Goal: Transaction & Acquisition: Purchase product/service

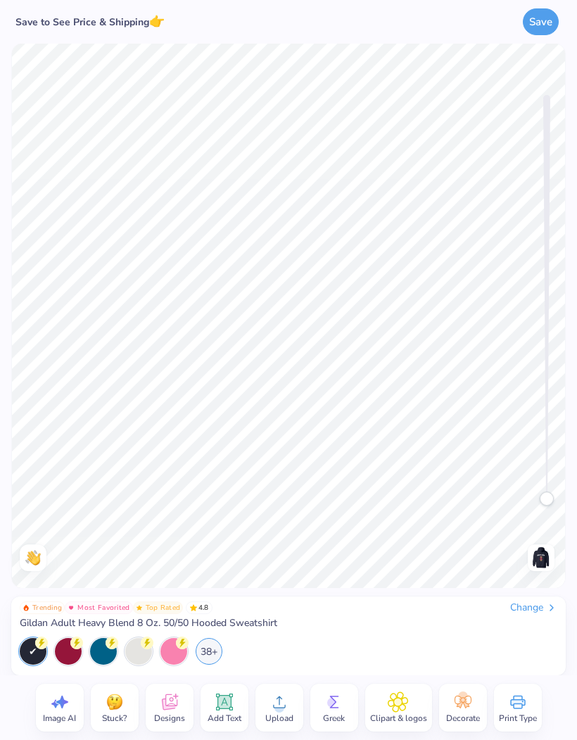
click at [217, 650] on div "38+" at bounding box center [209, 651] width 27 height 27
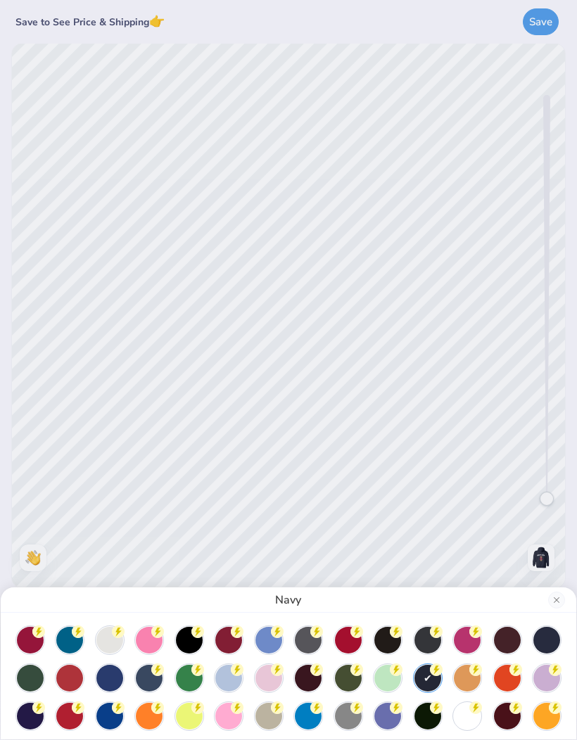
click at [106, 652] on div at bounding box center [109, 640] width 27 height 27
click at [114, 644] on div at bounding box center [109, 640] width 27 height 27
click at [445, 438] on div "Ash" at bounding box center [288, 370] width 577 height 740
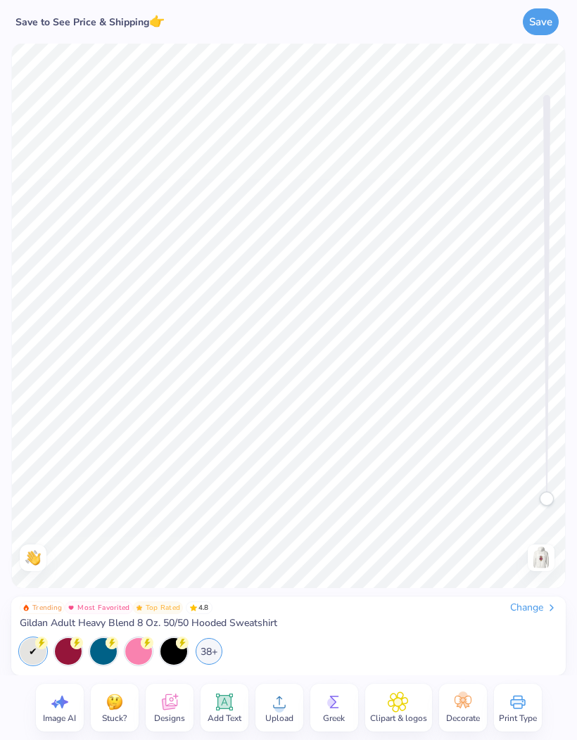
click at [337, 702] on icon at bounding box center [334, 702] width 21 height 21
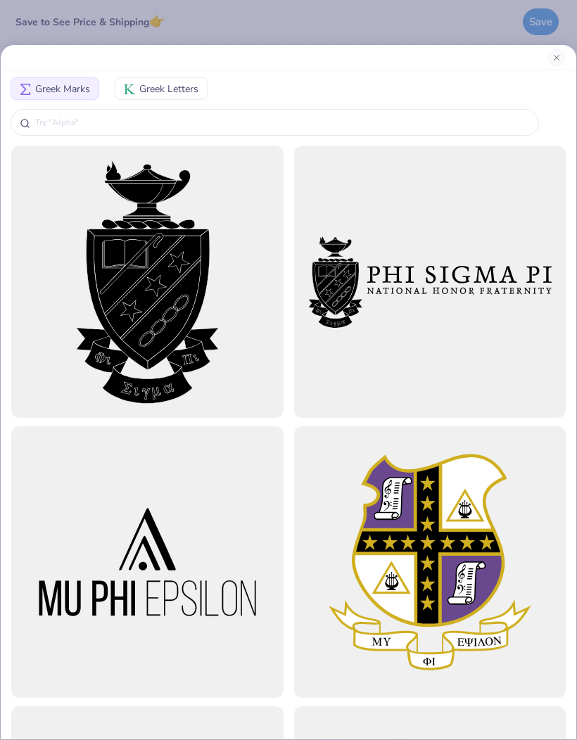
click at [402, 15] on div "Greek Marks Greek Letters" at bounding box center [288, 370] width 577 height 740
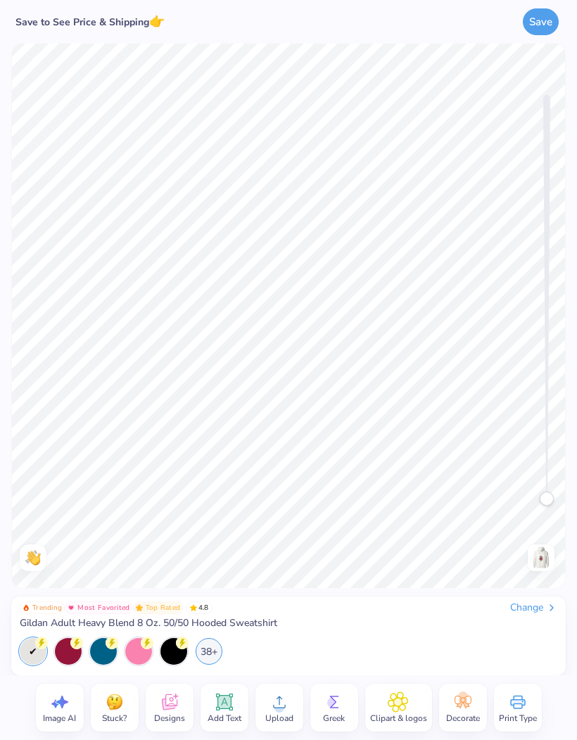
click at [541, 560] on img at bounding box center [541, 558] width 23 height 23
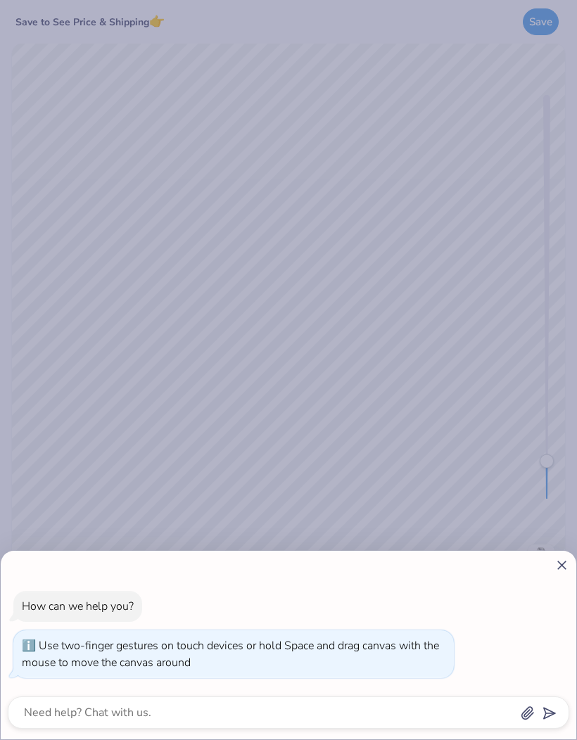
click at [561, 561] on icon at bounding box center [561, 565] width 15 height 15
type textarea "x"
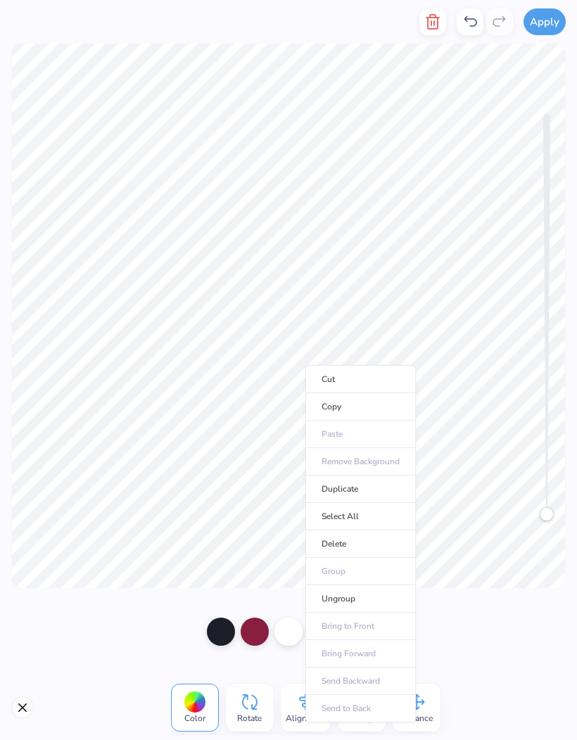
click at [248, 630] on div at bounding box center [255, 632] width 28 height 28
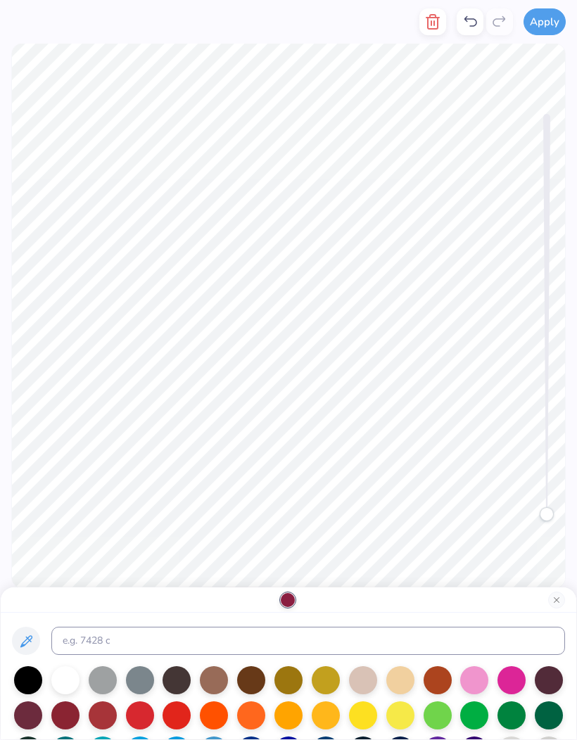
click at [522, 686] on div at bounding box center [511, 680] width 28 height 28
click at [513, 687] on div at bounding box center [511, 680] width 28 height 28
click at [475, 685] on div at bounding box center [474, 680] width 28 height 28
click at [322, 607] on div at bounding box center [289, 599] width 576 height 25
click at [346, 603] on div at bounding box center [289, 599] width 576 height 25
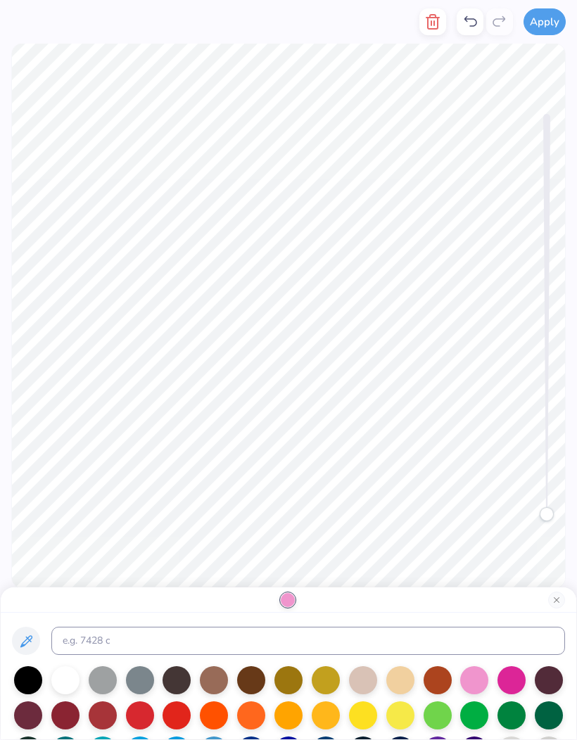
click at [556, 598] on button "Close" at bounding box center [556, 600] width 17 height 17
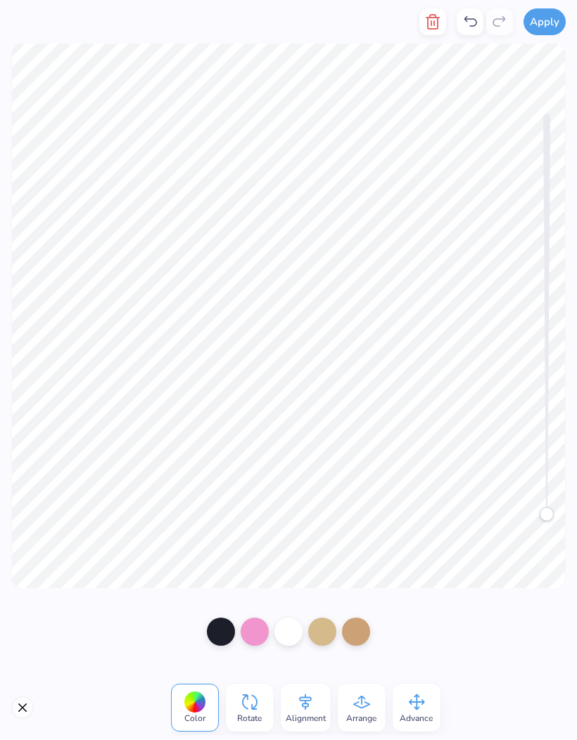
click at [288, 632] on div at bounding box center [288, 632] width 28 height 28
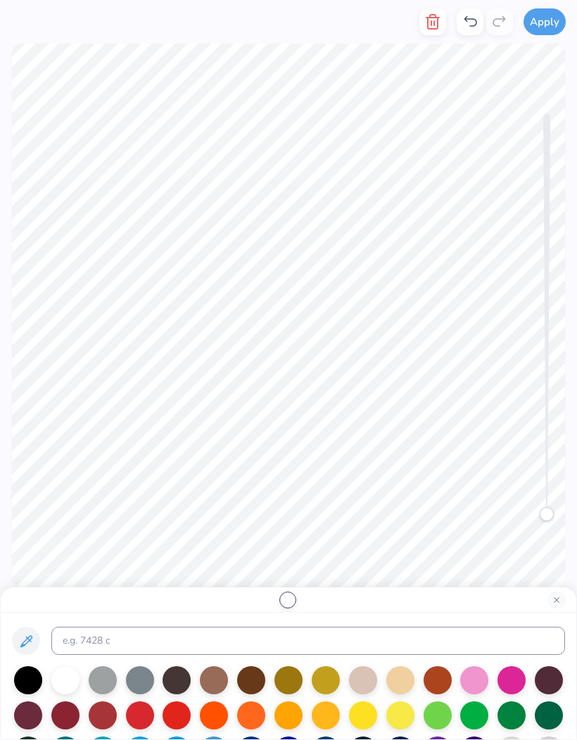
click at [509, 721] on div at bounding box center [511, 715] width 28 height 28
click at [464, 718] on div at bounding box center [474, 715] width 28 height 28
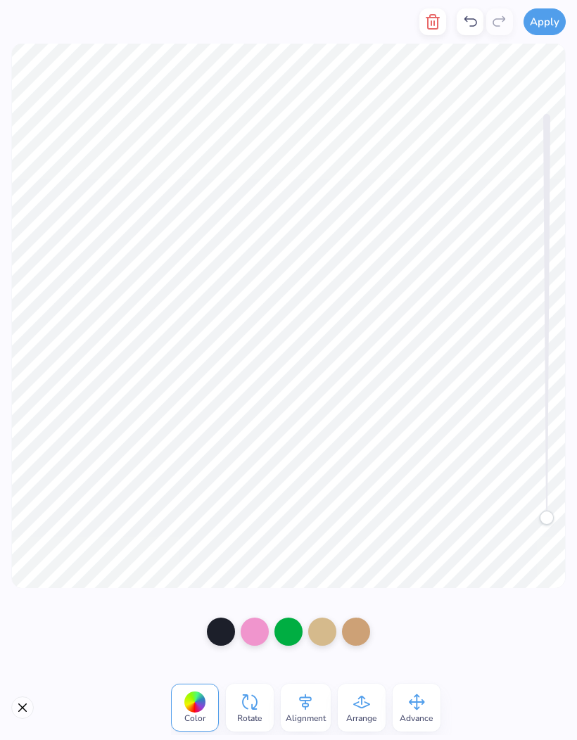
click at [25, 705] on button "Close" at bounding box center [22, 708] width 23 height 23
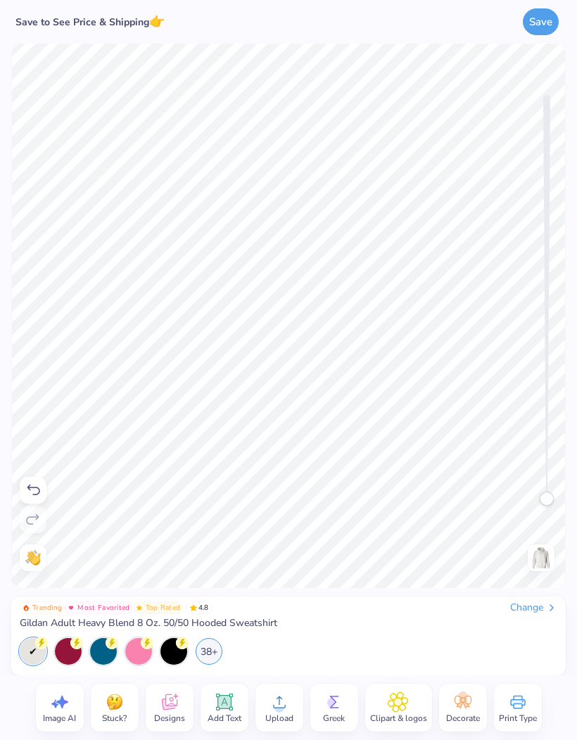
click at [202, 653] on div "38+" at bounding box center [209, 651] width 27 height 27
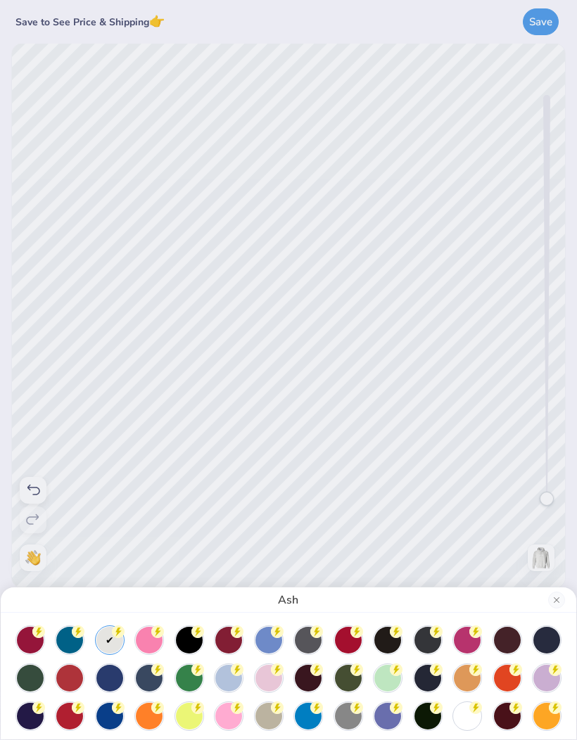
click at [152, 644] on div at bounding box center [149, 640] width 27 height 27
click at [153, 643] on div at bounding box center [149, 640] width 27 height 27
click at [231, 684] on div at bounding box center [228, 678] width 27 height 27
click at [390, 683] on div at bounding box center [387, 678] width 27 height 27
click at [191, 676] on div at bounding box center [189, 678] width 27 height 27
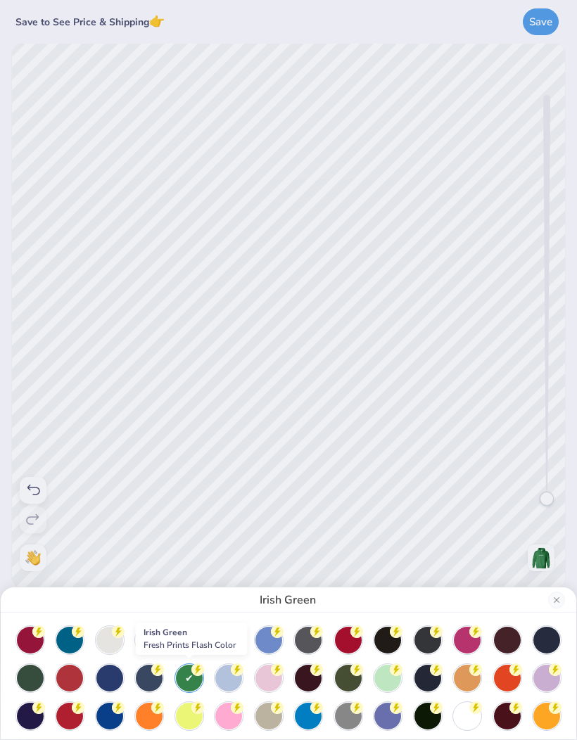
click at [180, 685] on div at bounding box center [189, 678] width 27 height 27
click at [186, 680] on div at bounding box center [189, 678] width 27 height 27
click at [311, 265] on div "Irish Green" at bounding box center [288, 370] width 577 height 740
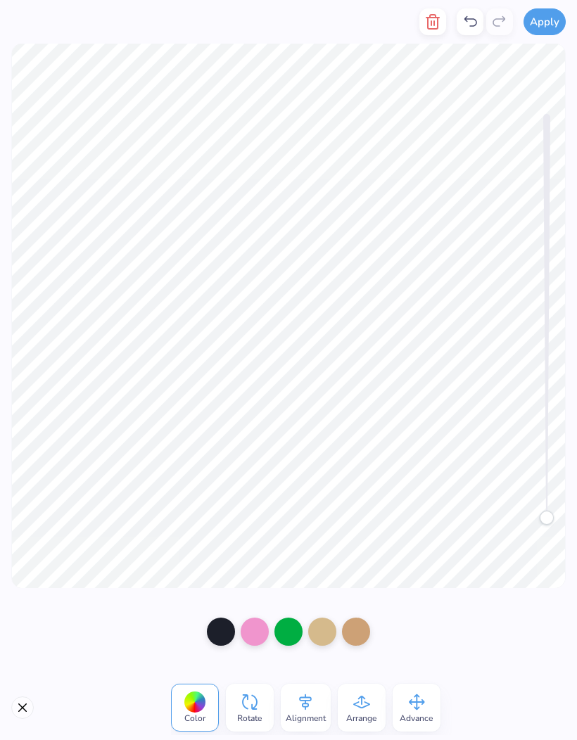
click at [295, 628] on div at bounding box center [288, 632] width 28 height 28
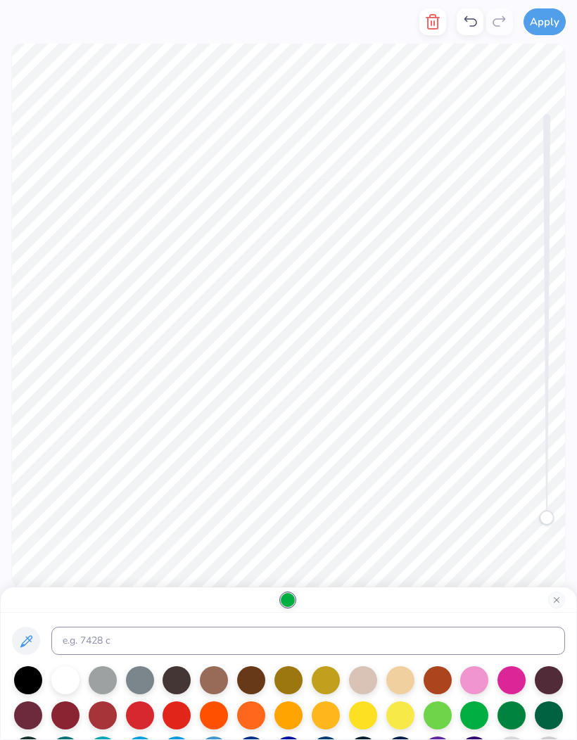
click at [480, 686] on div at bounding box center [474, 680] width 28 height 28
click at [500, 686] on div at bounding box center [511, 680] width 28 height 28
click at [507, 685] on div at bounding box center [511, 680] width 28 height 28
click at [488, 686] on div at bounding box center [474, 680] width 28 height 28
click at [558, 599] on button "Close" at bounding box center [556, 600] width 17 height 17
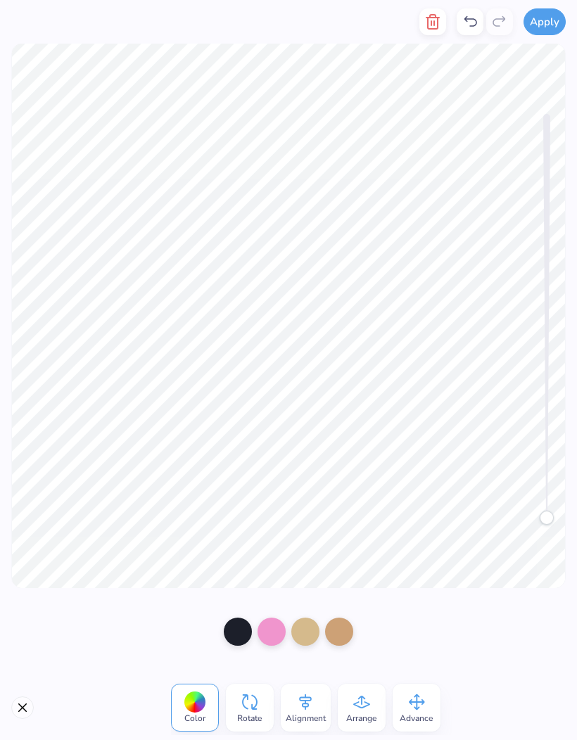
click at [471, 20] on icon at bounding box center [470, 21] width 17 height 17
click at [465, 19] on icon at bounding box center [470, 21] width 13 height 11
click at [469, 20] on icon at bounding box center [470, 21] width 17 height 17
click at [288, 630] on div at bounding box center [288, 632] width 28 height 28
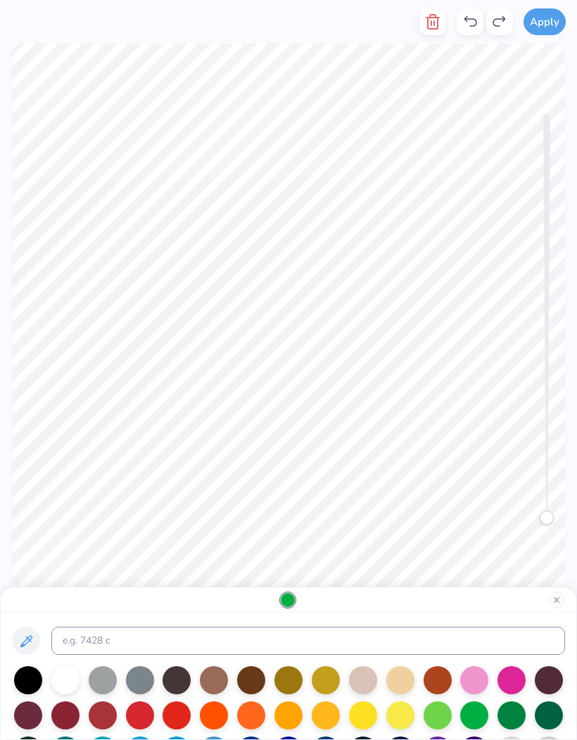
click at [441, 685] on div at bounding box center [438, 680] width 28 height 28
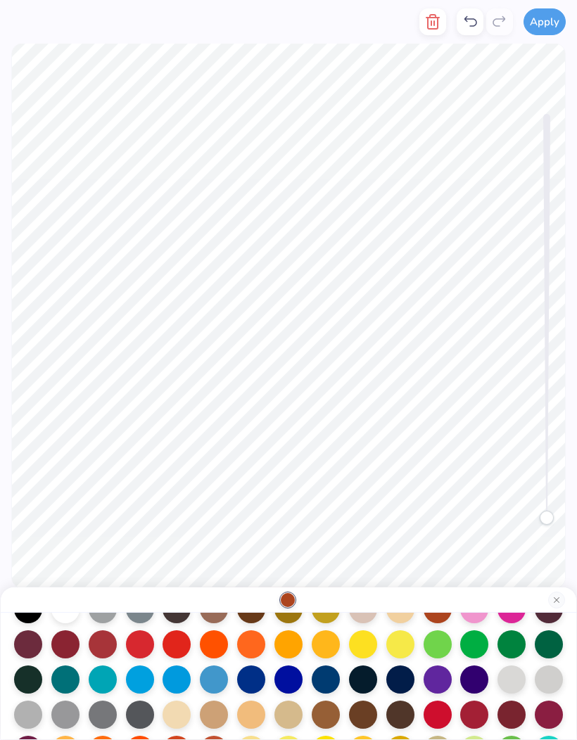
scroll to position [70, 0]
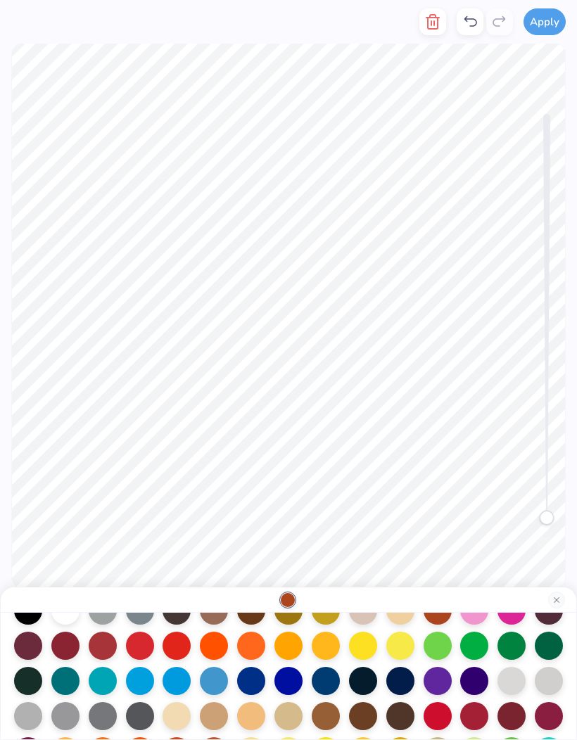
click at [443, 643] on div at bounding box center [438, 646] width 28 height 28
click at [547, 659] on div at bounding box center [549, 646] width 28 height 28
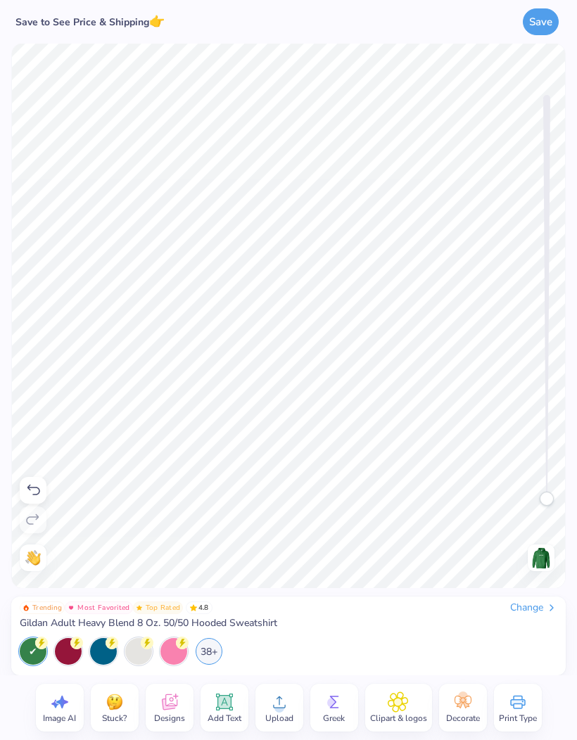
click at [535, 563] on img at bounding box center [541, 558] width 23 height 23
click at [540, 559] on img at bounding box center [541, 558] width 23 height 23
click at [545, 564] on img at bounding box center [541, 558] width 23 height 23
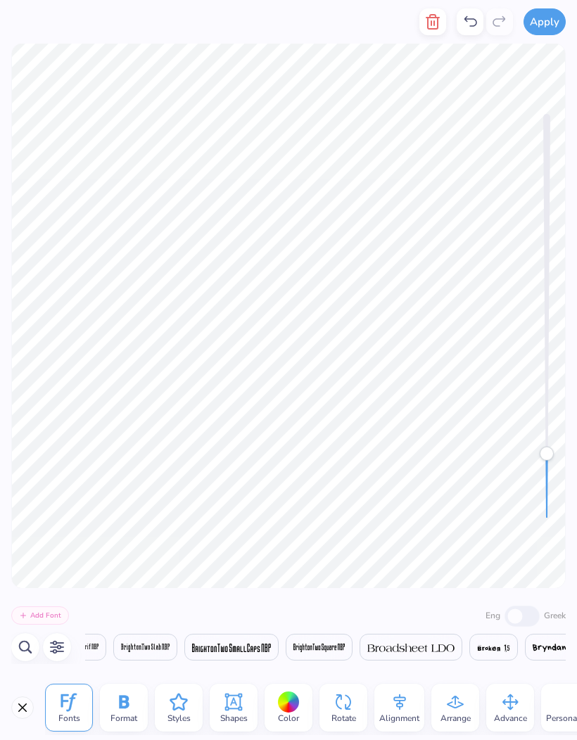
scroll to position [0, 3610]
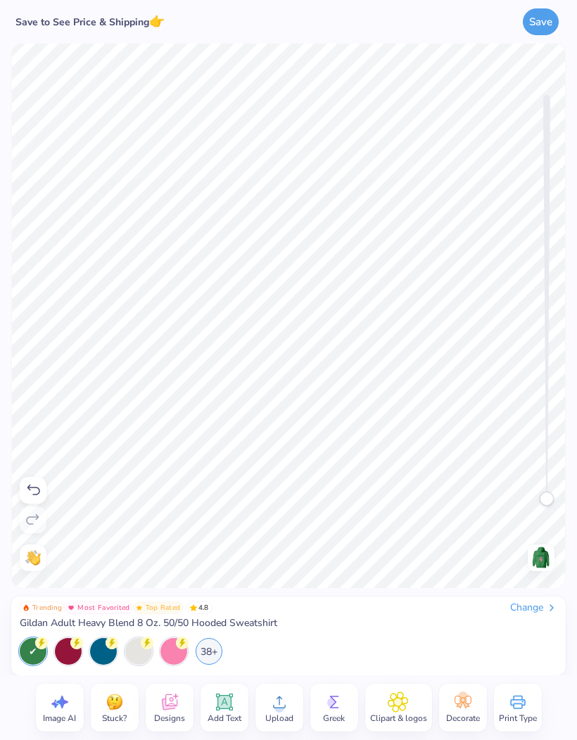
click at [411, 708] on div "Clipart & logos" at bounding box center [398, 708] width 67 height 48
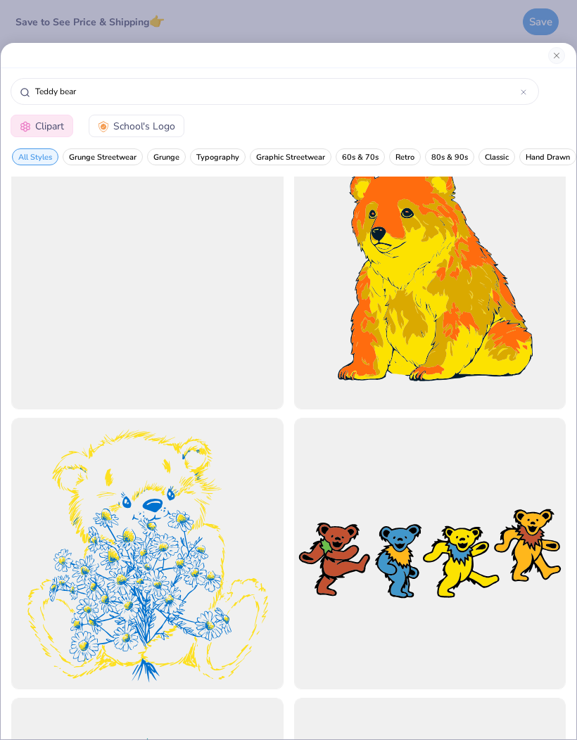
scroll to position [5125, 0]
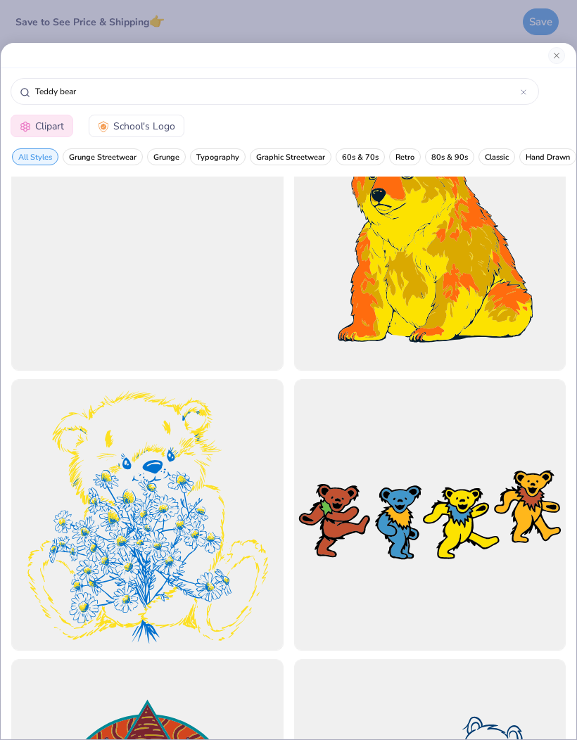
type input "Teddy bear"
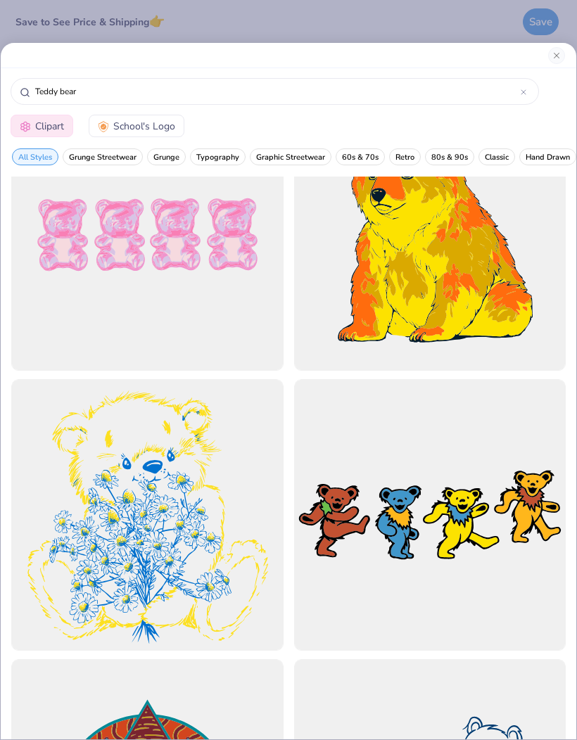
click at [173, 253] on div at bounding box center [147, 235] width 272 height 272
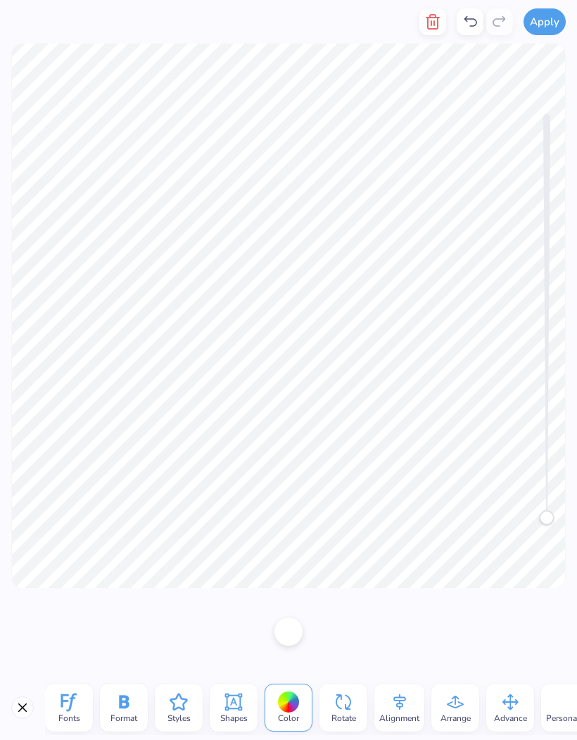
scroll to position [1, 2]
type textarea "DELTA"
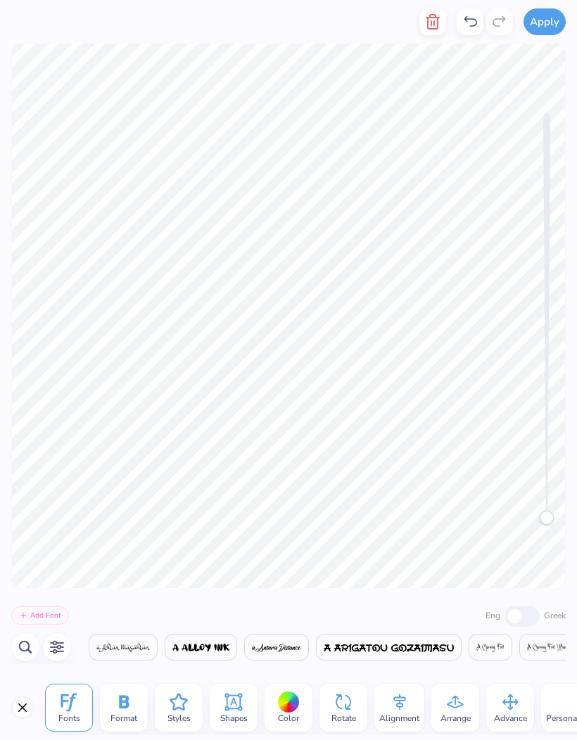
scroll to position [0, 5712]
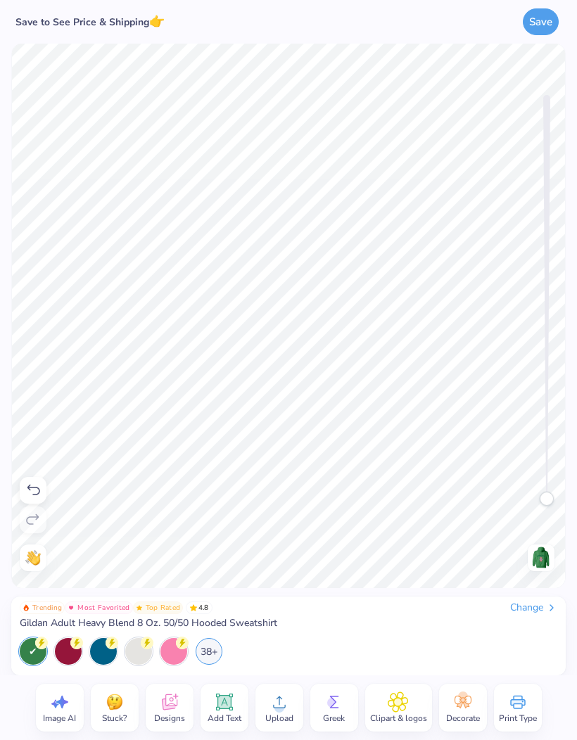
click at [234, 708] on div "Add Text" at bounding box center [225, 708] width 48 height 48
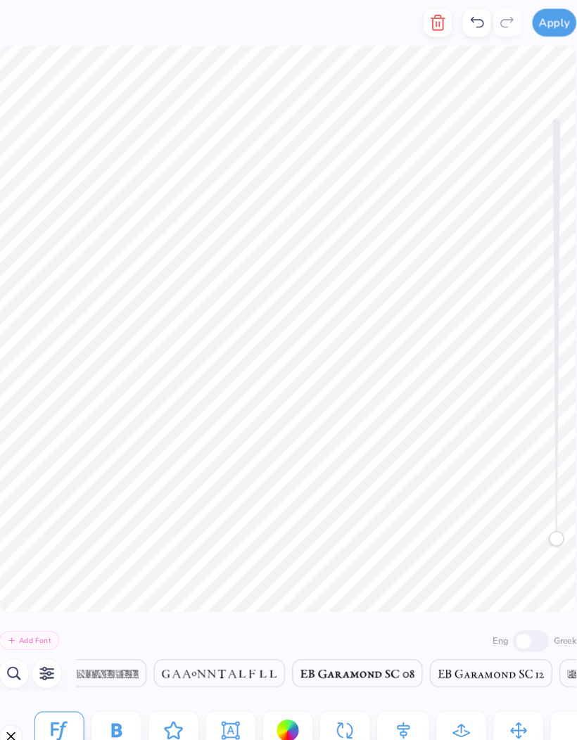
scroll to position [1, 0]
type textarea "z"
type textarea "ZETA"
click at [447, 670] on div "Add Font Eng Greek Greek Greek Greek Greek Greek Greek Greek Greek Greek Greek …" at bounding box center [288, 631] width 577 height 87
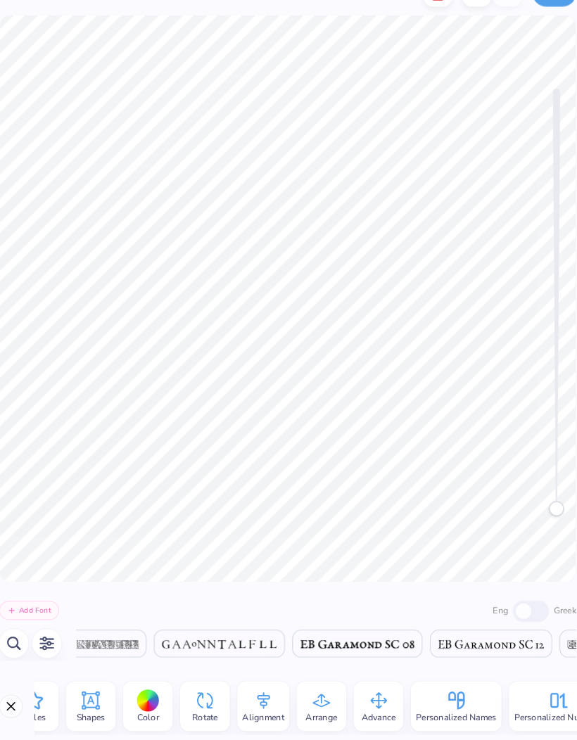
scroll to position [0, 138]
click at [364, 713] on span "Advance" at bounding box center [372, 718] width 33 height 11
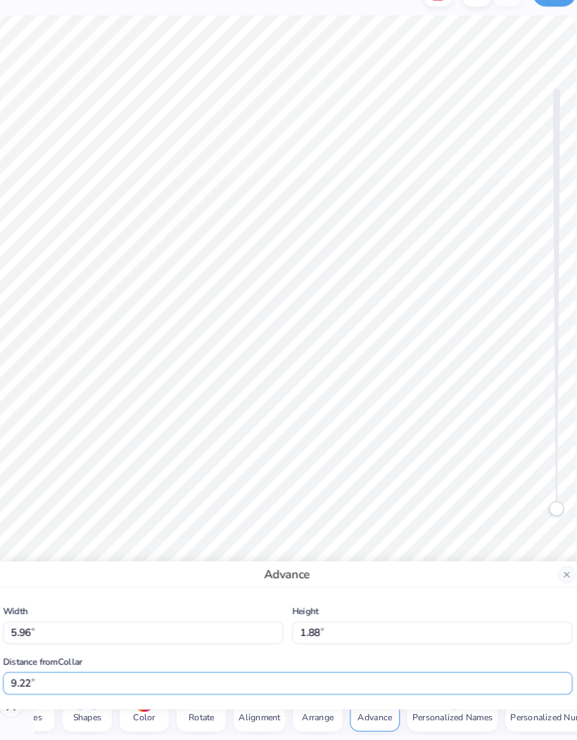
click at [353, 675] on input "9.22" at bounding box center [288, 686] width 547 height 22
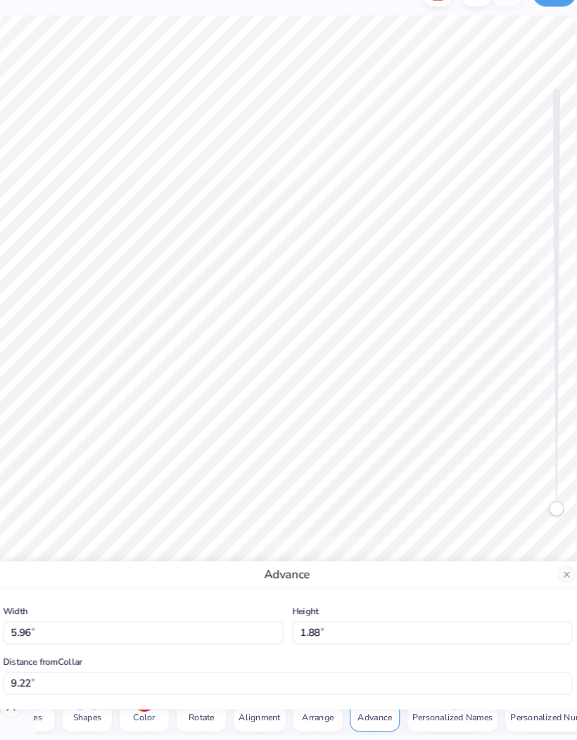
click at [414, 713] on span "Personalized Names" at bounding box center [446, 718] width 77 height 11
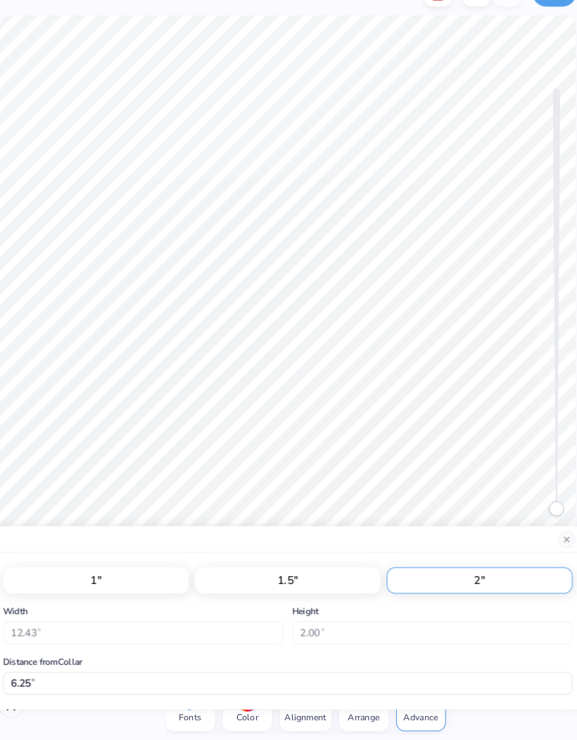
scroll to position [0, 0]
click at [548, 539] on button "Close" at bounding box center [556, 547] width 17 height 17
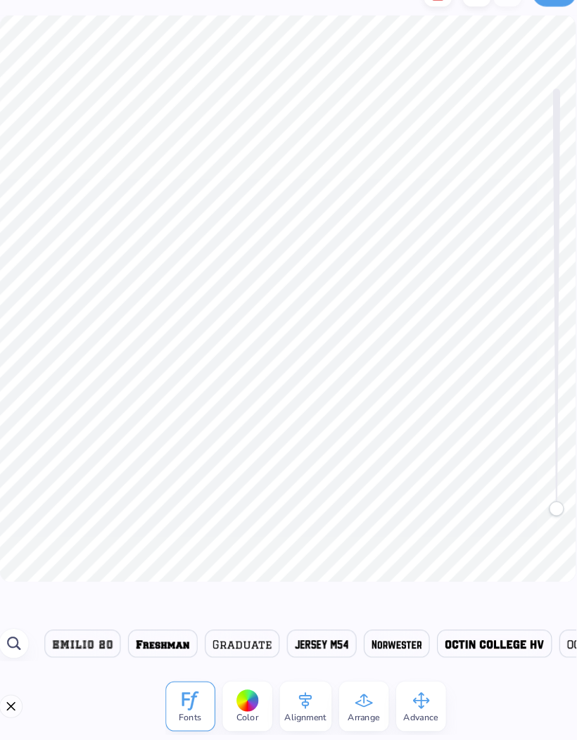
scroll to position [0, 1278]
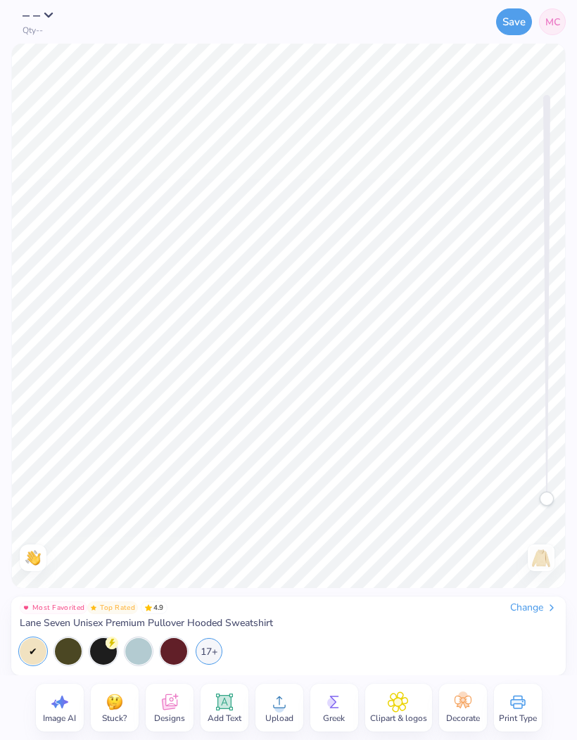
click at [540, 561] on img at bounding box center [541, 558] width 23 height 23
click at [168, 710] on icon at bounding box center [169, 702] width 21 height 21
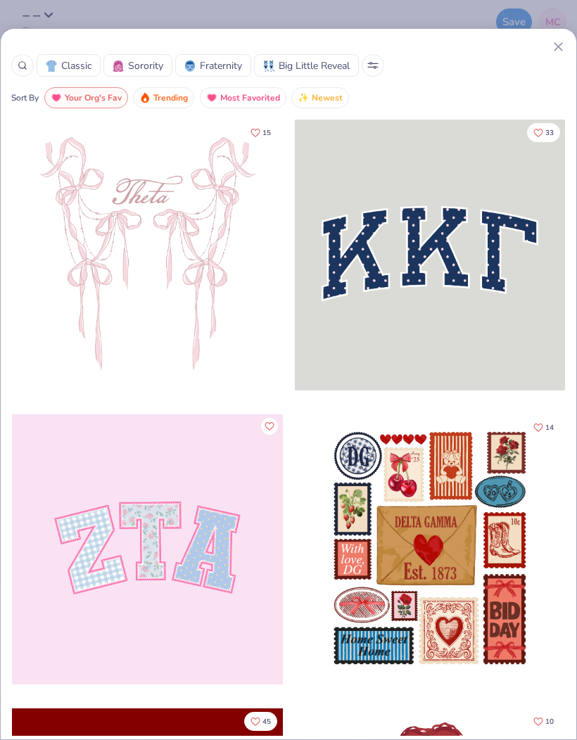
click at [141, 68] on span "Sorority" at bounding box center [145, 65] width 35 height 15
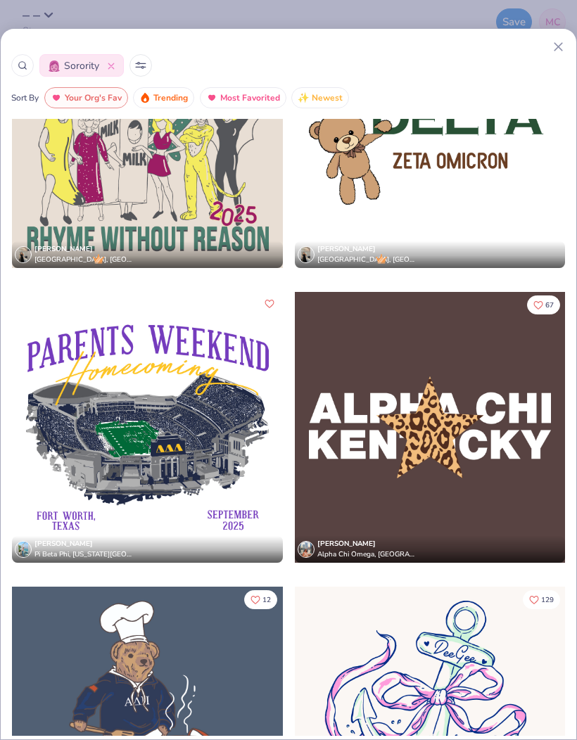
scroll to position [19010, 0]
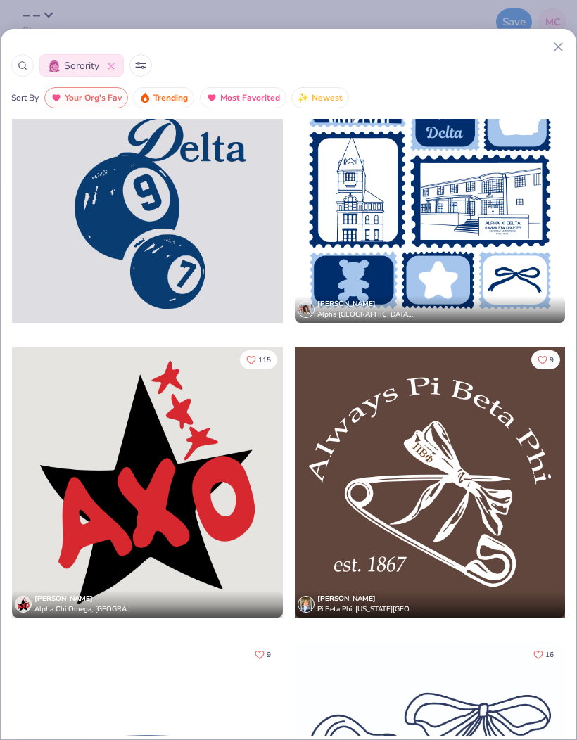
click at [113, 68] on icon at bounding box center [111, 66] width 7 height 7
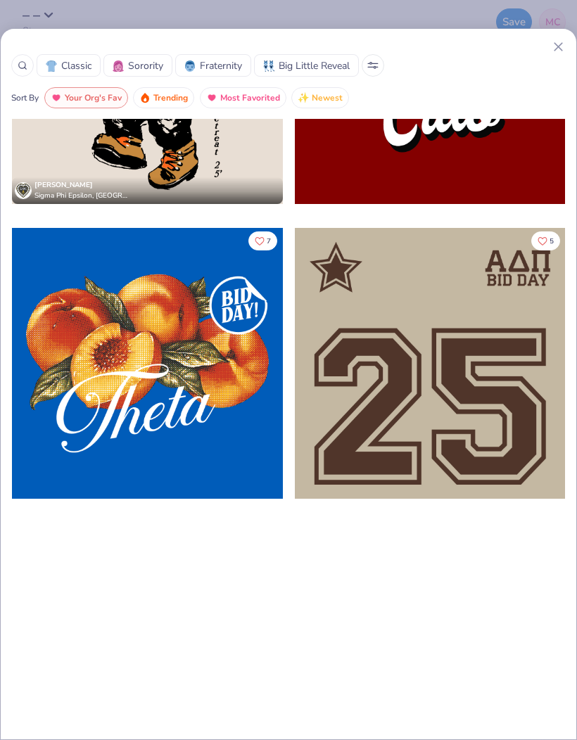
scroll to position [4014, 0]
click at [26, 69] on line at bounding box center [26, 69] width 2 height 2
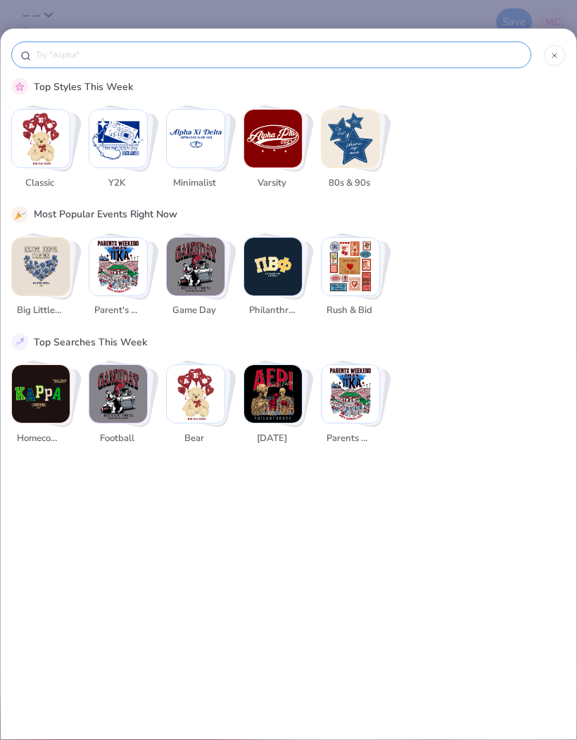
scroll to position [0, 0]
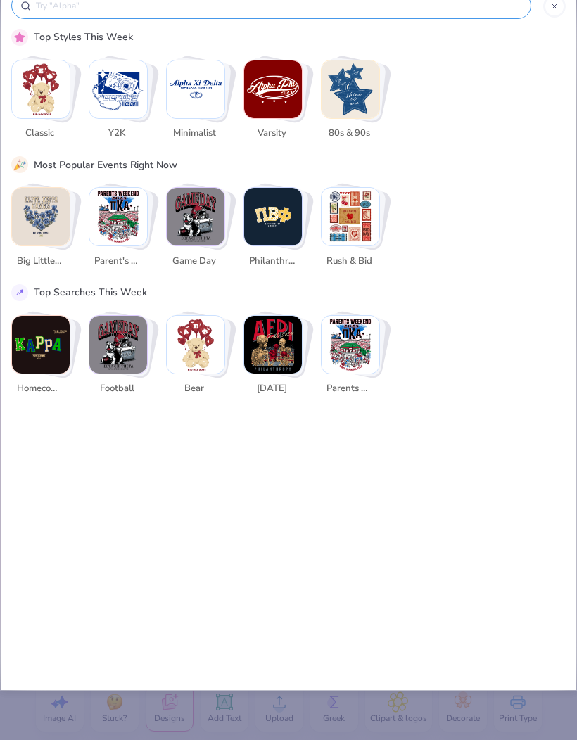
click at [205, 354] on img "Stack Card Button bear" at bounding box center [196, 345] width 58 height 58
type input "bear"
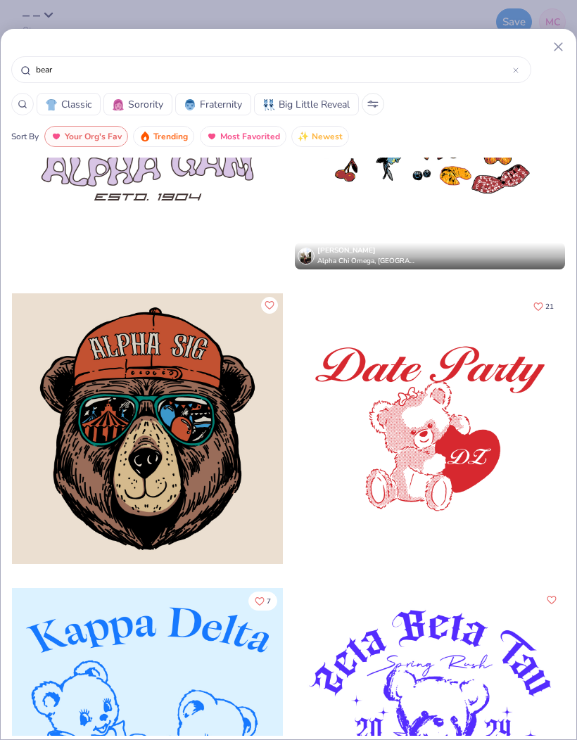
scroll to position [3517, 0]
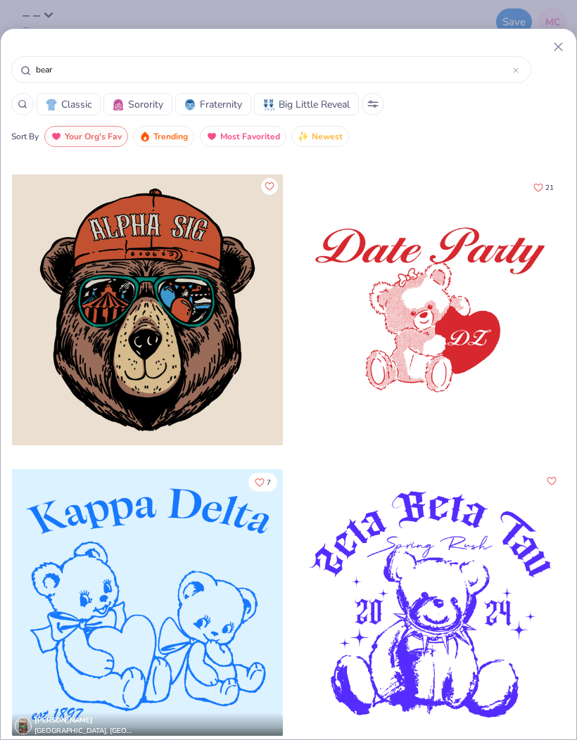
click at [538, 189] on icon "Like" at bounding box center [538, 188] width 10 height 10
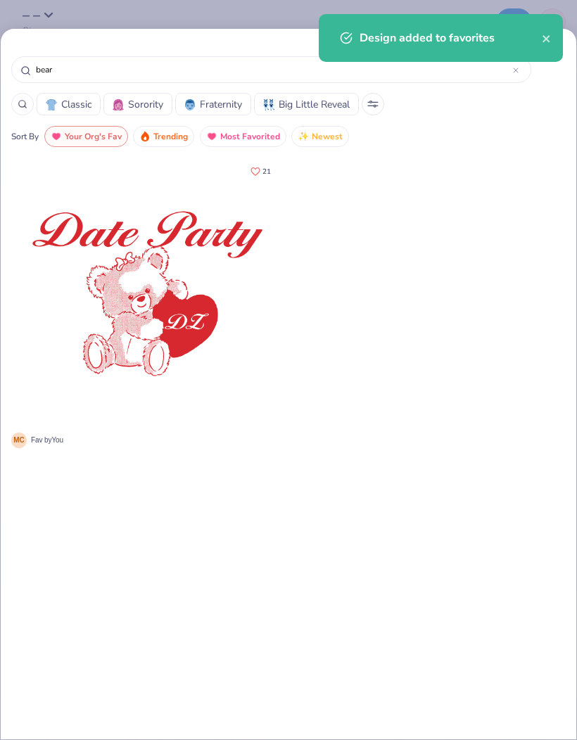
scroll to position [0, 0]
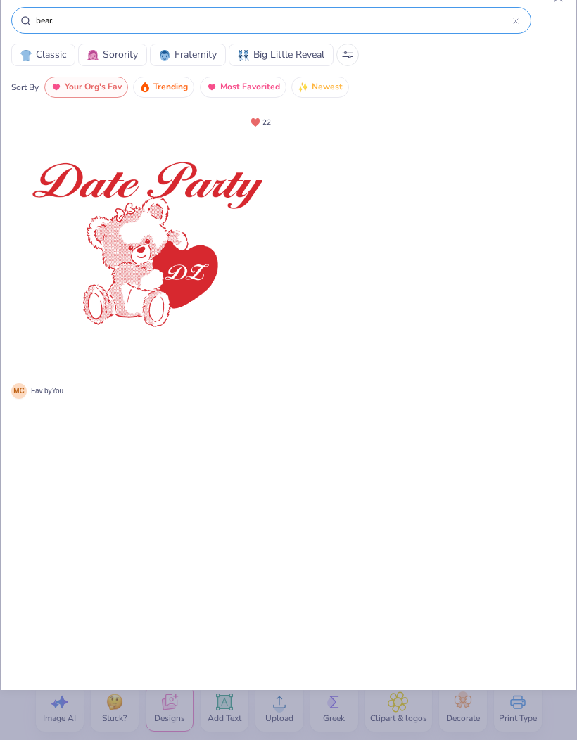
type input "bear."
click at [44, 56] on span "Classic" at bounding box center [51, 54] width 30 height 15
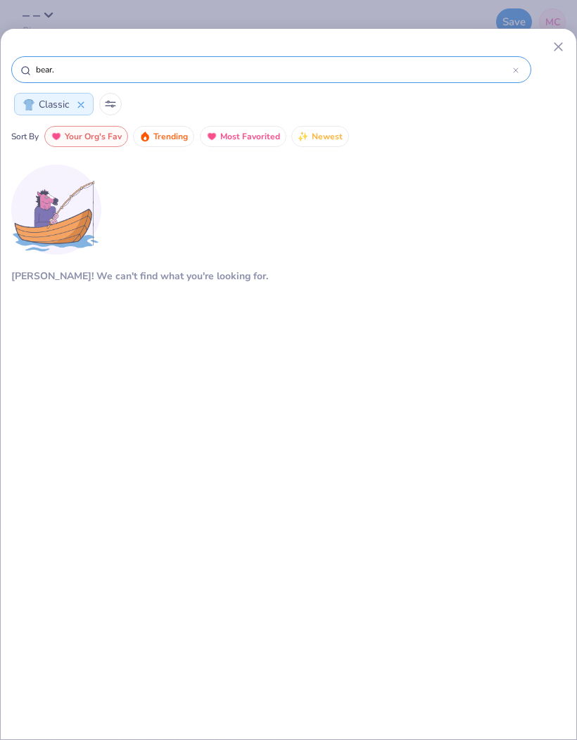
click at [119, 105] on button at bounding box center [110, 104] width 23 height 23
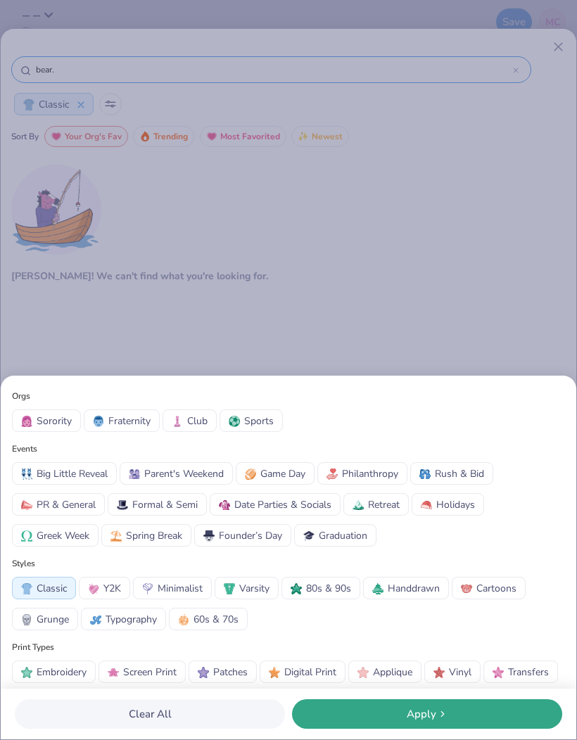
click at [75, 72] on div "Orgs Sorority Fraternity Club Sports Events Big Little Reveal Parent's Weekend …" at bounding box center [288, 370] width 577 height 740
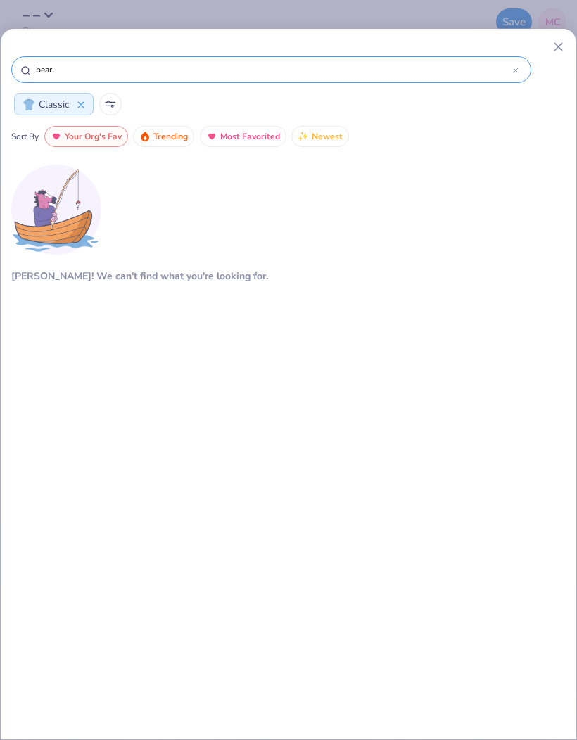
click at [425, 70] on input "bear." at bounding box center [273, 70] width 478 height 14
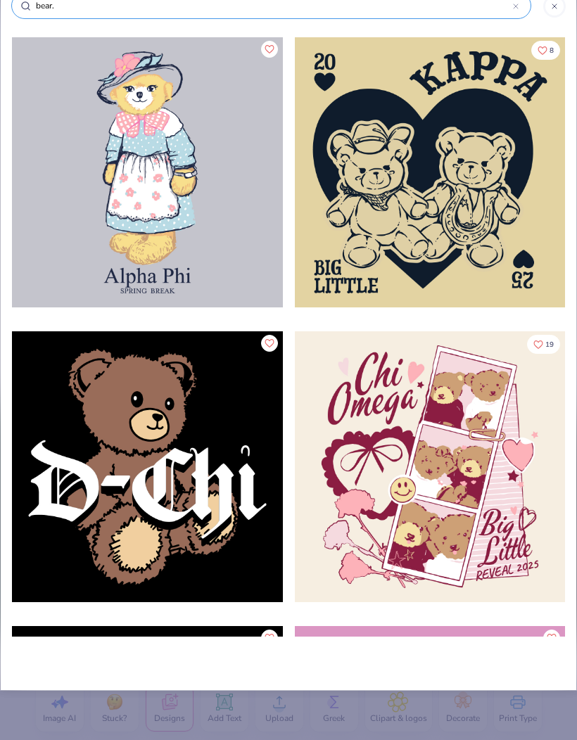
scroll to position [12066, 0]
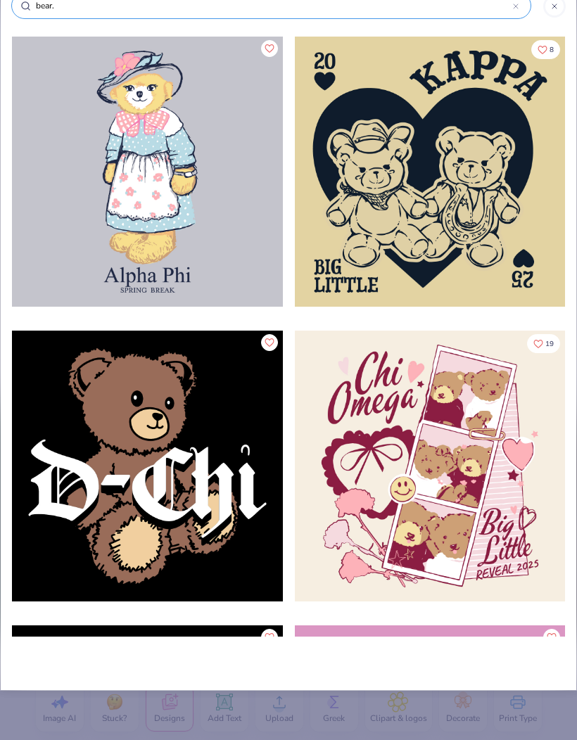
click at [179, 13] on input "bear." at bounding box center [273, 6] width 478 height 14
click at [189, 13] on input "bear." at bounding box center [273, 6] width 478 height 14
click at [189, 12] on input "bear." at bounding box center [273, 6] width 478 height 14
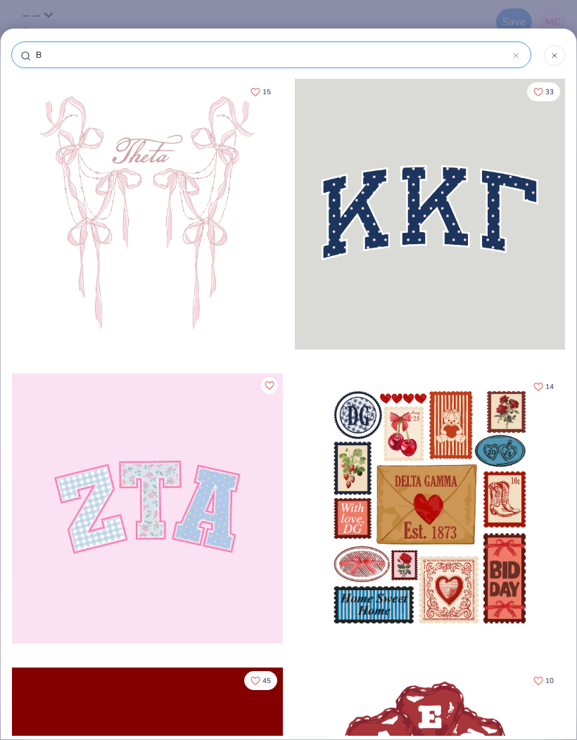
type input "Be"
type input "Bea"
type input "Bear"
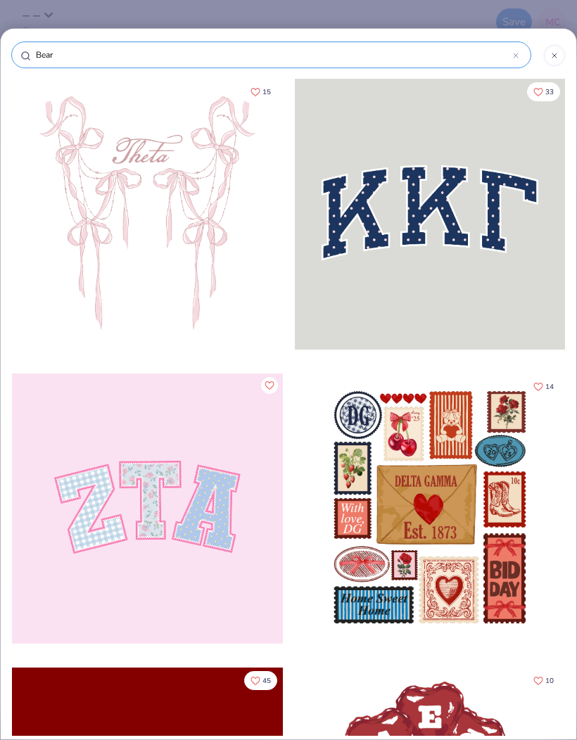
type input "Bear"
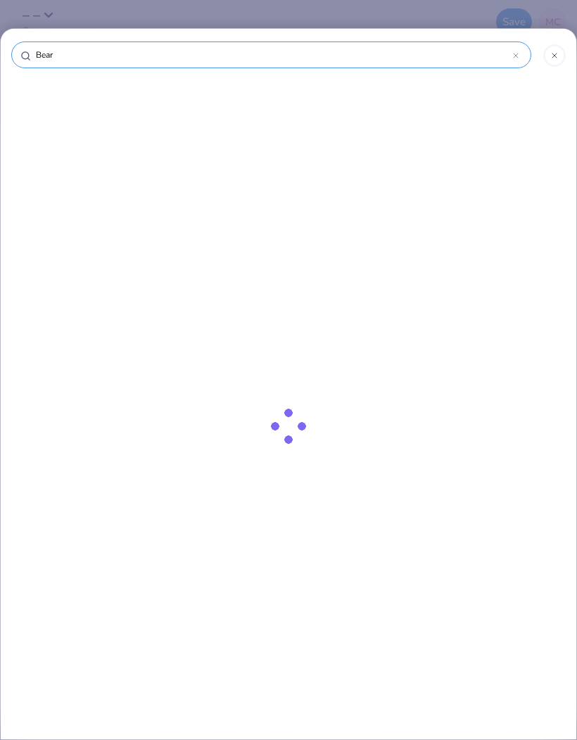
type input "Bear i"
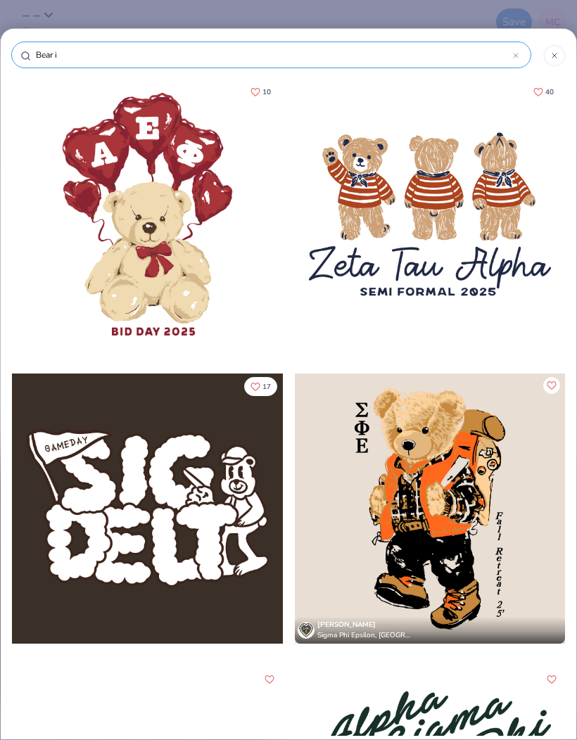
type input "Bear in"
type input "Bear in h"
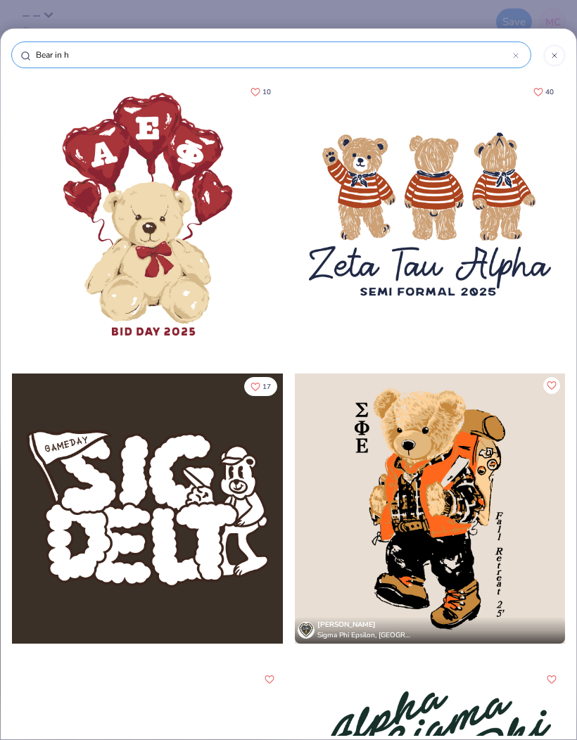
type input "Bear in h"
type input "Bear in ho"
type input "Bear in hoo"
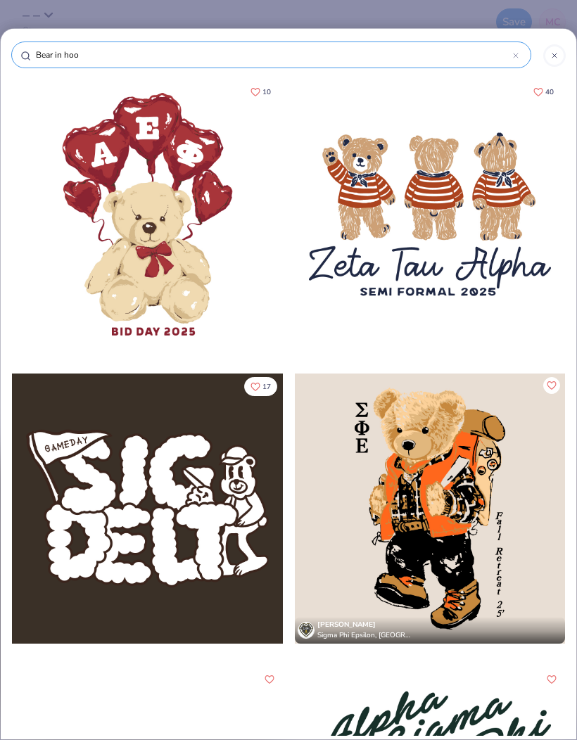
type input "Bear in hoof"
type input "Bear in hoo"
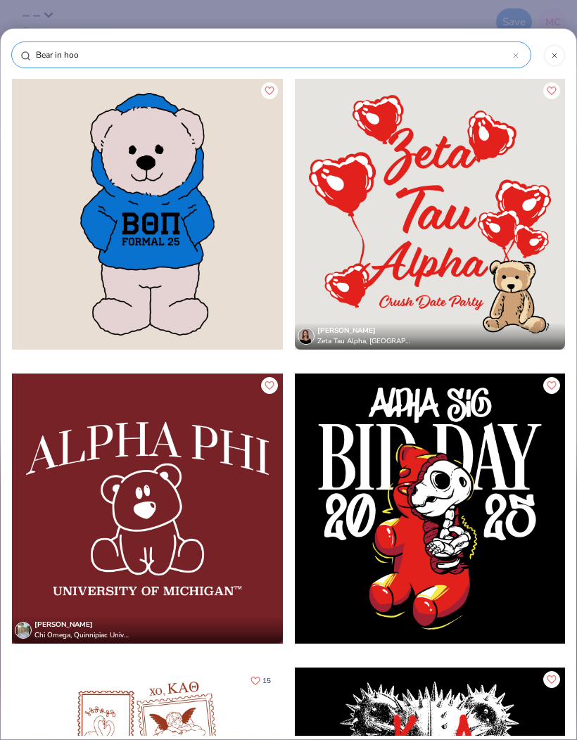
type input "Bear in hood"
type input "Bear in hoodi"
type input "Bear in hoodie"
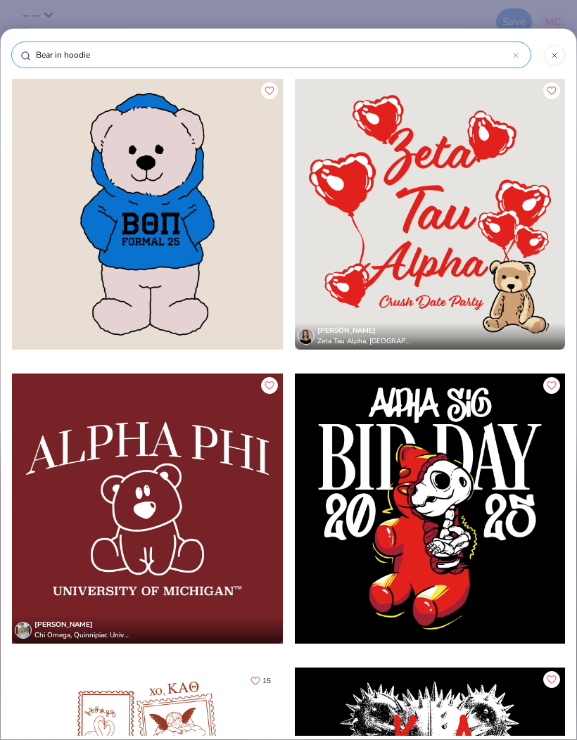
type input "Bear in hoodie"
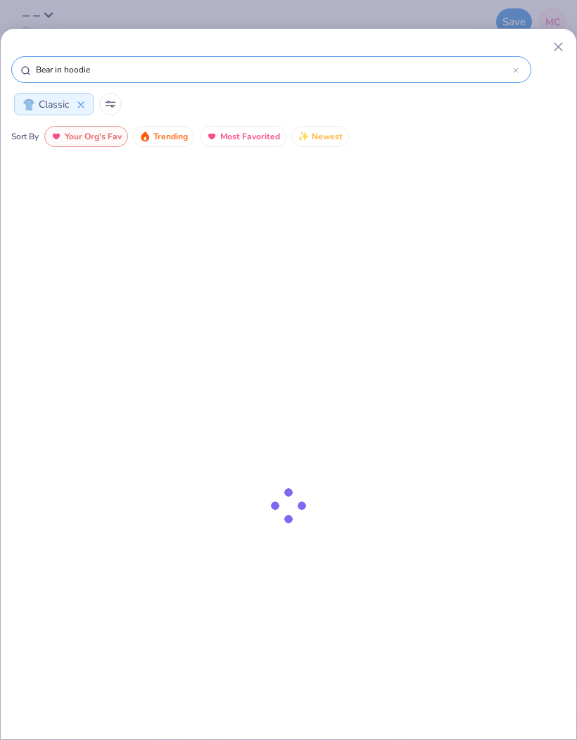
type input "Bear in hoodie"
type input "Bear in hoodie."
click at [80, 108] on icon at bounding box center [80, 104] width 7 height 7
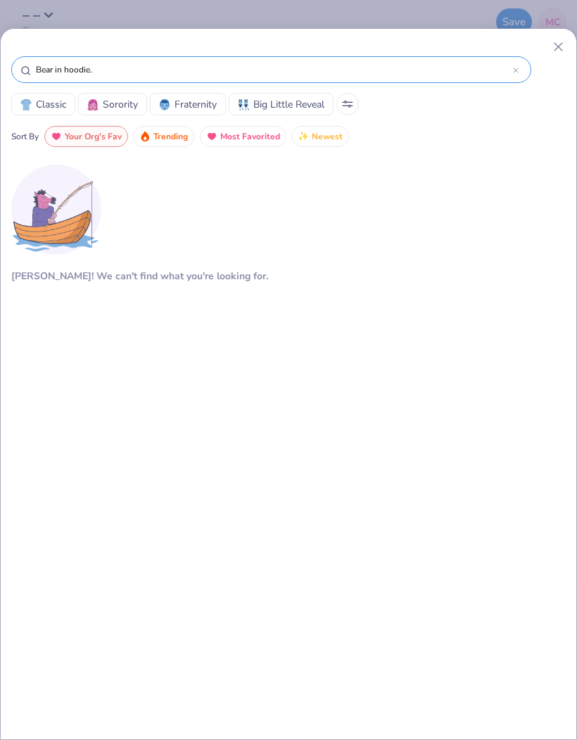
click at [324, 144] on span "Newest" at bounding box center [327, 137] width 31 height 16
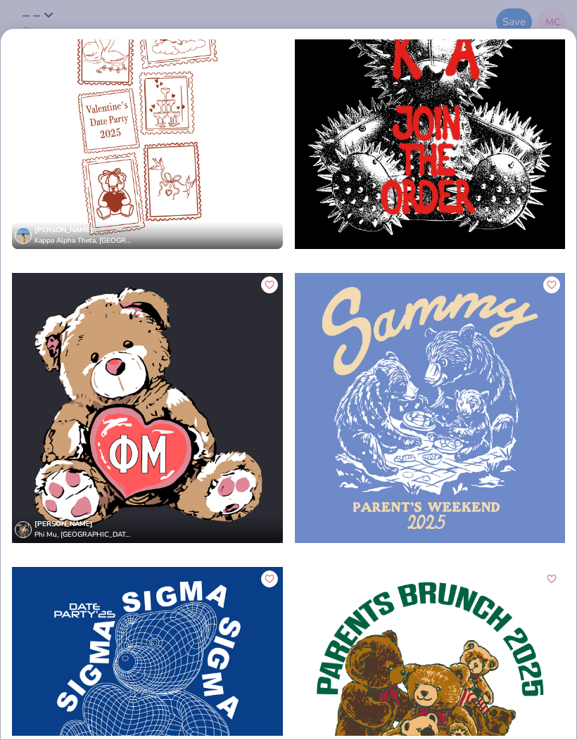
scroll to position [650, 0]
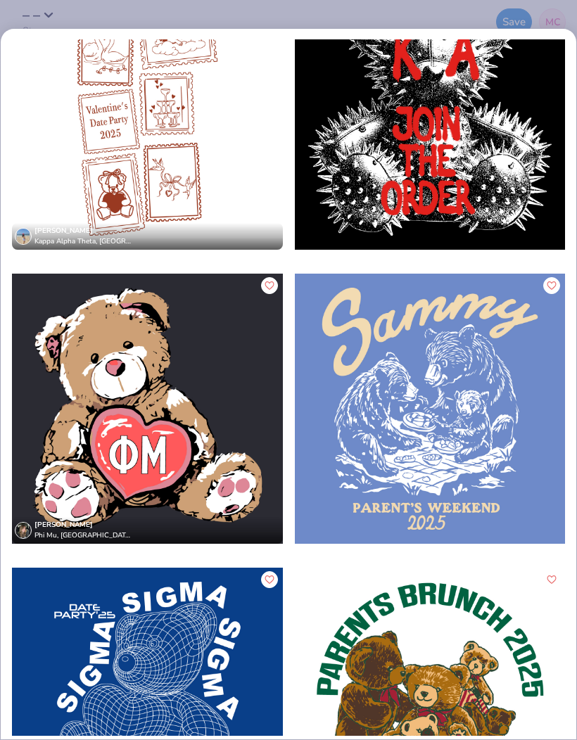
click at [194, 443] on div at bounding box center [147, 409] width 271 height 271
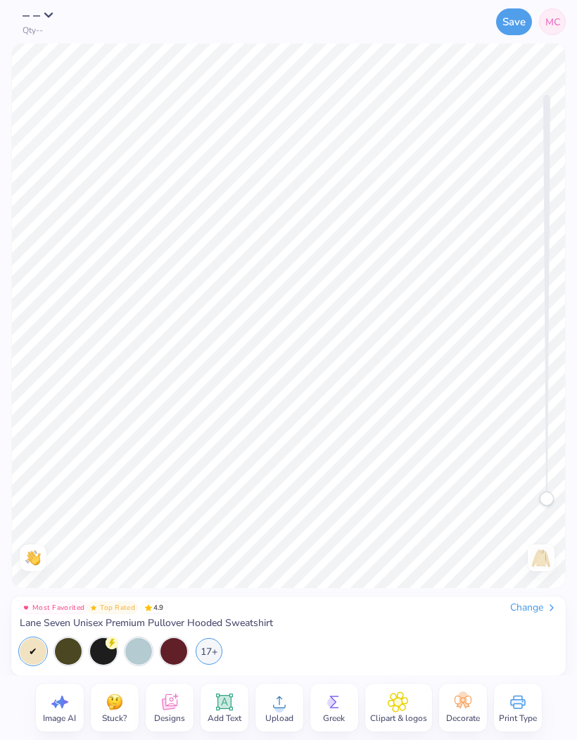
click at [273, 723] on span "Upload" at bounding box center [279, 718] width 28 height 11
click at [401, 739] on div "Image AI Stuck? Designs Add Text Upload Greek Clipart & logos Decorate Print Ty…" at bounding box center [288, 707] width 577 height 65
click at [514, 30] on button "Save" at bounding box center [514, 21] width 36 height 27
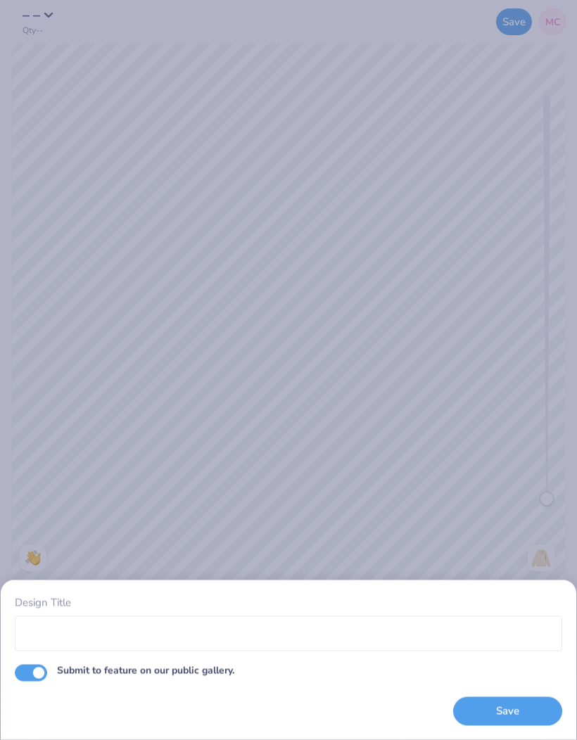
click at [483, 709] on button "Save" at bounding box center [507, 711] width 109 height 29
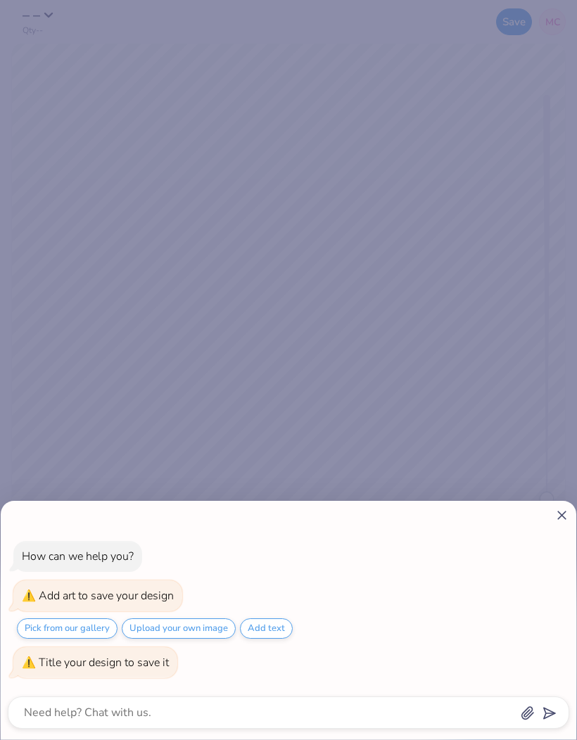
type textarea "Media"
type textarea "x"
type textarea "Media"
click at [554, 710] on button "submit" at bounding box center [546, 711] width 15 height 15
type textarea "x"
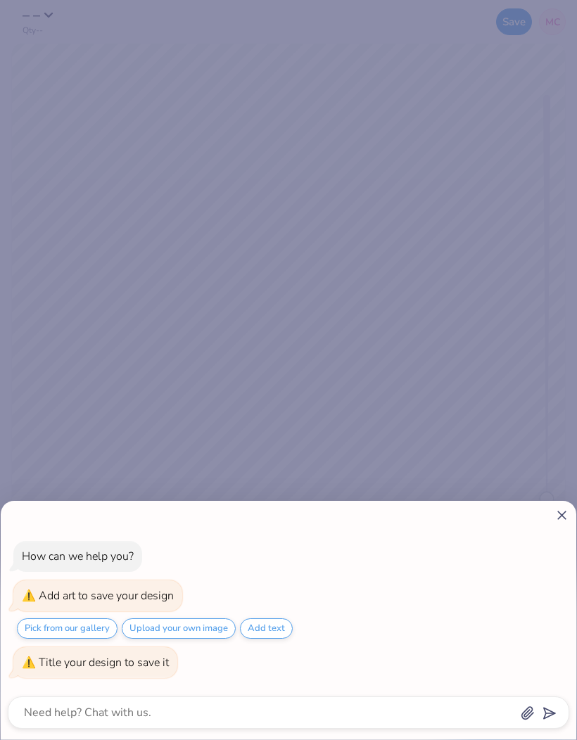
type input "Media"
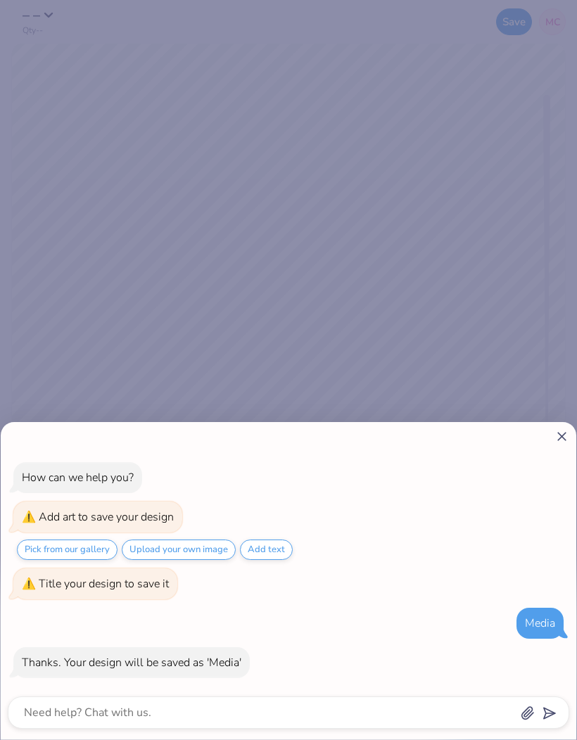
click at [331, 373] on div "How can we help you? Add art to save your design Pick from our gallery Upload y…" at bounding box center [288, 370] width 577 height 740
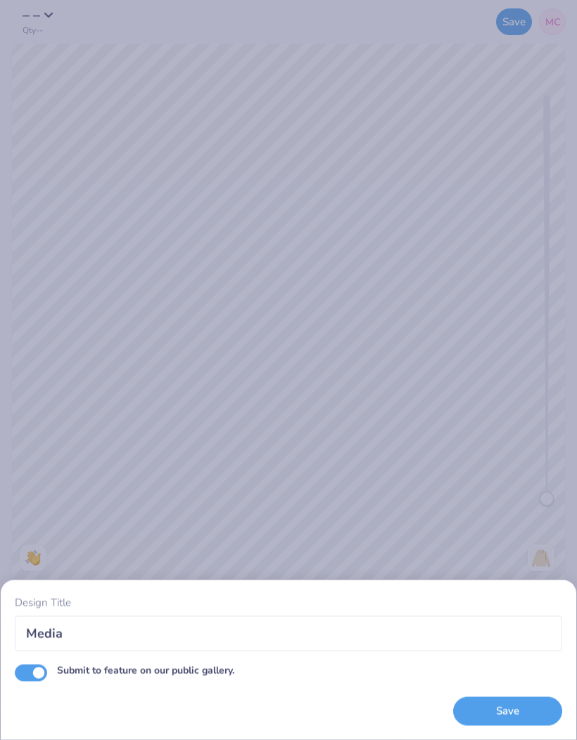
click at [493, 717] on button "Save" at bounding box center [507, 711] width 109 height 29
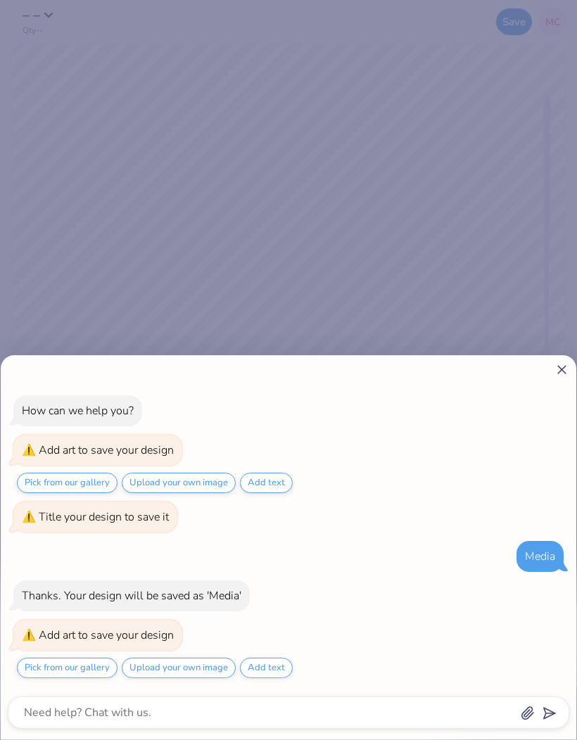
click at [516, 291] on div "How can we help you? Add art to save your design Pick from our gallery Upload y…" at bounding box center [288, 370] width 577 height 740
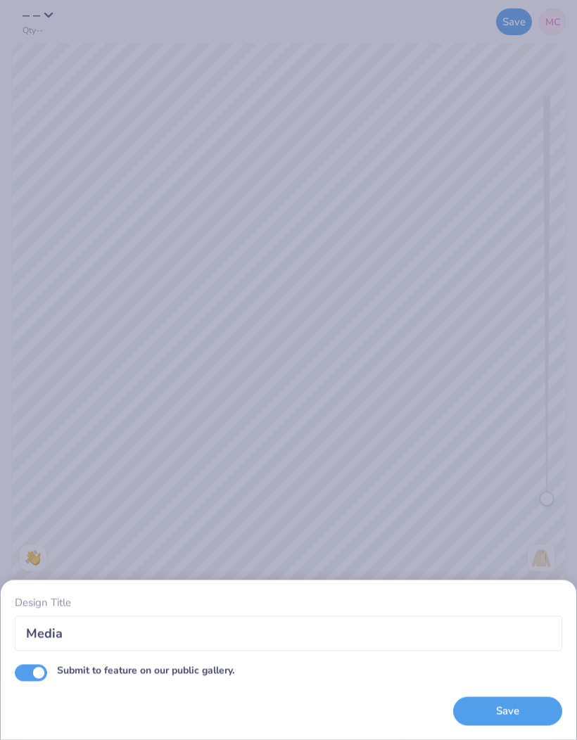
click at [496, 321] on div "Design Title Media Submit to feature on our public gallery. Save" at bounding box center [288, 370] width 577 height 740
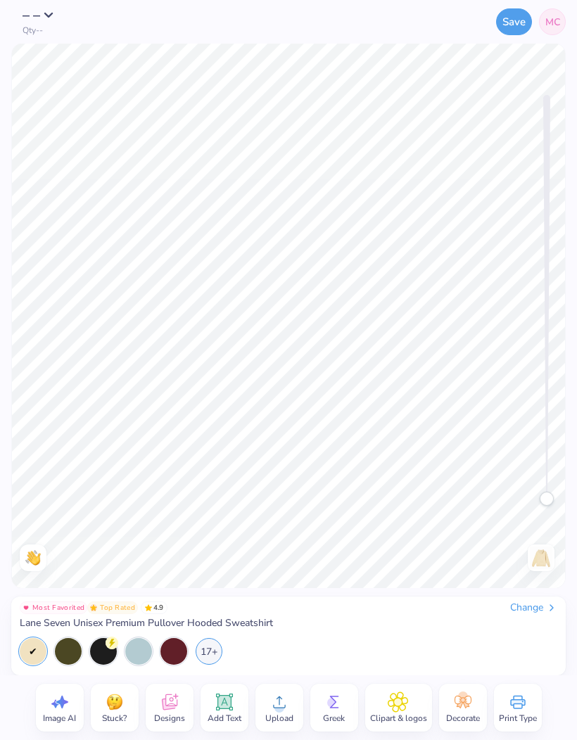
click at [40, 15] on span "– –" at bounding box center [32, 15] width 18 height 19
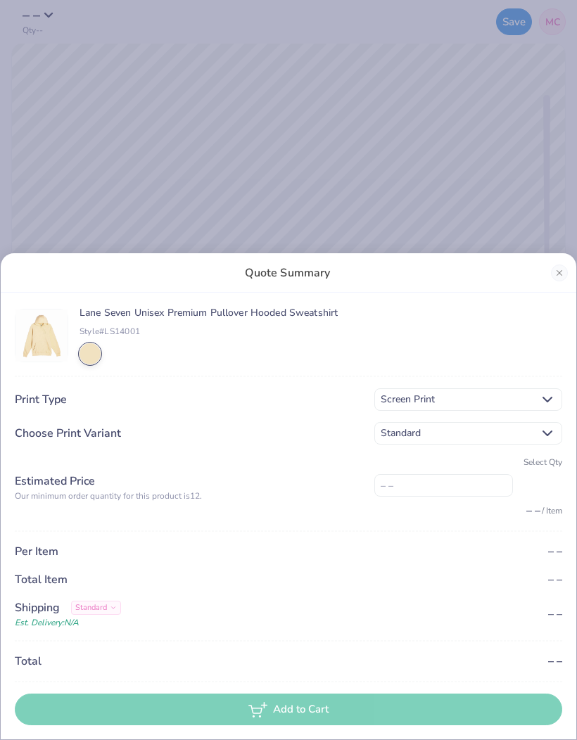
click at [443, 368] on div "Lane Seven Unisex Premium Pullover Hooded Sweatshirt Style# LS14001 Print Type …" at bounding box center [288, 516] width 547 height 419
click at [438, 373] on div "Lane Seven Unisex Premium Pullover Hooded Sweatshirt Style# LS14001 Print Type …" at bounding box center [288, 516] width 547 height 419
click at [533, 438] on div "Standard" at bounding box center [468, 433] width 188 height 23
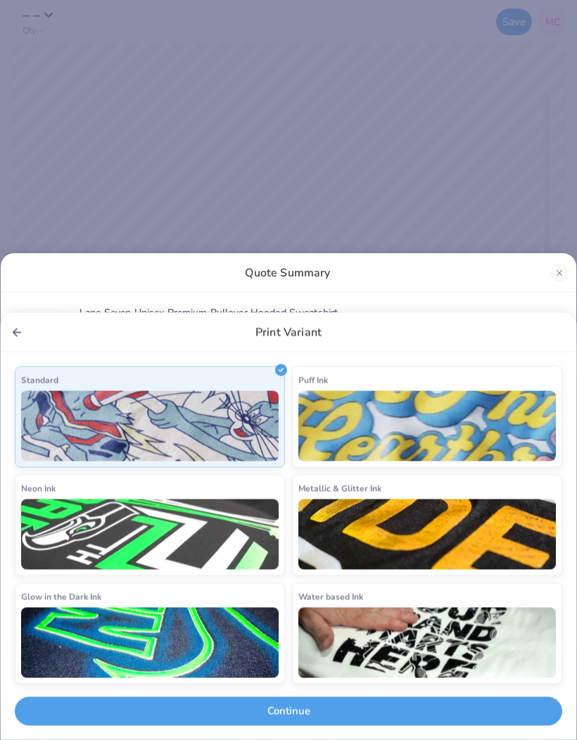
click at [284, 292] on div "Print Variant Standard Puff Ink Neon Ink Metallic & Glitter Ink Glow in the Dar…" at bounding box center [288, 370] width 577 height 740
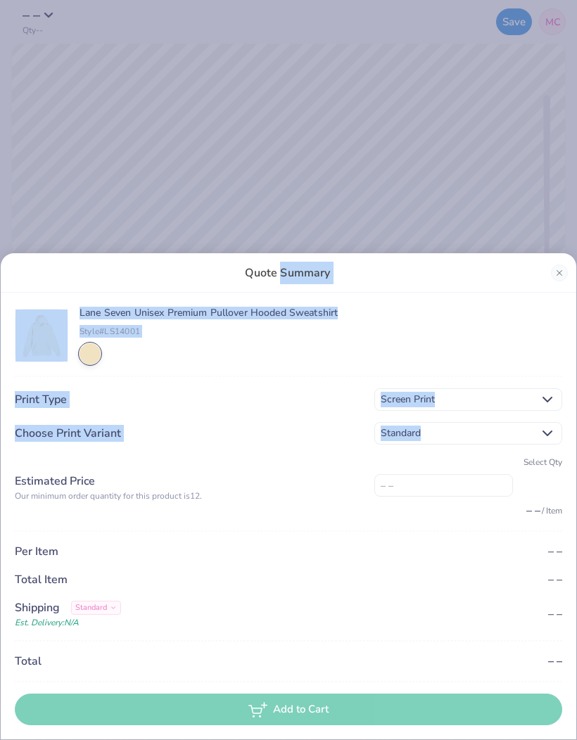
click at [367, 533] on div "Lane Seven Unisex Premium Pullover Hooded Sweatshirt Style# LS14001 Print Type …" at bounding box center [288, 516] width 547 height 419
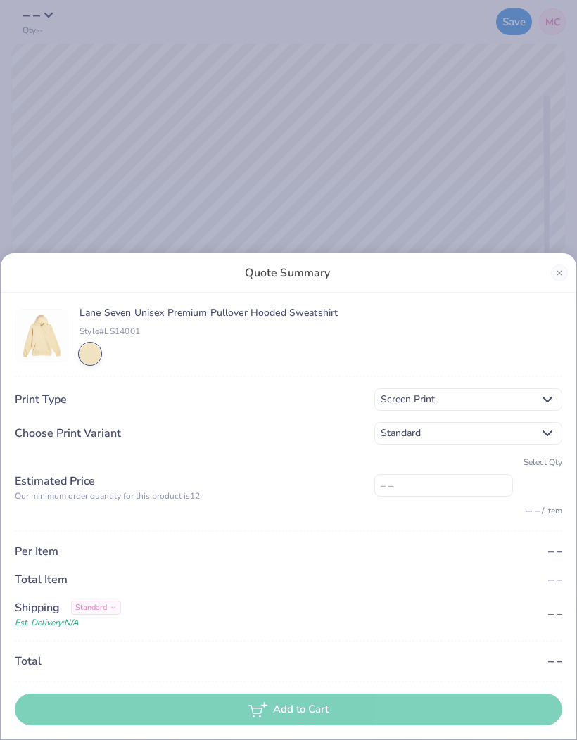
click at [431, 404] on span "Screen Print" at bounding box center [457, 399] width 153 height 15
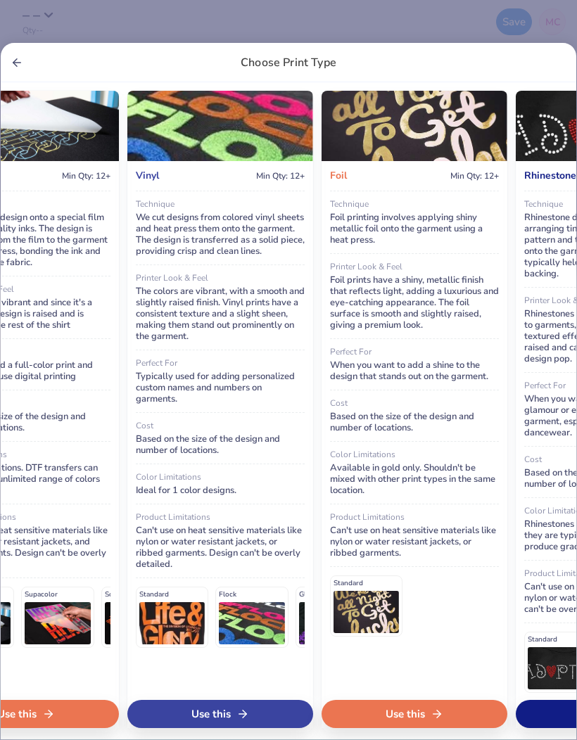
scroll to position [0, 853]
click at [11, 61] on icon "Back" at bounding box center [17, 62] width 13 height 13
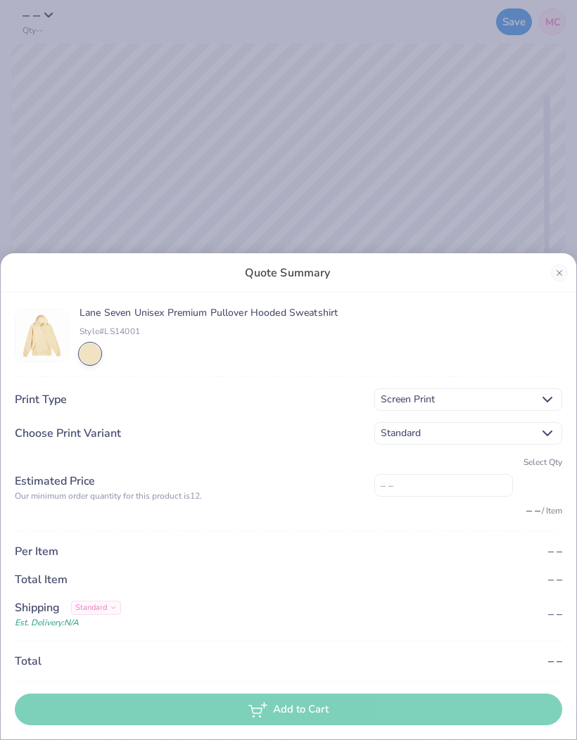
click at [177, 117] on div "Quote Summary Lane Seven Unisex Premium Pullover Hooded Sweatshirt Style# LS140…" at bounding box center [288, 370] width 577 height 740
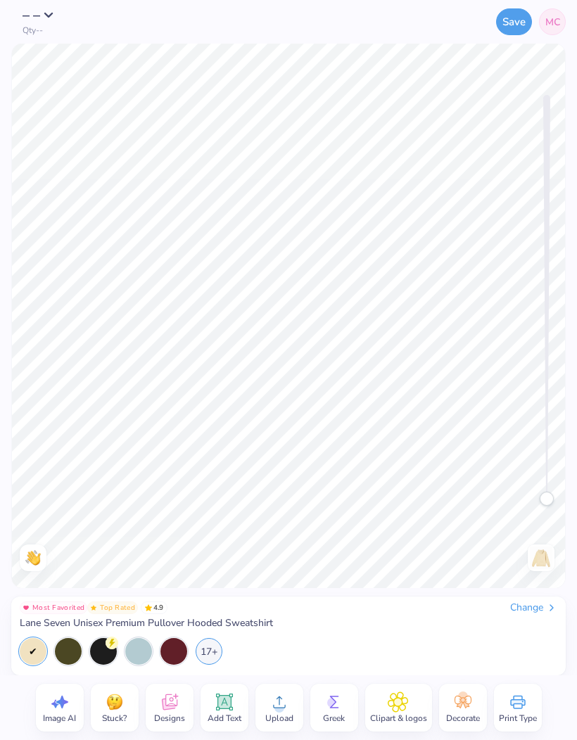
click at [542, 563] on img at bounding box center [541, 558] width 23 height 23
click at [170, 705] on icon at bounding box center [169, 702] width 21 height 21
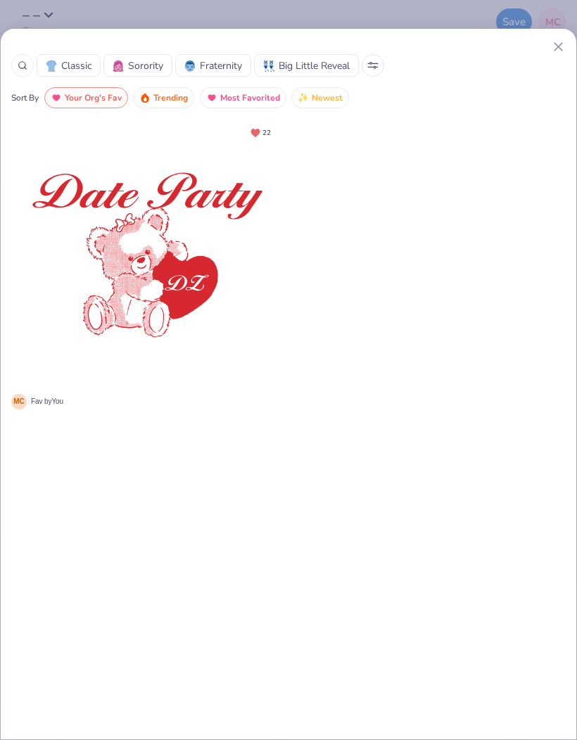
click at [116, 10] on div "Classic Sorority Fraternity Big Little Reveal Sort By Your Org's Fav Trending M…" at bounding box center [288, 370] width 577 height 740
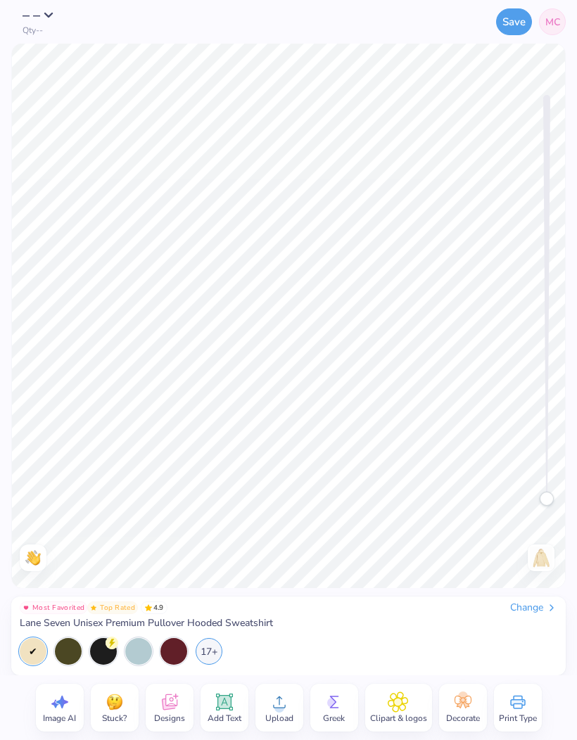
click at [277, 706] on circle at bounding box center [279, 708] width 10 height 10
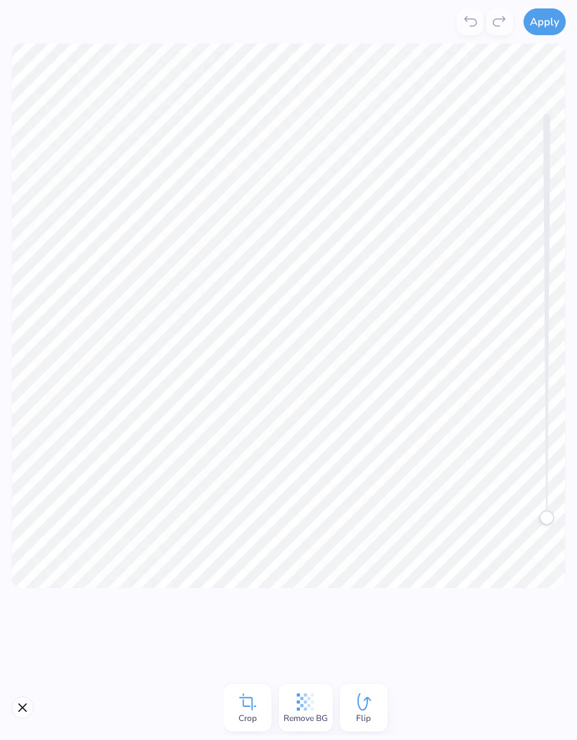
click at [303, 713] on span "Remove BG" at bounding box center [306, 718] width 44 height 11
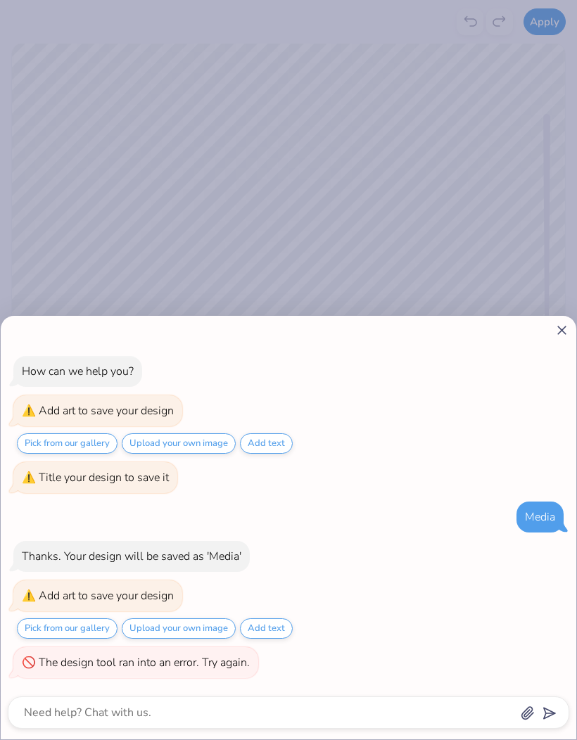
click at [563, 336] on icon at bounding box center [561, 330] width 15 height 15
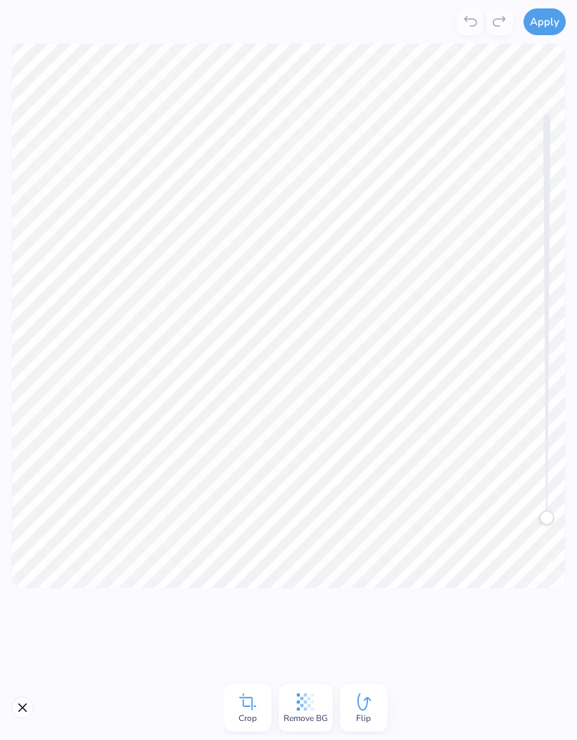
click at [305, 701] on icon at bounding box center [306, 703] width 18 height 18
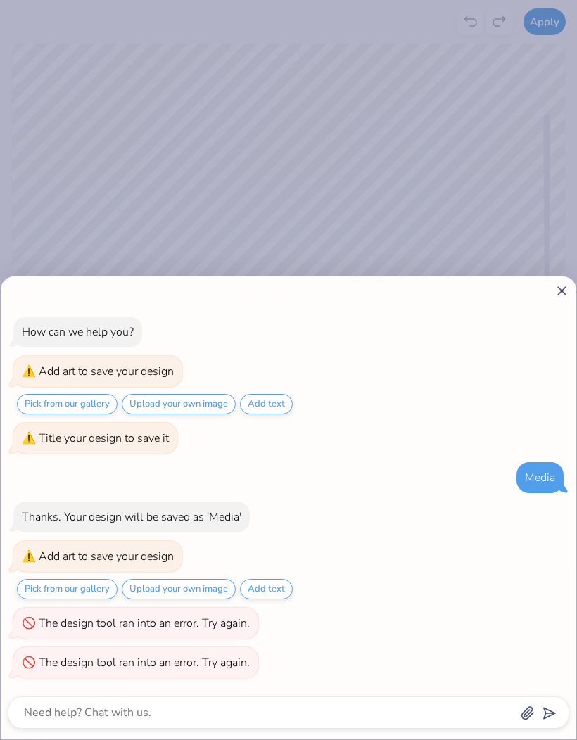
click at [562, 296] on icon at bounding box center [561, 291] width 15 height 15
type textarea "x"
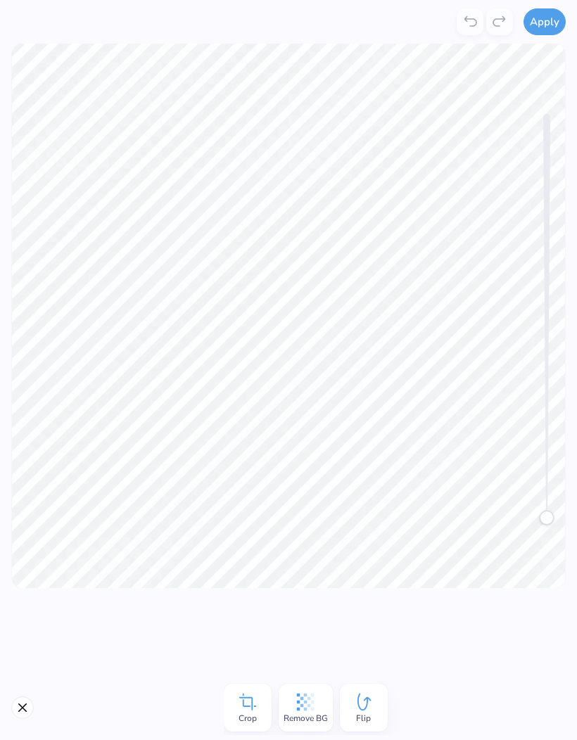
click at [20, 708] on button "Close" at bounding box center [22, 708] width 23 height 23
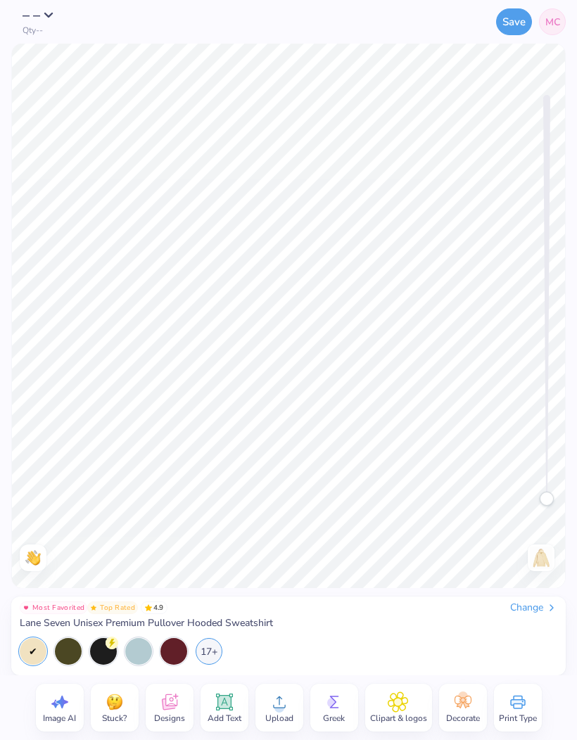
click at [283, 713] on span "Upload" at bounding box center [279, 718] width 28 height 11
click at [221, 713] on span "Add Text" at bounding box center [225, 718] width 34 height 11
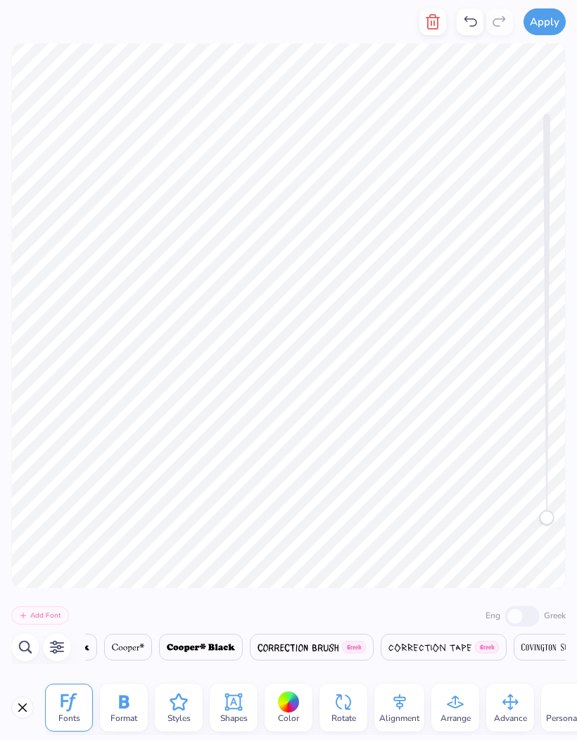
scroll to position [1, 1]
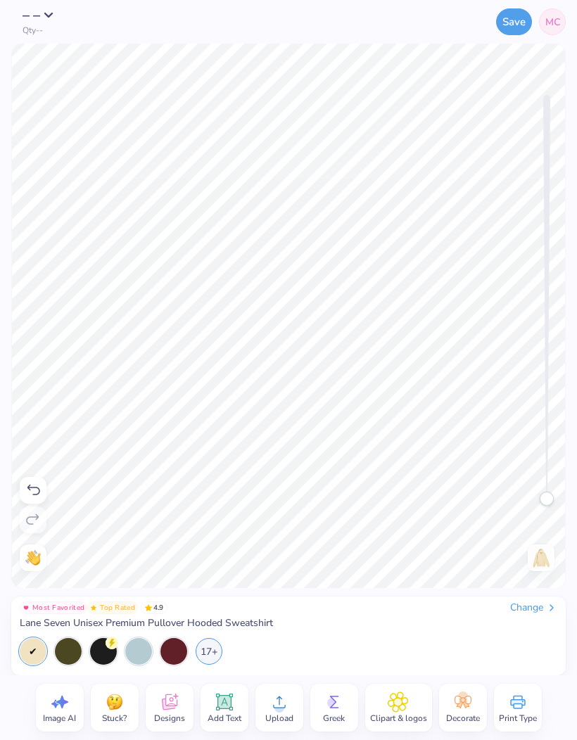
click at [279, 705] on icon at bounding box center [279, 703] width 13 height 12
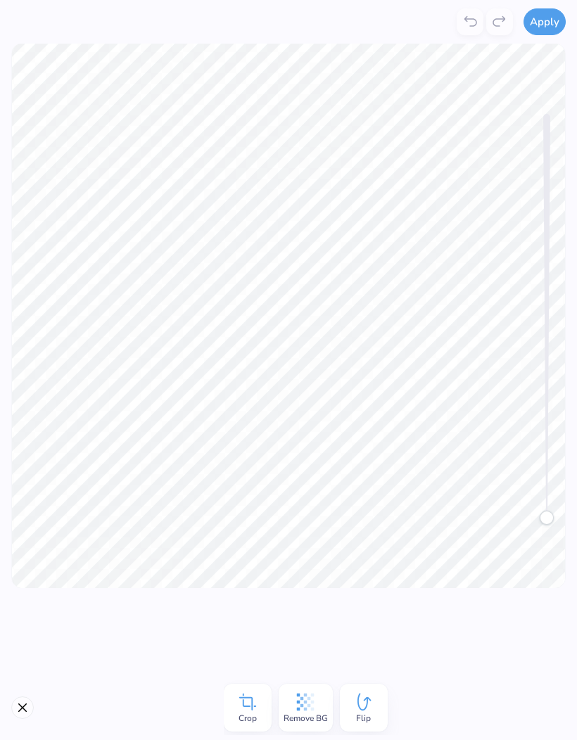
click at [535, 22] on button "Apply" at bounding box center [544, 21] width 42 height 27
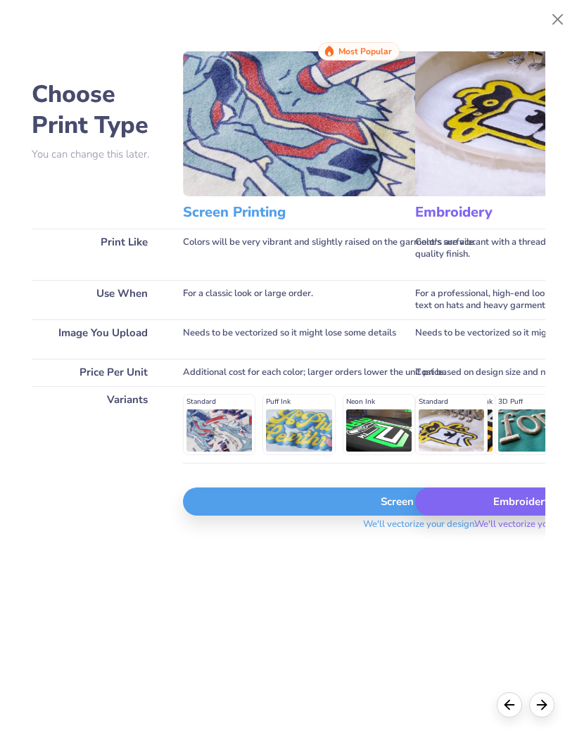
click at [265, 139] on img at bounding box center [420, 123] width 474 height 145
click at [341, 514] on div "Screen Print" at bounding box center [420, 502] width 474 height 28
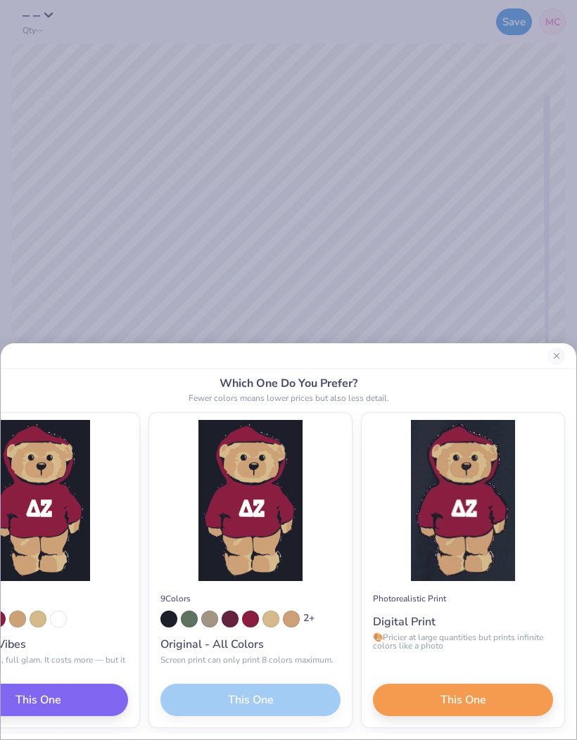
scroll to position [0, 250]
click at [554, 361] on button "Close" at bounding box center [556, 356] width 17 height 17
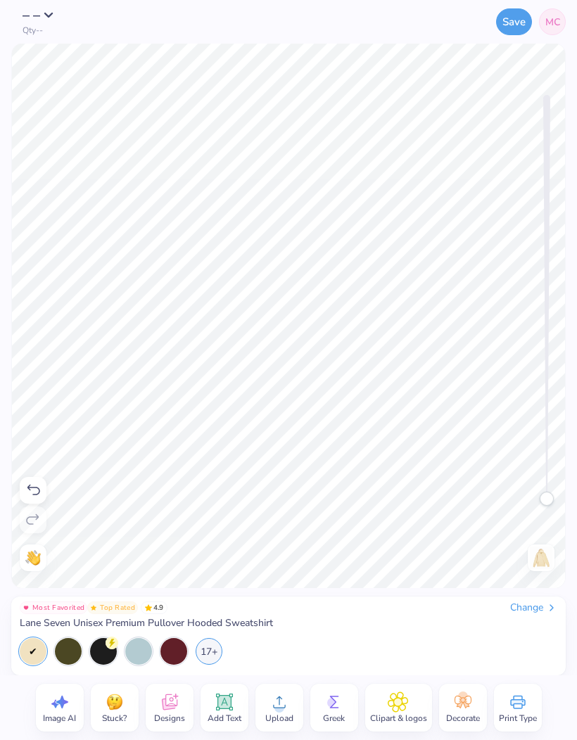
click at [277, 701] on icon at bounding box center [279, 702] width 21 height 21
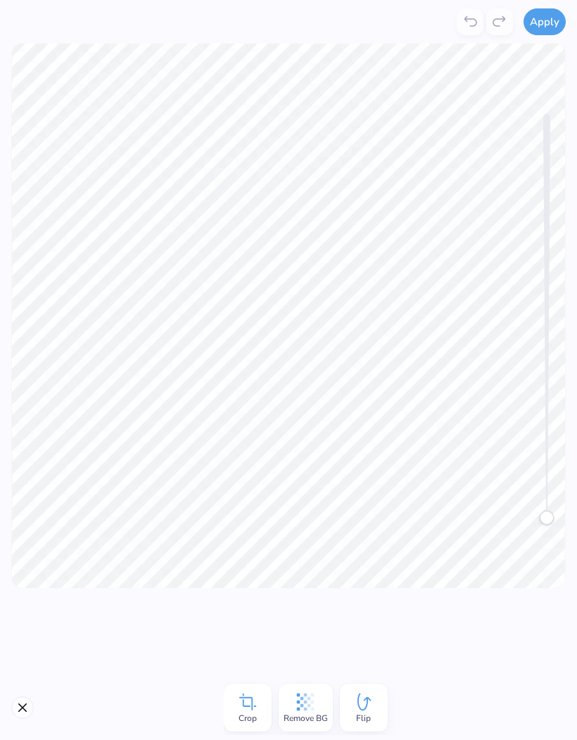
click at [306, 694] on icon at bounding box center [306, 703] width 18 height 18
click at [540, 30] on button "Apply" at bounding box center [544, 21] width 42 height 27
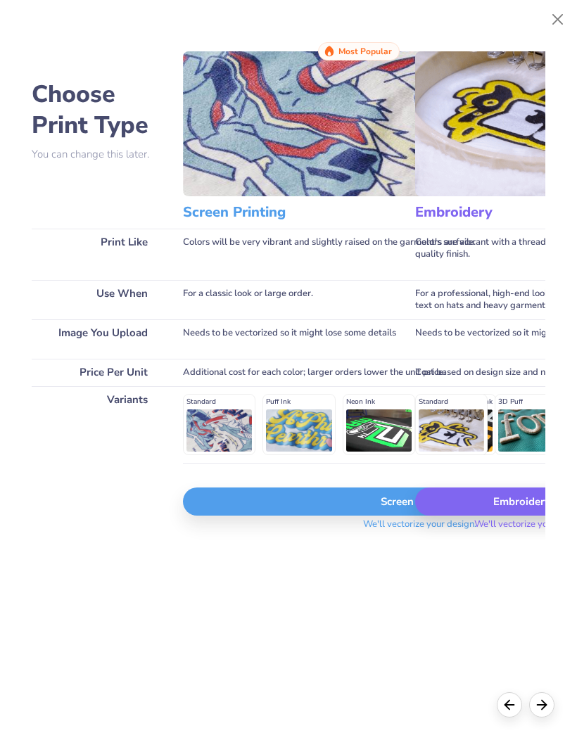
click at [356, 509] on div "Screen Print" at bounding box center [420, 502] width 474 height 28
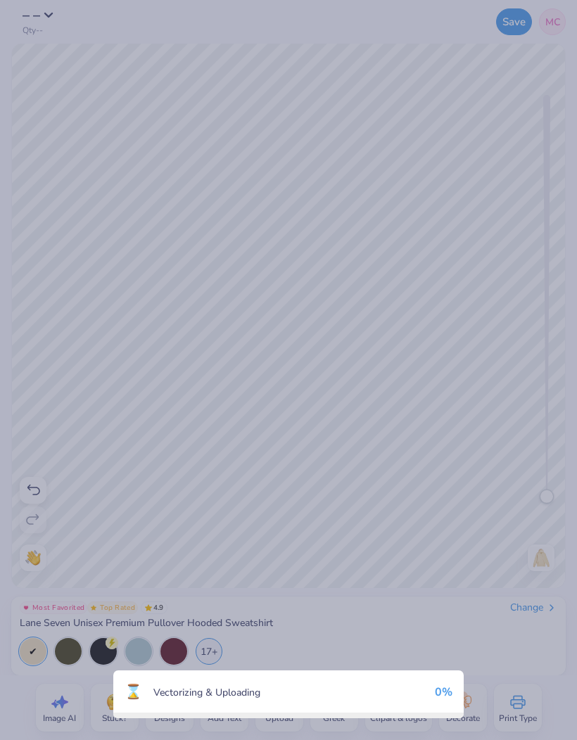
click at [357, 519] on div "⌛ Vectorizing & Uploading 0 %" at bounding box center [288, 370] width 577 height 740
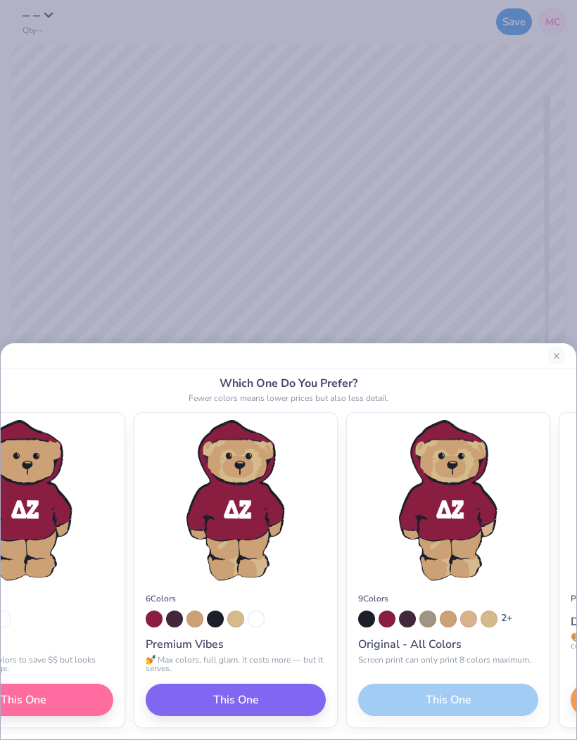
scroll to position [0, 51]
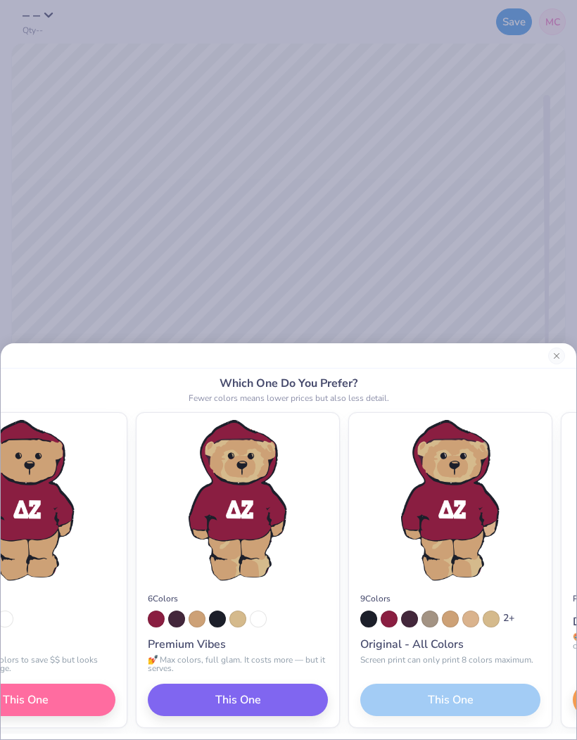
click at [433, 682] on div "9 Colors 2 + Original - All Colors Screen print can only print 8 colors maximum…" at bounding box center [450, 654] width 203 height 146
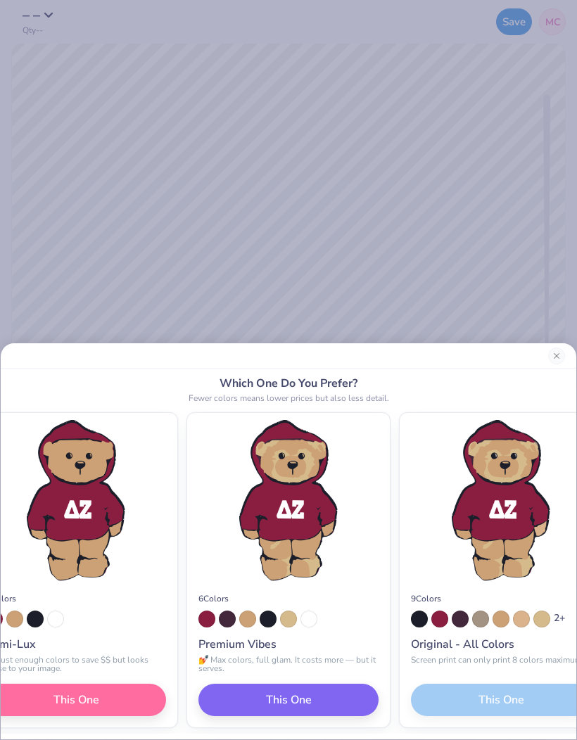
scroll to position [0, -15]
click at [294, 693] on span "This One" at bounding box center [289, 700] width 46 height 17
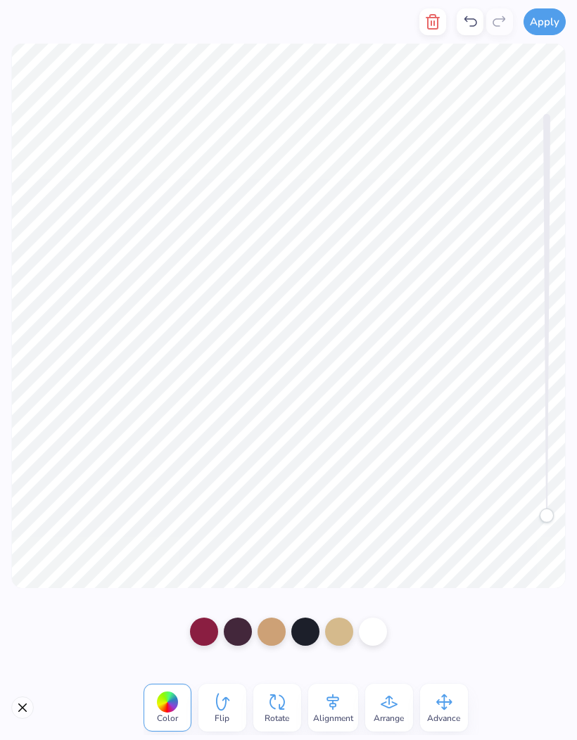
click at [200, 627] on div at bounding box center [204, 632] width 28 height 28
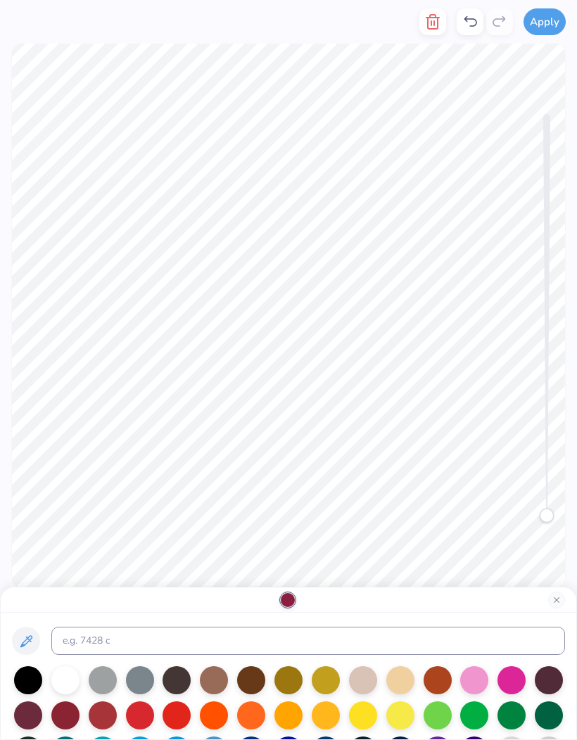
click at [508, 717] on div at bounding box center [511, 715] width 28 height 28
click at [512, 680] on div at bounding box center [511, 680] width 28 height 28
click at [477, 681] on div at bounding box center [474, 680] width 28 height 28
click at [554, 600] on button "Close" at bounding box center [556, 600] width 17 height 17
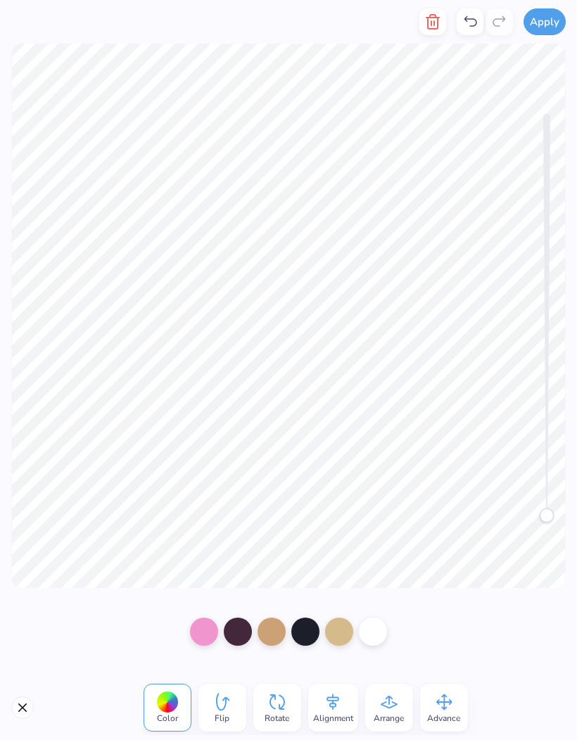
click at [272, 631] on div at bounding box center [272, 632] width 28 height 28
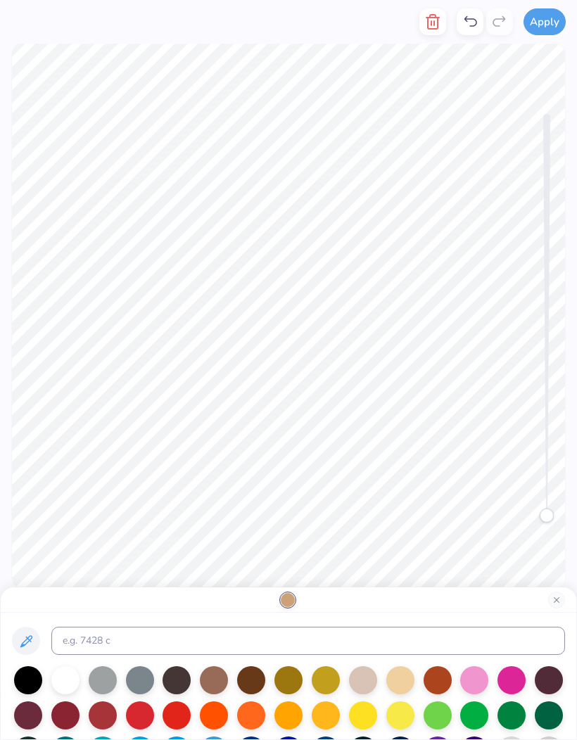
click at [217, 682] on div at bounding box center [214, 680] width 28 height 28
click at [247, 679] on div at bounding box center [251, 680] width 28 height 28
click at [218, 684] on div at bounding box center [214, 680] width 28 height 28
click at [286, 599] on div at bounding box center [288, 600] width 14 height 14
click at [559, 600] on button "Close" at bounding box center [556, 600] width 17 height 17
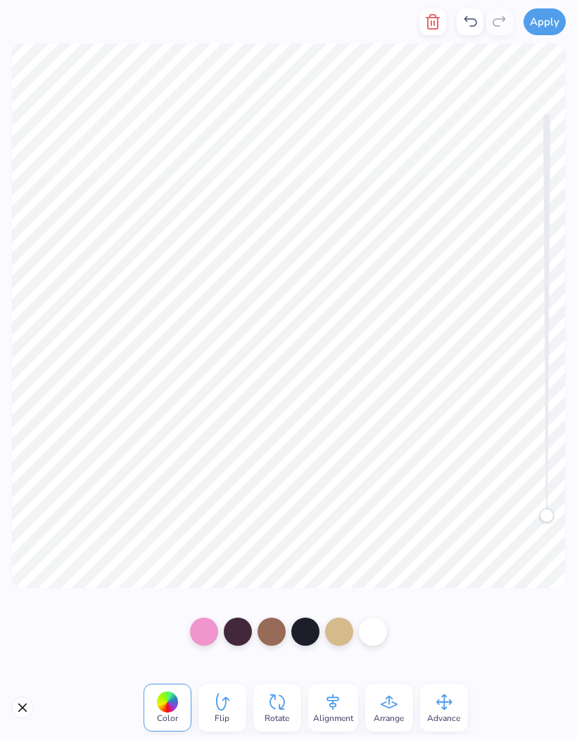
click at [334, 630] on div at bounding box center [339, 632] width 28 height 28
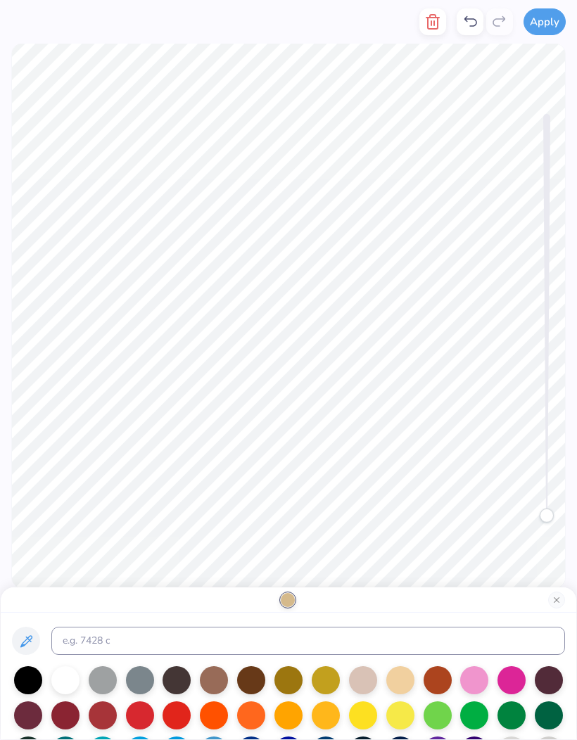
click at [215, 687] on div at bounding box center [214, 680] width 28 height 28
click at [243, 690] on div at bounding box center [251, 680] width 28 height 28
click at [220, 685] on div at bounding box center [214, 680] width 28 height 28
click at [245, 688] on div at bounding box center [251, 680] width 28 height 28
click at [365, 687] on div at bounding box center [363, 680] width 28 height 28
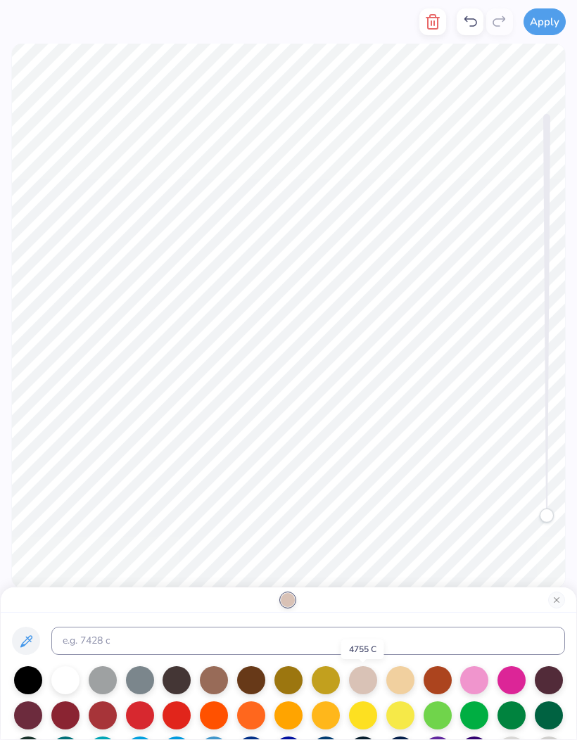
click at [388, 687] on div at bounding box center [400, 680] width 28 height 28
click at [362, 687] on div at bounding box center [363, 680] width 28 height 28
click at [556, 603] on button "Close" at bounding box center [556, 600] width 17 height 17
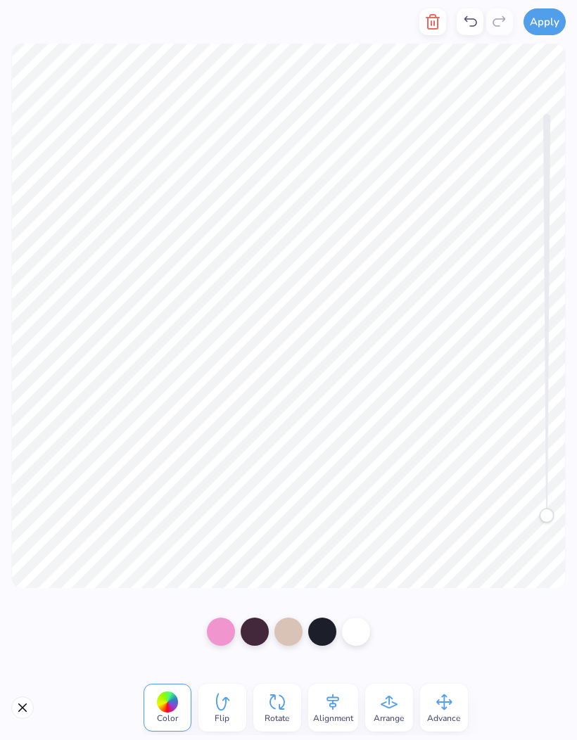
click at [260, 635] on div at bounding box center [255, 632] width 28 height 28
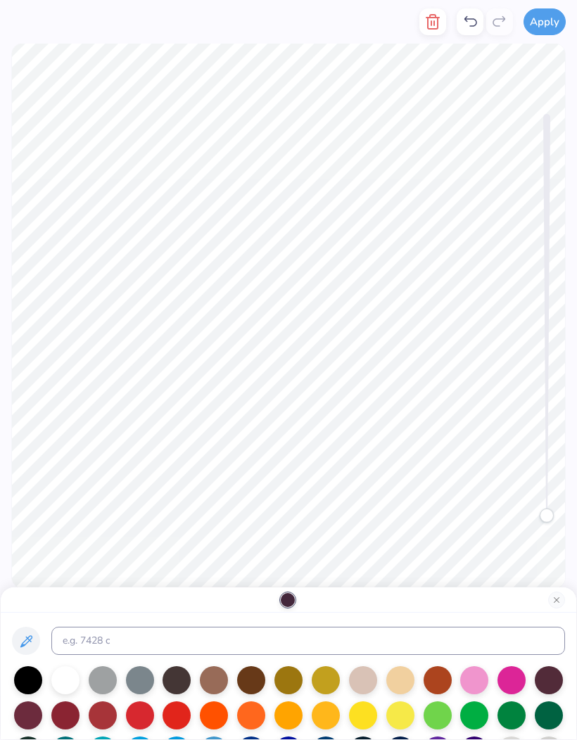
click at [254, 684] on div at bounding box center [251, 680] width 28 height 28
click at [255, 684] on div at bounding box center [251, 680] width 28 height 28
click at [281, 680] on div at bounding box center [288, 680] width 28 height 28
click at [319, 679] on div at bounding box center [326, 680] width 28 height 28
click at [282, 684] on div at bounding box center [288, 680] width 28 height 28
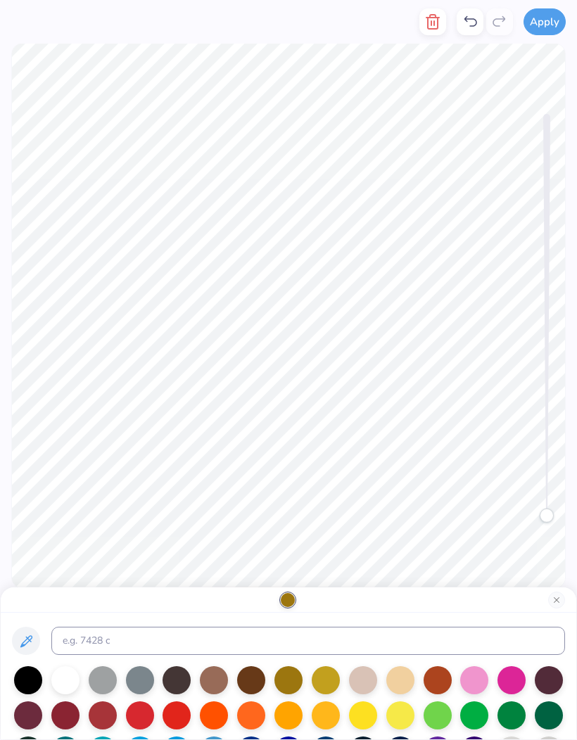
click at [558, 602] on button "Close" at bounding box center [556, 600] width 17 height 17
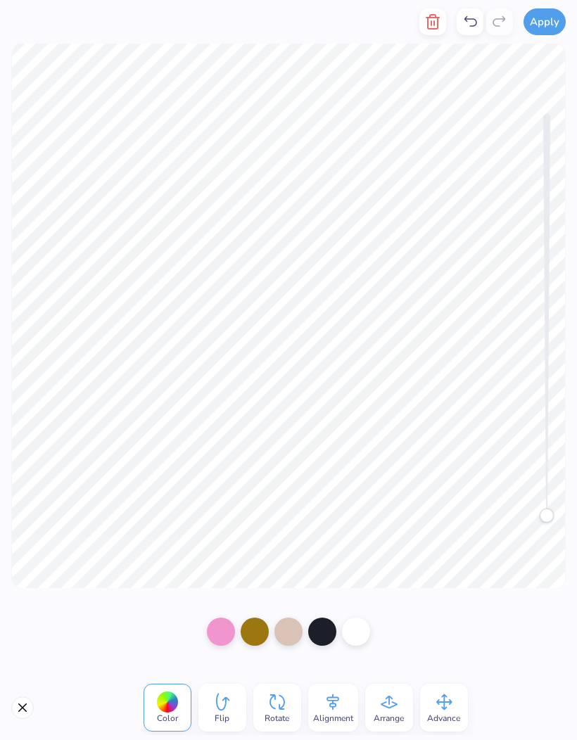
click at [468, 20] on icon at bounding box center [470, 21] width 17 height 17
click at [470, 25] on icon at bounding box center [470, 21] width 17 height 17
click at [473, 27] on icon at bounding box center [470, 21] width 17 height 17
click at [474, 29] on icon at bounding box center [470, 21] width 17 height 17
click at [470, 26] on icon at bounding box center [470, 21] width 17 height 17
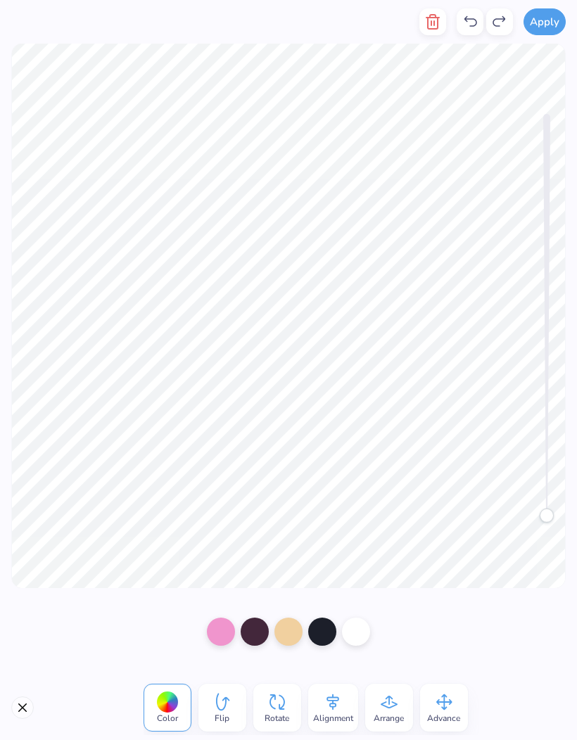
click at [472, 25] on icon at bounding box center [470, 21] width 17 height 17
click at [472, 24] on icon at bounding box center [470, 21] width 17 height 17
click at [472, 27] on icon at bounding box center [470, 21] width 17 height 17
click at [475, 26] on icon at bounding box center [470, 21] width 13 height 11
click at [481, 28] on div at bounding box center [470, 21] width 27 height 27
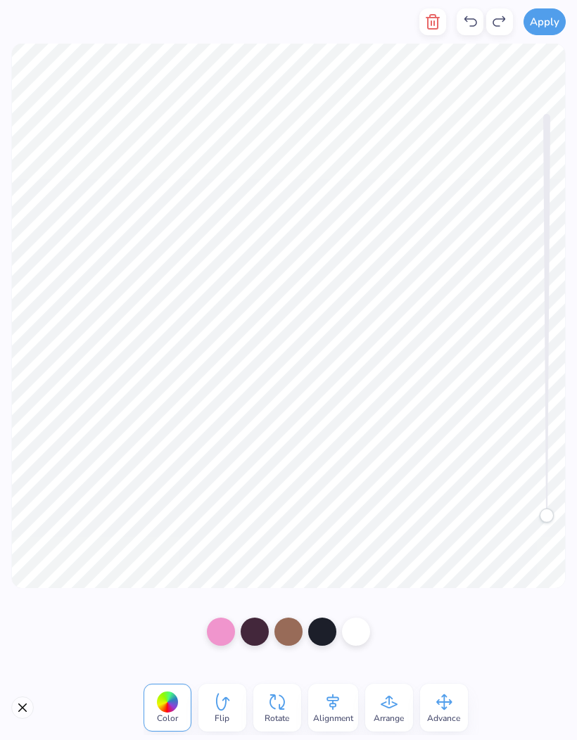
click at [474, 28] on icon at bounding box center [470, 21] width 17 height 17
click at [460, 20] on div at bounding box center [470, 21] width 27 height 27
click at [468, 28] on icon at bounding box center [470, 21] width 17 height 17
click at [471, 27] on icon at bounding box center [470, 21] width 17 height 17
click at [447, 619] on div at bounding box center [288, 631] width 577 height 87
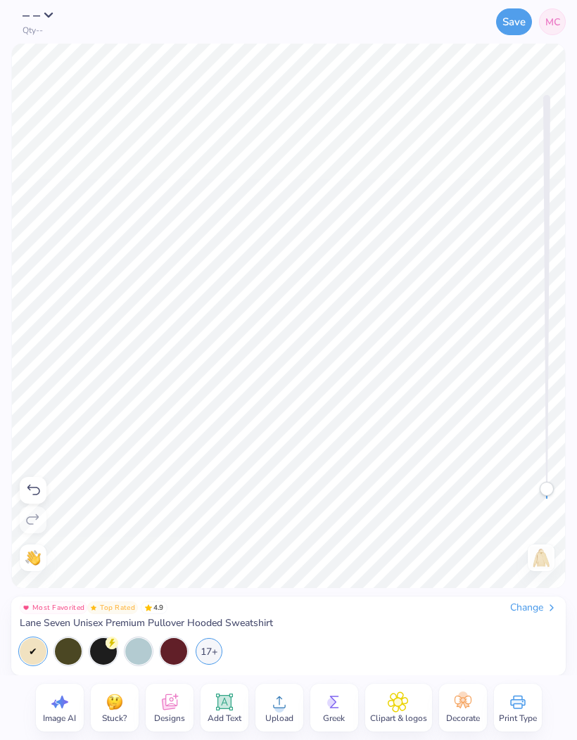
click at [228, 710] on icon at bounding box center [224, 702] width 21 height 21
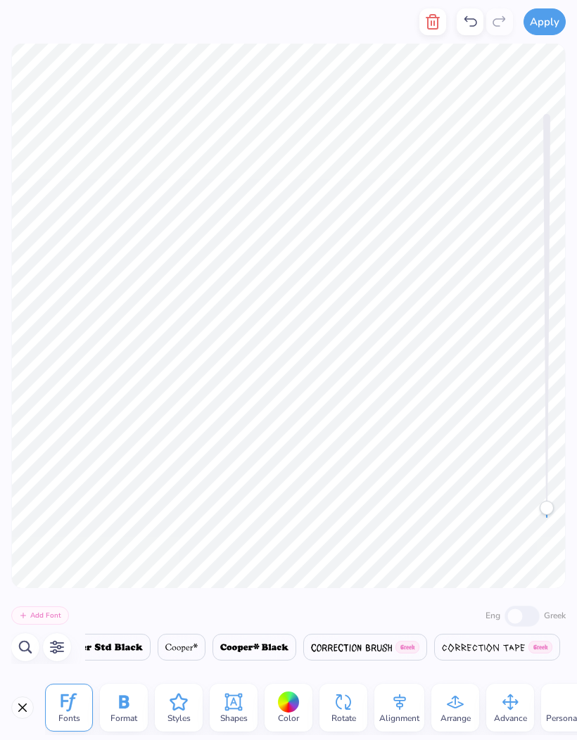
scroll to position [0, 0]
click at [22, 709] on button "Close" at bounding box center [22, 708] width 23 height 23
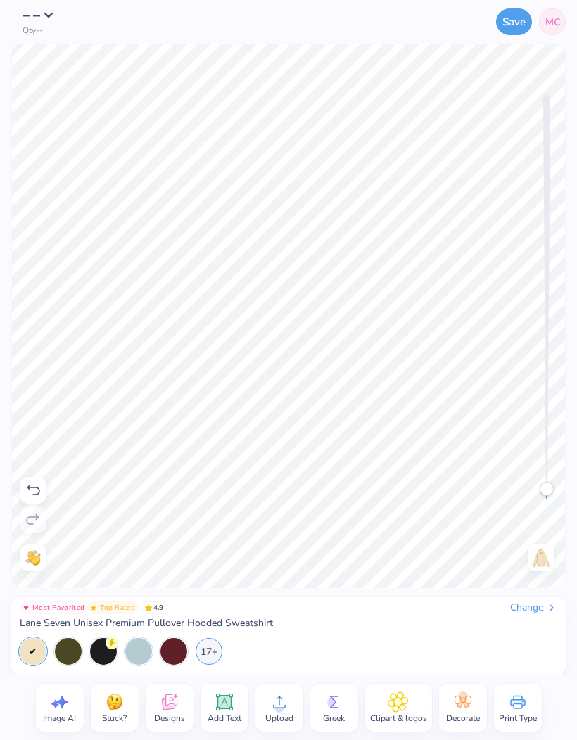
click at [336, 704] on circle at bounding box center [332, 703] width 10 height 10
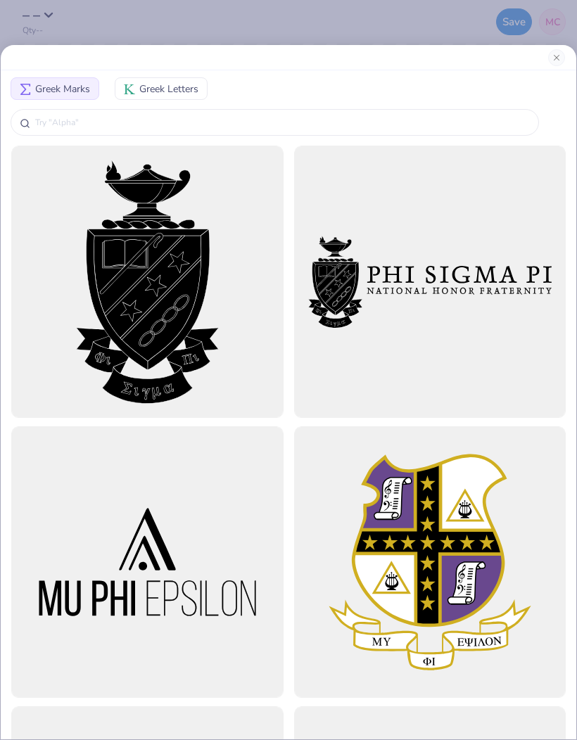
click at [177, 91] on span "Greek Letters" at bounding box center [168, 89] width 59 height 15
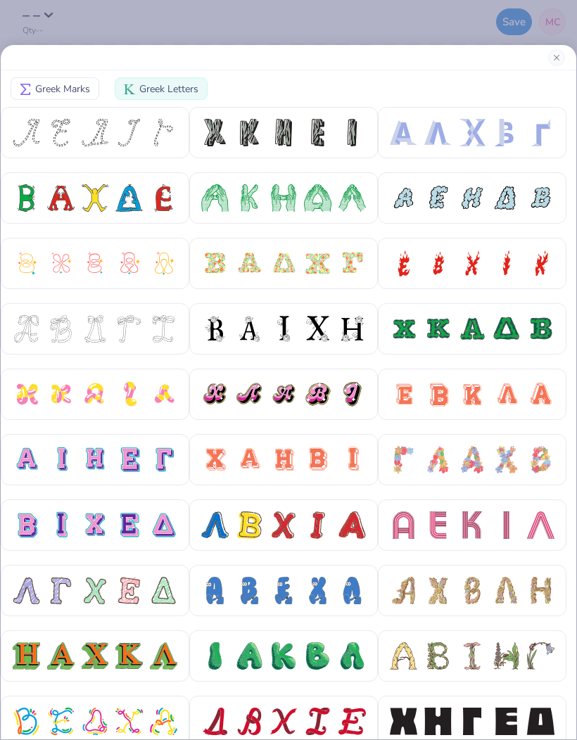
click at [151, 329] on div at bounding box center [163, 328] width 27 height 27
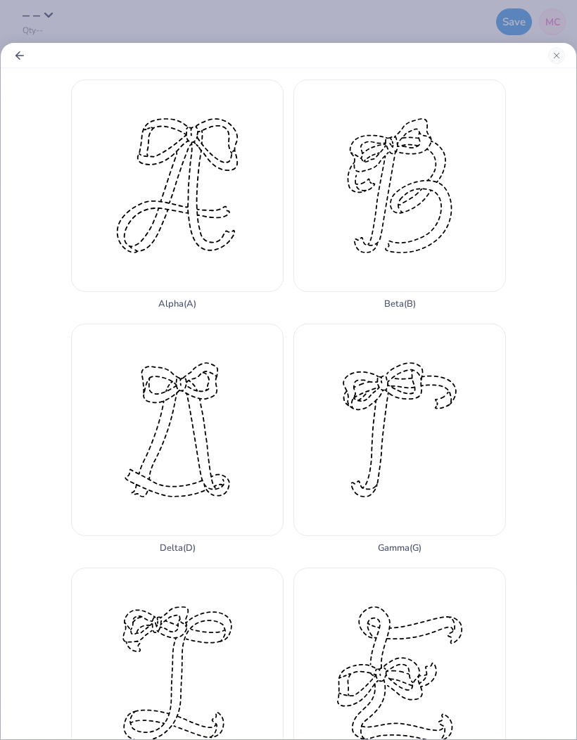
click at [222, 461] on div "Delta ( D )" at bounding box center [177, 439] width 212 height 230
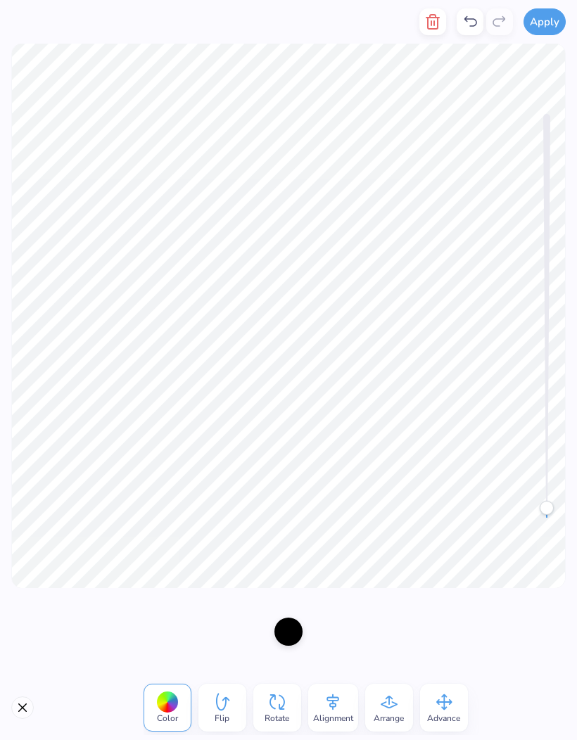
click at [284, 644] on div at bounding box center [288, 632] width 28 height 28
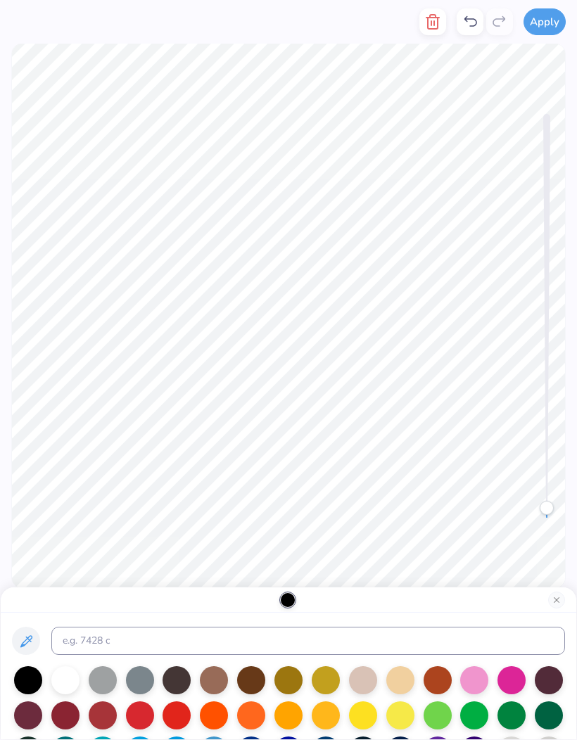
click at [474, 681] on div at bounding box center [474, 680] width 28 height 28
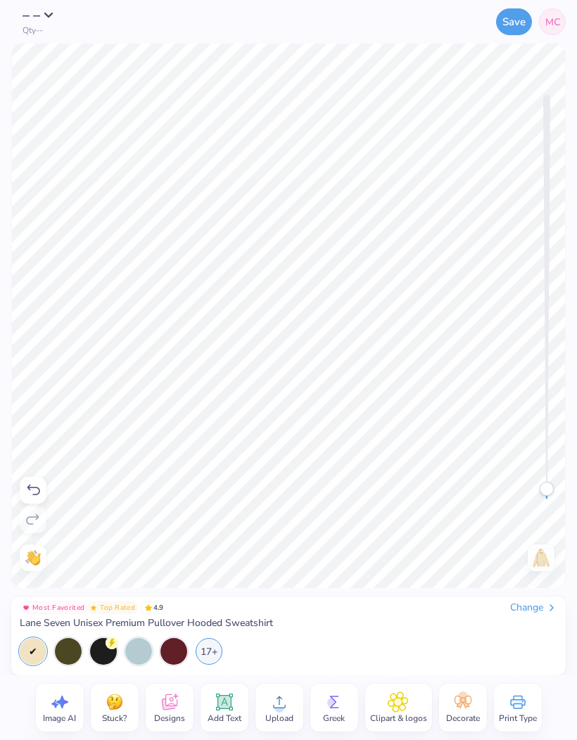
click at [321, 706] on div "Greek" at bounding box center [334, 708] width 48 height 48
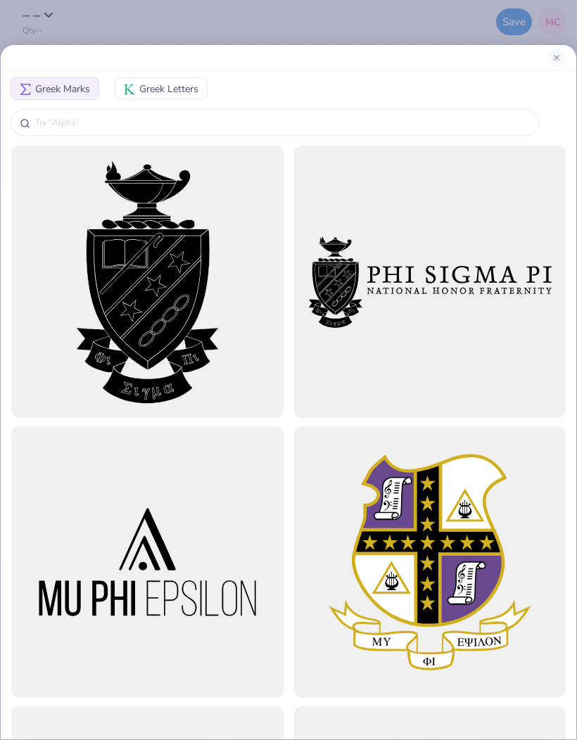
click at [186, 92] on span "Greek Letters" at bounding box center [168, 89] width 59 height 15
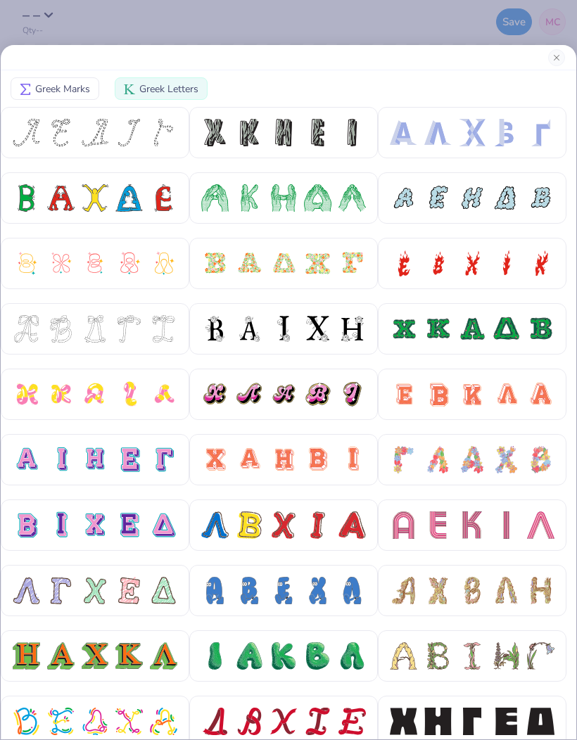
click at [182, 86] on span "Greek Letters" at bounding box center [168, 89] width 59 height 15
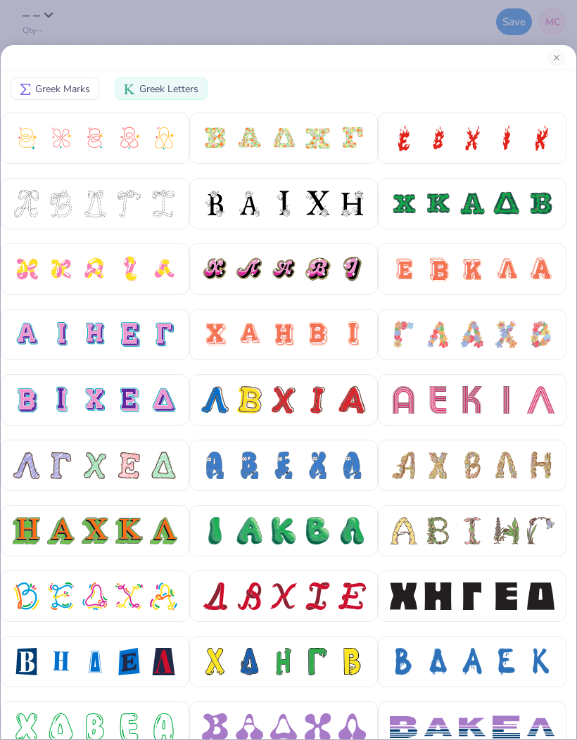
scroll to position [44, 0]
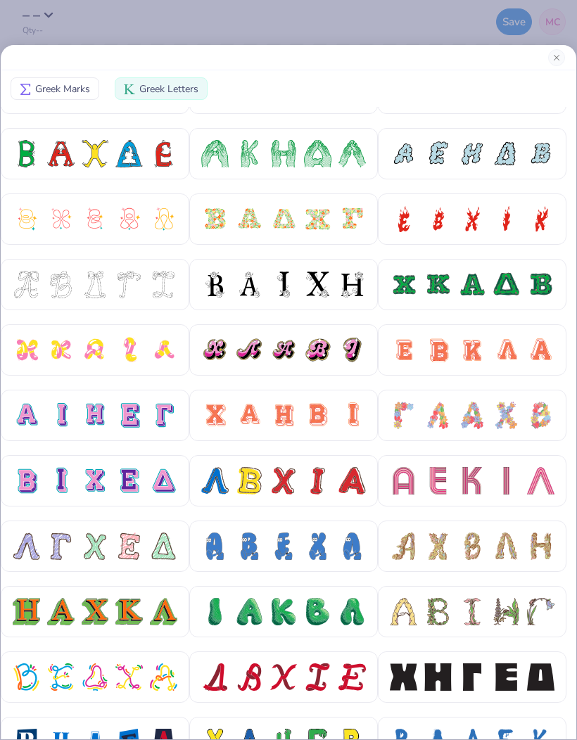
click at [124, 287] on div at bounding box center [128, 284] width 27 height 27
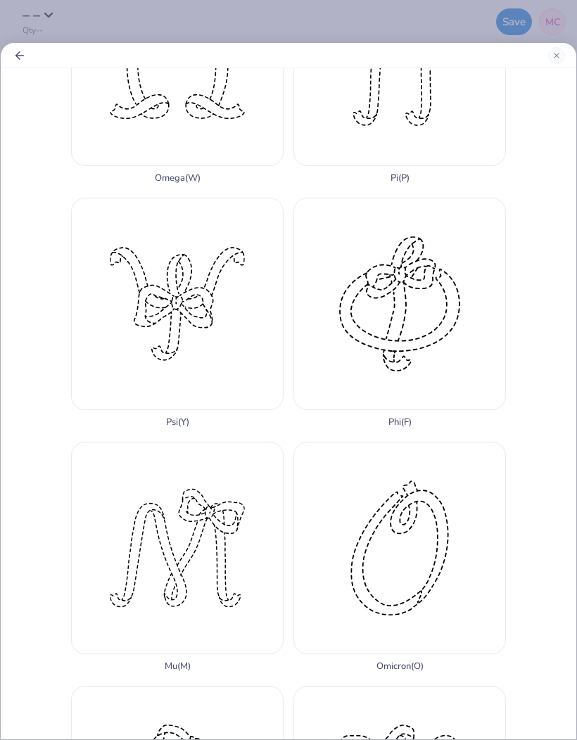
scroll to position [1347, 0]
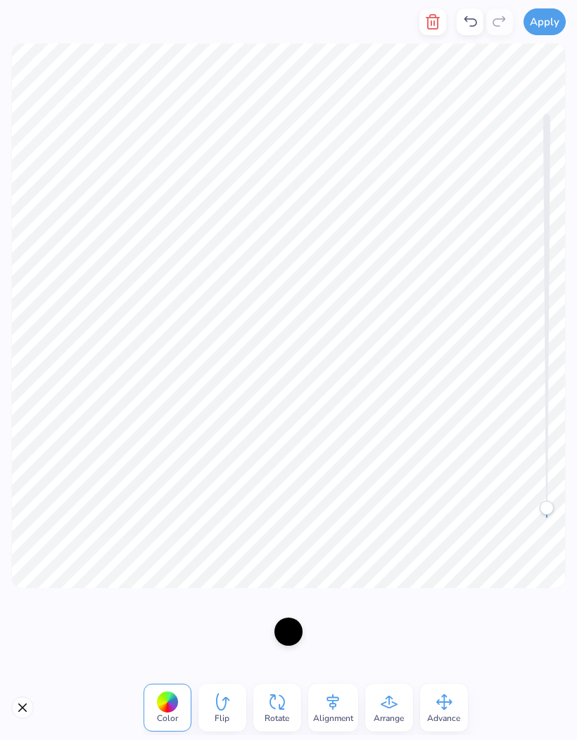
click at [421, 34] on div at bounding box center [432, 22] width 27 height 44
click at [431, 25] on icon "button" at bounding box center [432, 21] width 17 height 17
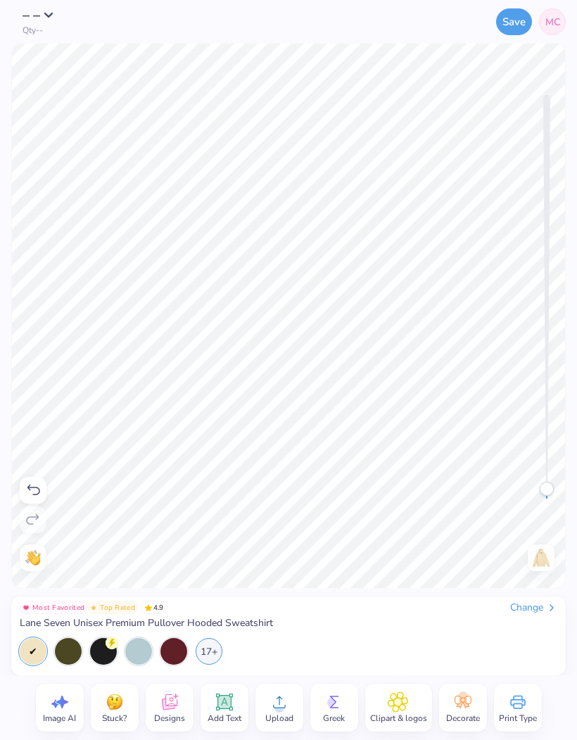
click at [341, 711] on icon at bounding box center [334, 702] width 21 height 21
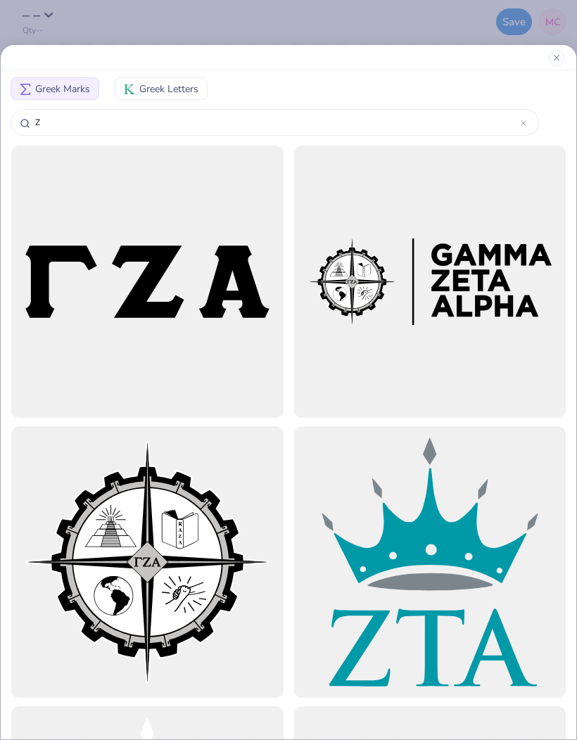
type input "Z ""
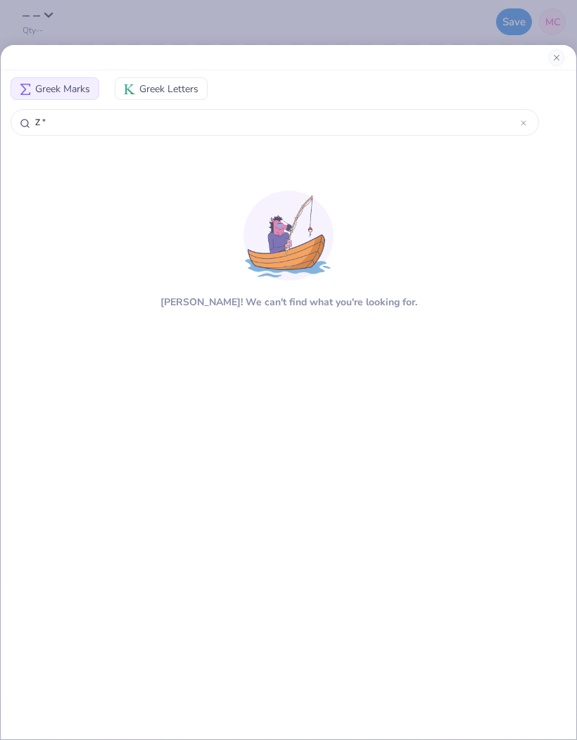
click at [169, 82] on span "Greek Letters" at bounding box center [168, 89] width 59 height 15
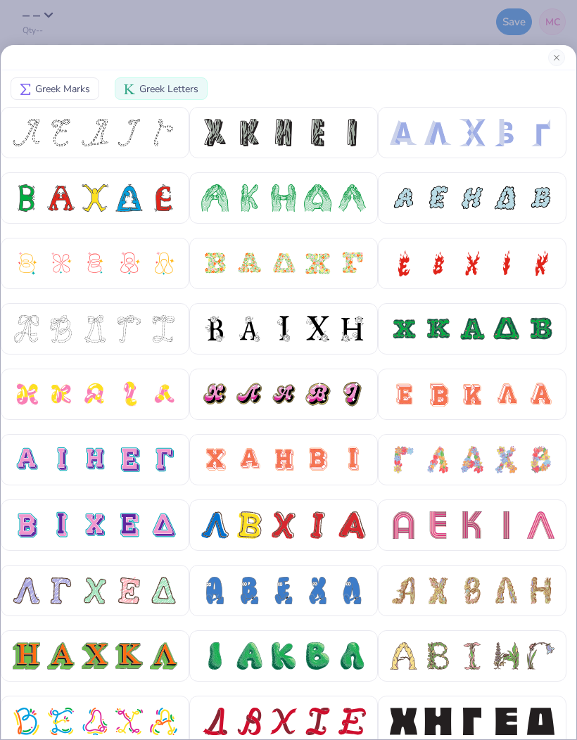
click at [140, 316] on div at bounding box center [128, 328] width 27 height 27
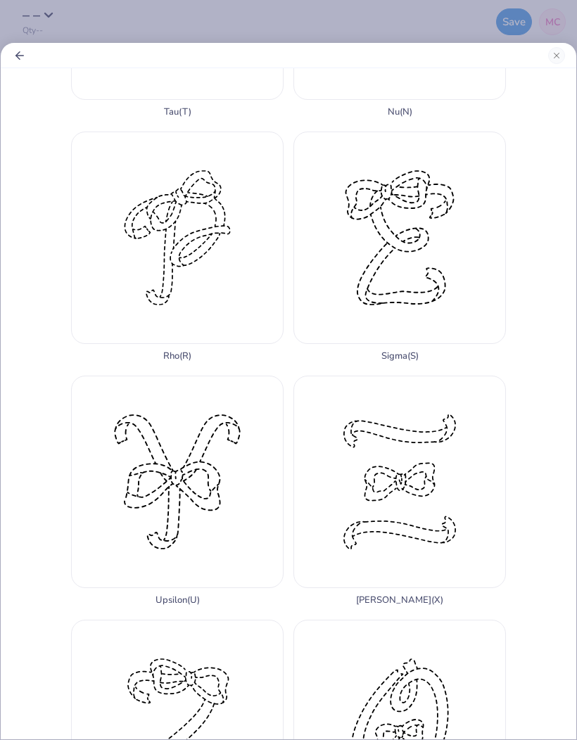
scroll to position [2145, 0]
click at [236, 656] on div "Zeta ( Z )" at bounding box center [177, 736] width 212 height 230
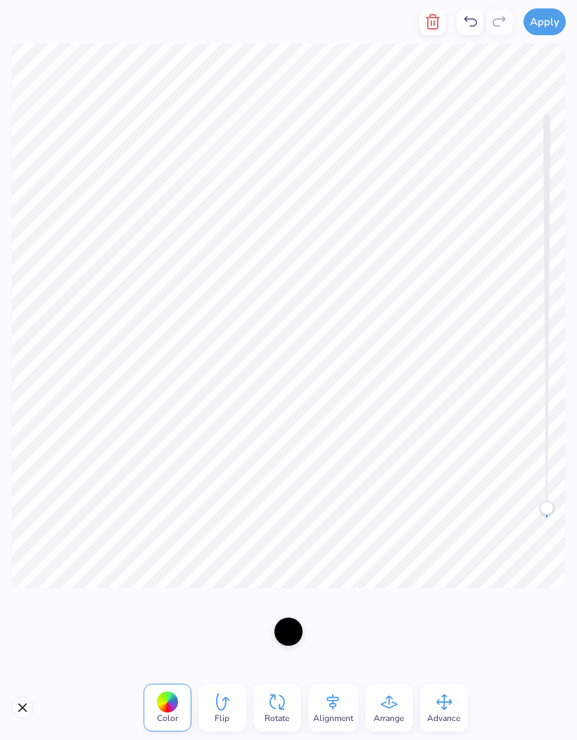
click at [166, 709] on div at bounding box center [167, 703] width 22 height 22
click at [287, 625] on div at bounding box center [288, 632] width 28 height 28
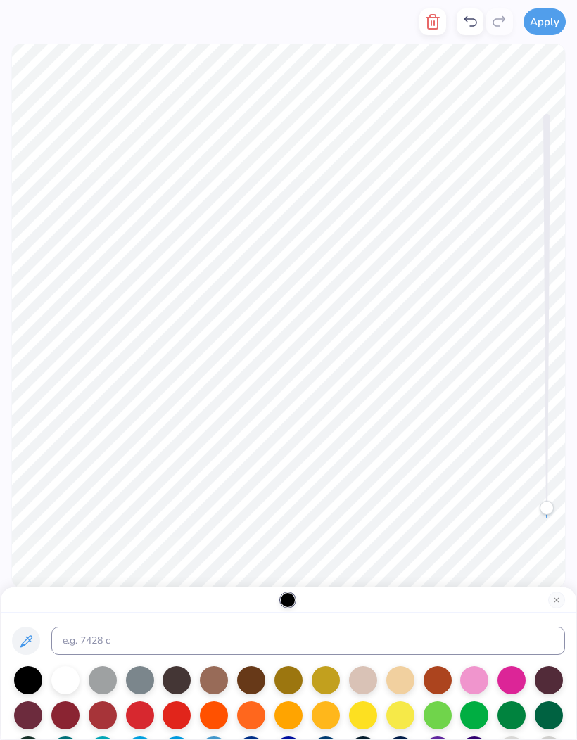
click at [464, 684] on div at bounding box center [474, 680] width 28 height 28
click at [511, 684] on div at bounding box center [511, 680] width 28 height 28
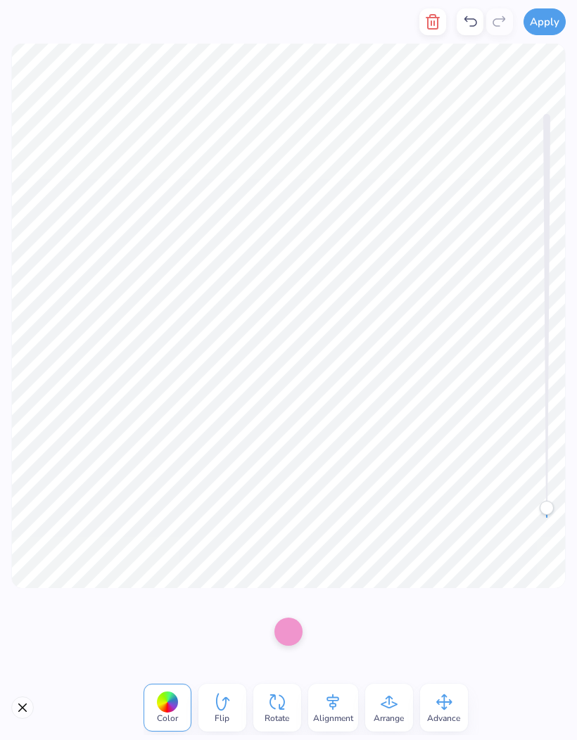
click at [293, 633] on div at bounding box center [288, 632] width 28 height 28
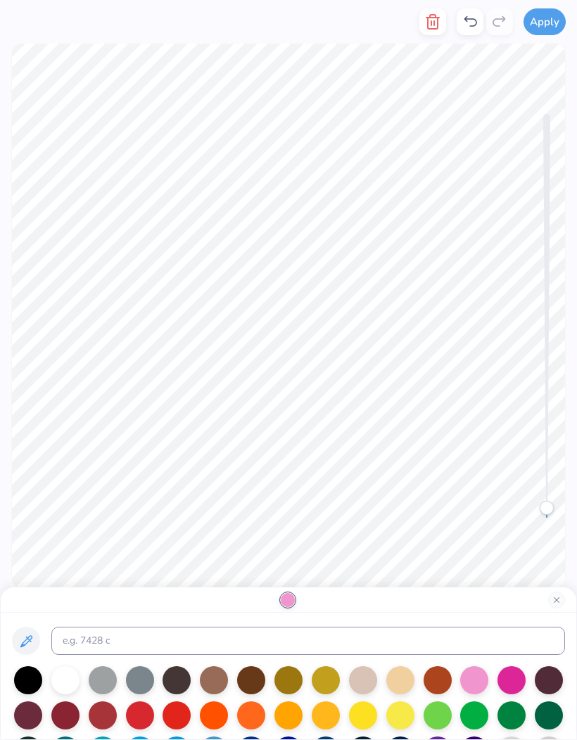
click at [549, 720] on div at bounding box center [549, 715] width 28 height 28
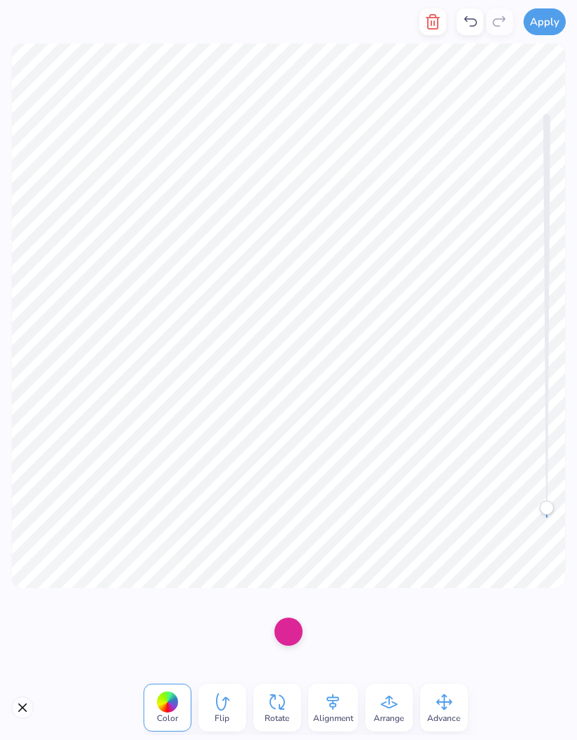
click at [284, 640] on div at bounding box center [288, 632] width 28 height 28
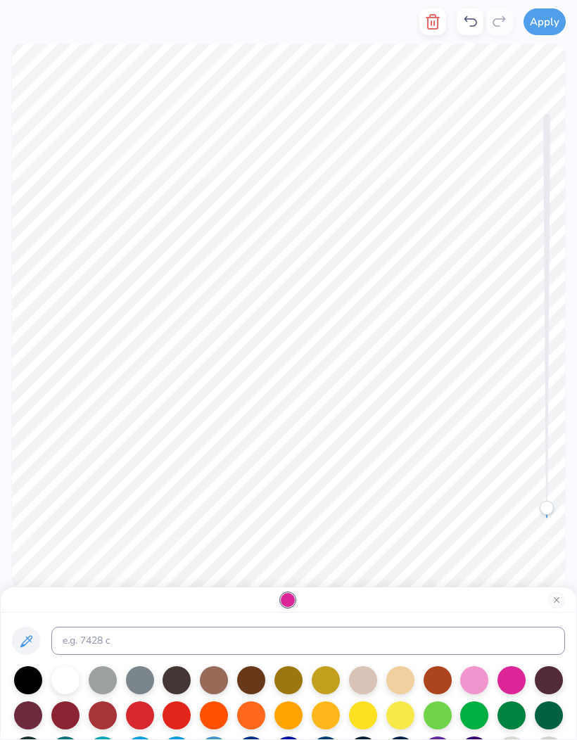
click at [547, 719] on div at bounding box center [549, 715] width 28 height 28
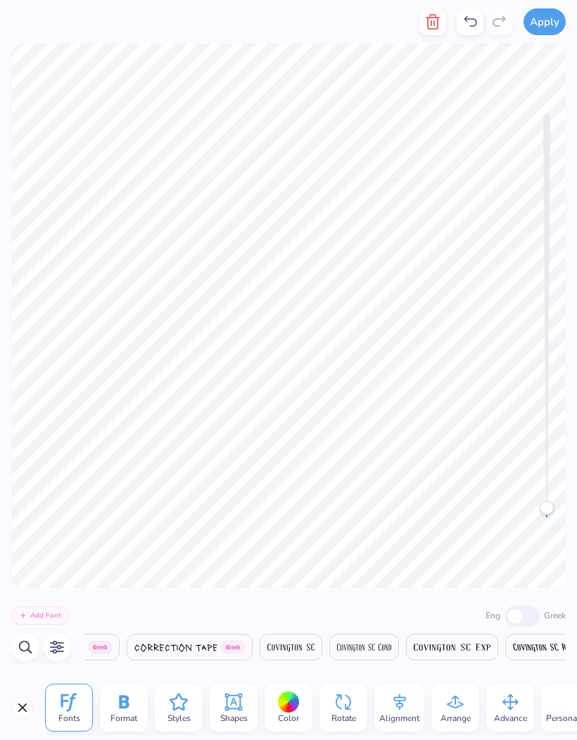
scroll to position [1, 1]
type textarea "hug me im a deezee"
type textarea "hug me im a DZ"
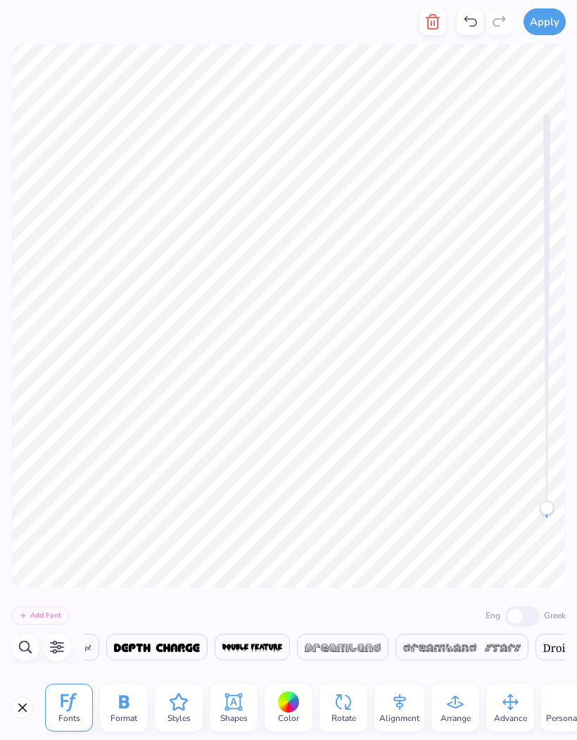
click at [293, 692] on icon at bounding box center [288, 702] width 21 height 21
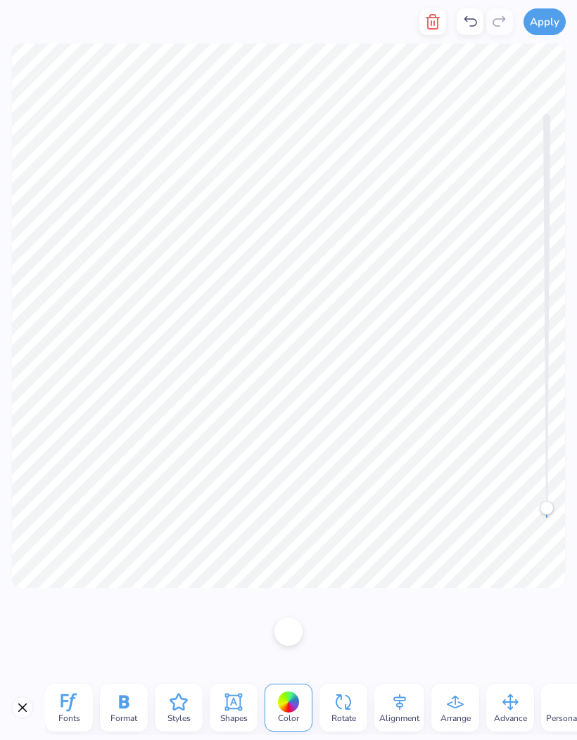
click at [289, 685] on div "Color" at bounding box center [289, 708] width 48 height 48
click at [288, 704] on div at bounding box center [289, 703] width 22 height 22
click at [285, 632] on div at bounding box center [288, 632] width 28 height 28
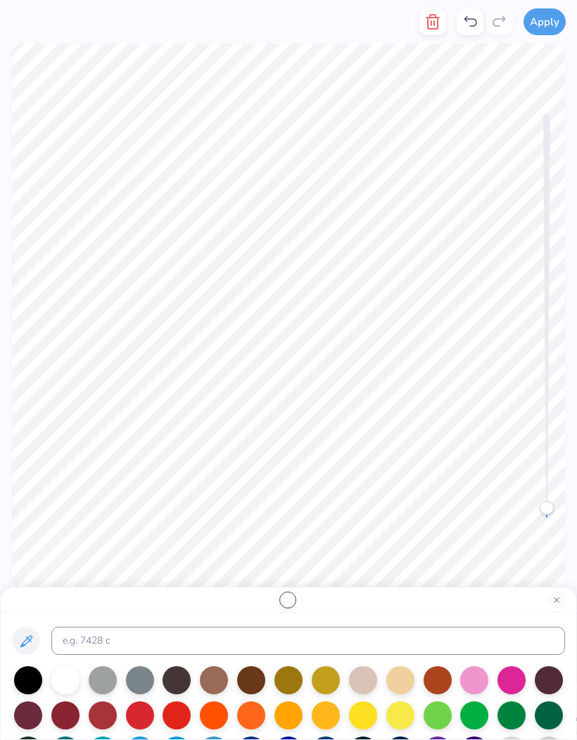
click at [473, 719] on div at bounding box center [474, 715] width 28 height 28
click at [507, 716] on div at bounding box center [511, 715] width 28 height 28
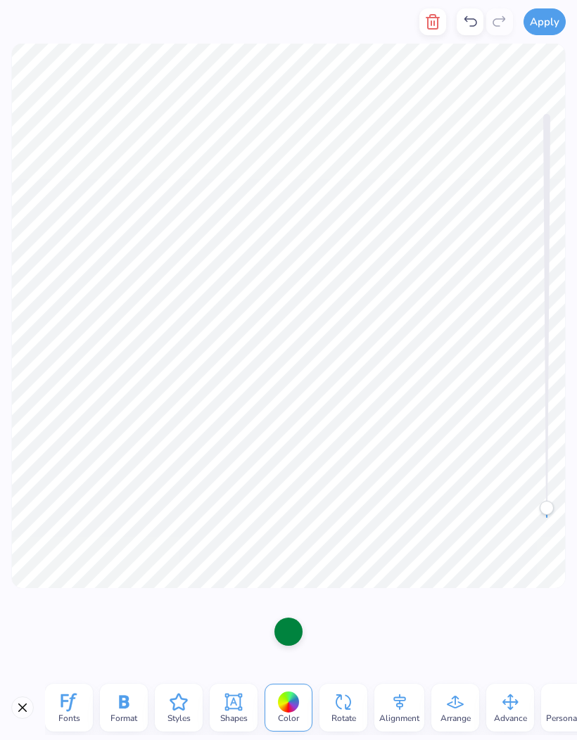
scroll to position [1, 1]
type textarea "Hug me im a DZ"
click at [438, 598] on div at bounding box center [288, 631] width 577 height 87
click at [77, 718] on span "Fonts" at bounding box center [69, 718] width 22 height 11
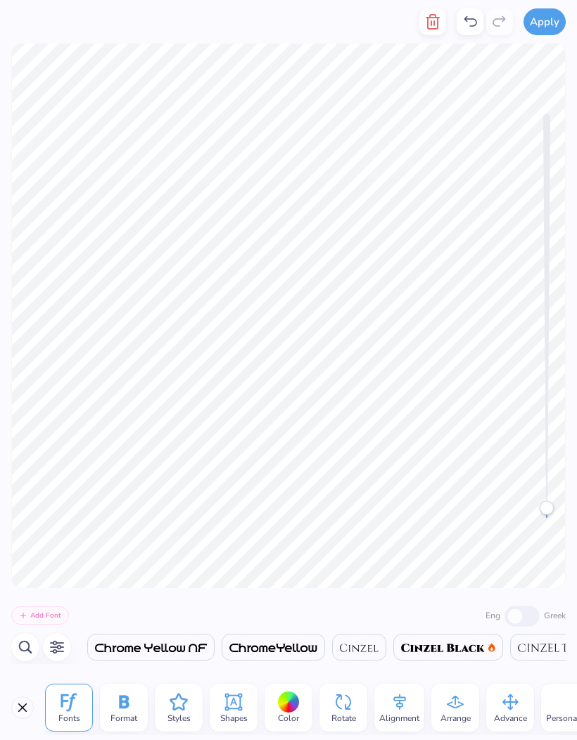
scroll to position [0, 8096]
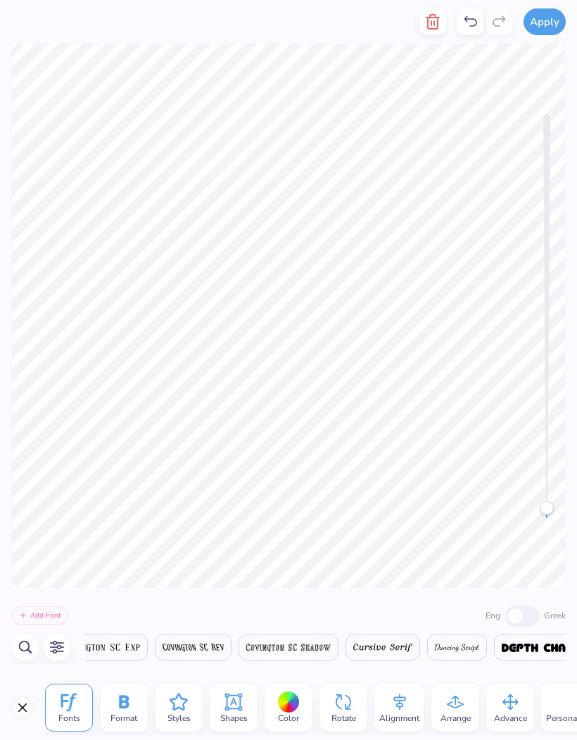
click at [479, 652] on img at bounding box center [457, 648] width 44 height 8
click at [331, 652] on img at bounding box center [295, 648] width 77 height 8
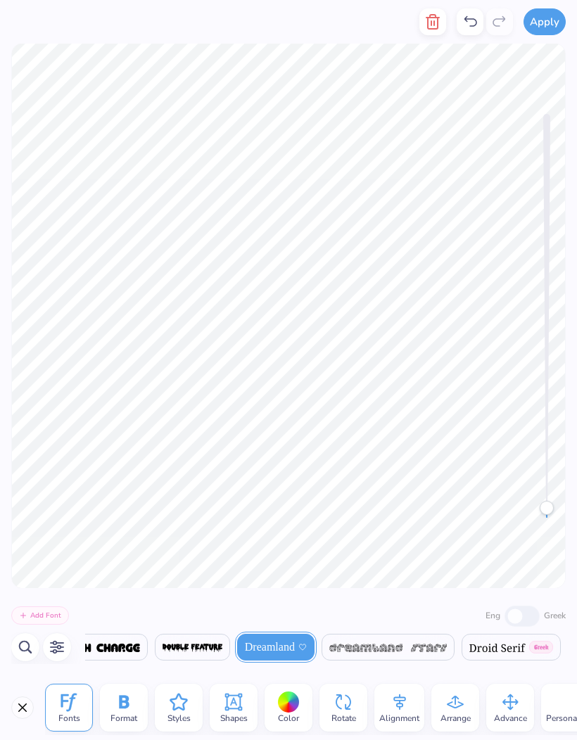
click at [412, 654] on span at bounding box center [387, 647] width 117 height 17
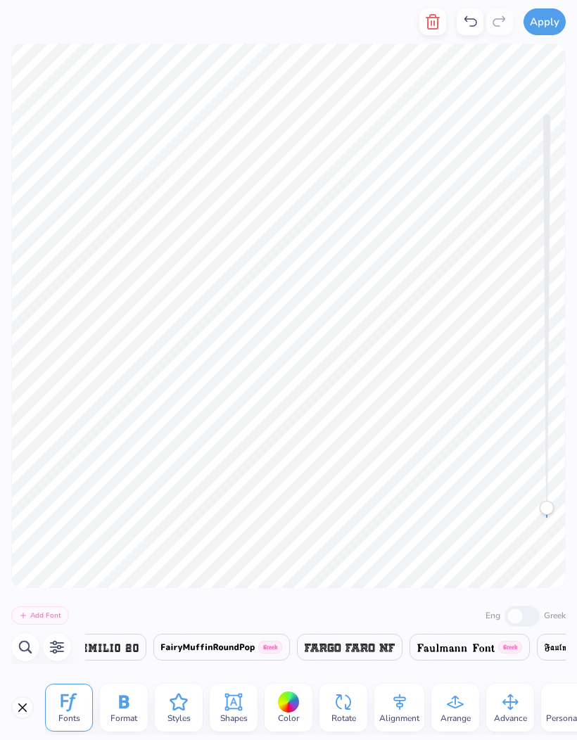
scroll to position [0, 10440]
click at [139, 648] on img at bounding box center [110, 648] width 58 height 8
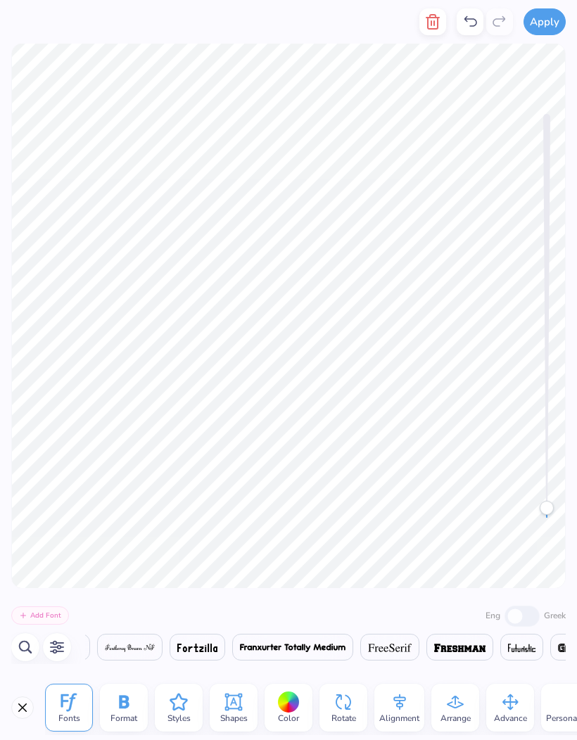
scroll to position [0, 11110]
click at [345, 648] on img at bounding box center [293, 648] width 106 height 8
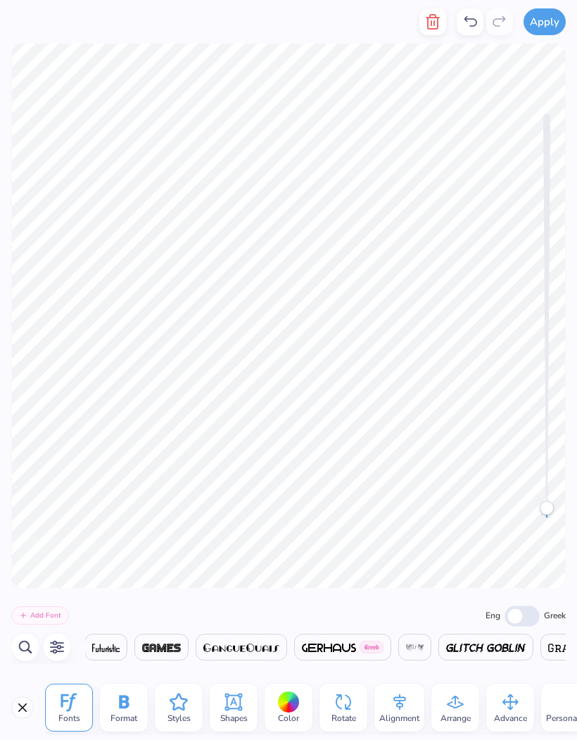
scroll to position [0, 11570]
click at [280, 647] on img at bounding box center [241, 648] width 77 height 8
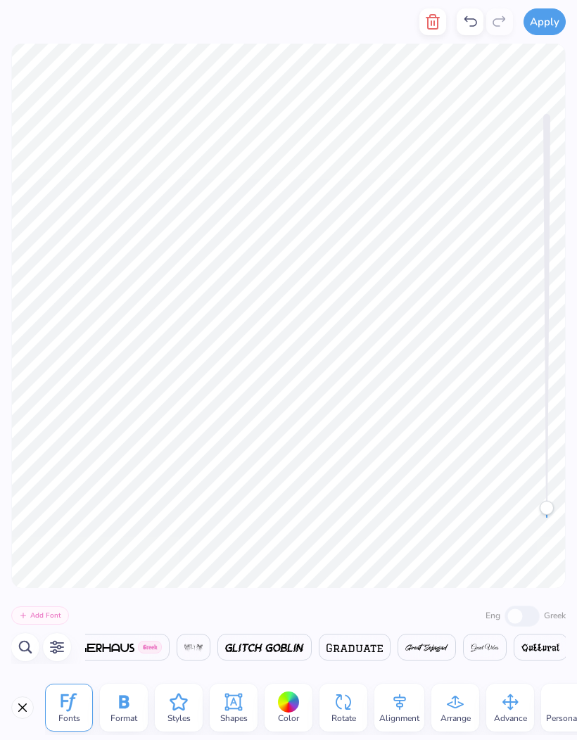
scroll to position [0, 11777]
click at [305, 649] on img at bounding box center [265, 648] width 80 height 8
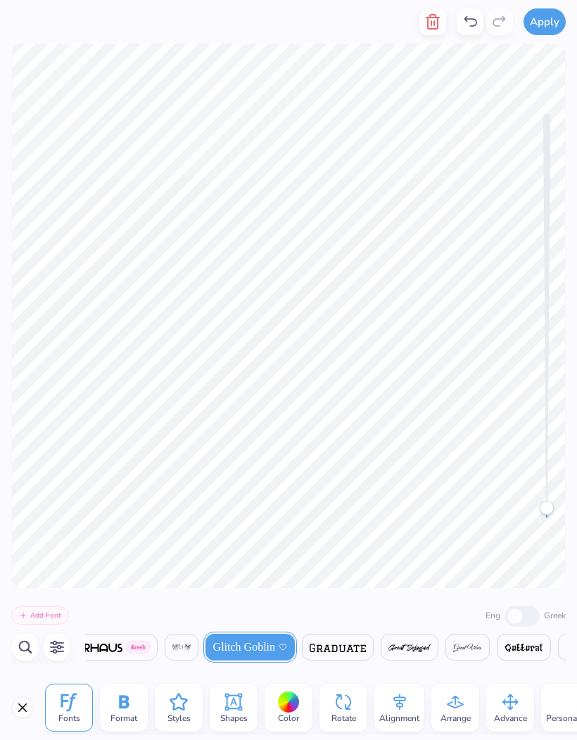
click at [431, 642] on span at bounding box center [409, 647] width 42 height 17
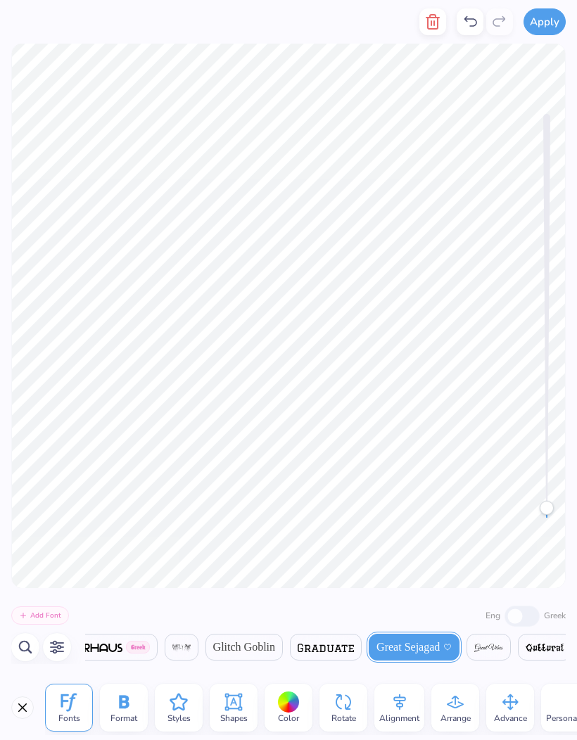
click at [440, 647] on span "Great Sejagad" at bounding box center [407, 647] width 63 height 17
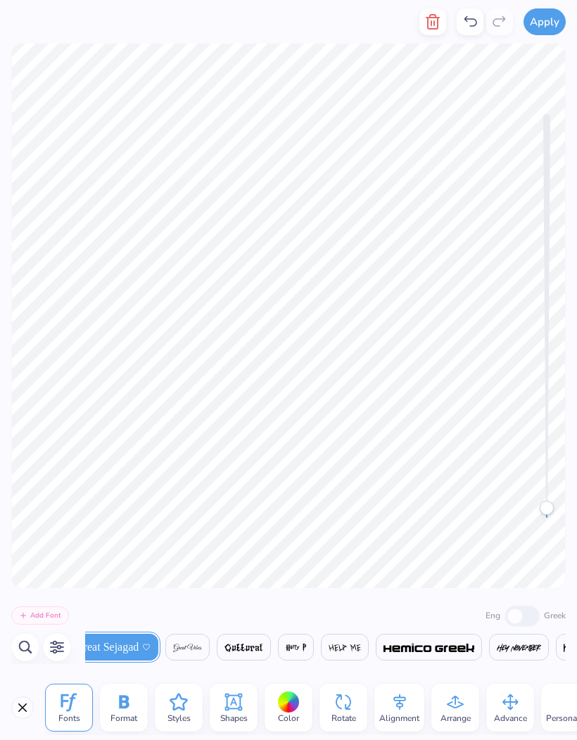
scroll to position [0, 12095]
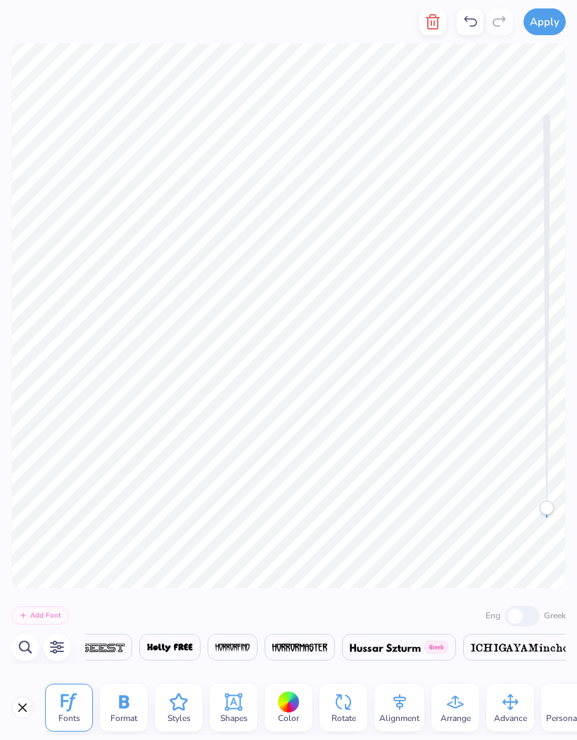
click at [493, 672] on div "Add Font Eng Greek [DEMOGRAPHIC_DATA] Greek [DEMOGRAPHIC_DATA] [DEMOGRAPHIC_DAT…" at bounding box center [288, 631] width 577 height 87
click at [476, 680] on div "Fonts Format Styles Shapes Color Rotate Alignment Arrange Advance Personalized …" at bounding box center [311, 707] width 532 height 55
click at [436, 650] on img at bounding box center [387, 648] width 96 height 8
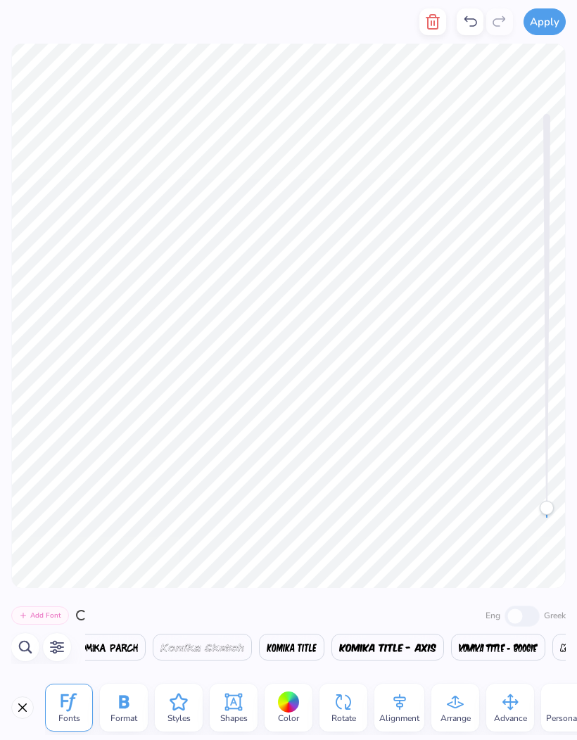
click at [436, 652] on img at bounding box center [387, 648] width 96 height 8
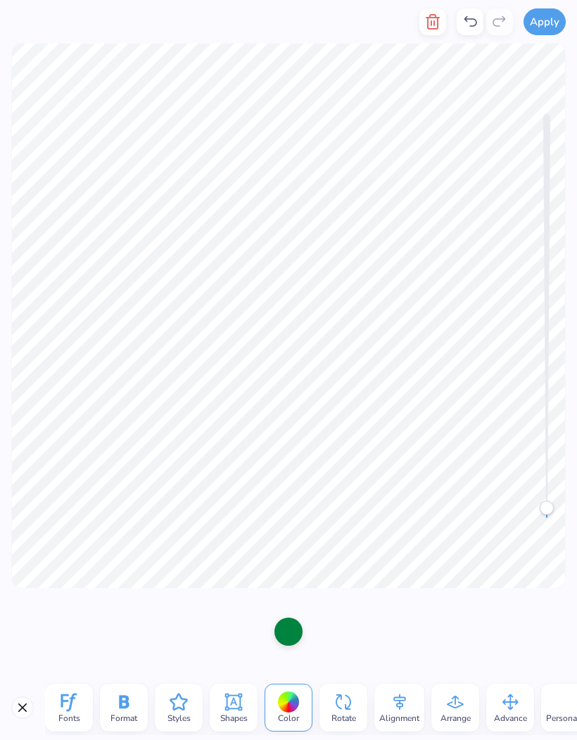
click at [72, 720] on span "Fonts" at bounding box center [69, 718] width 22 height 11
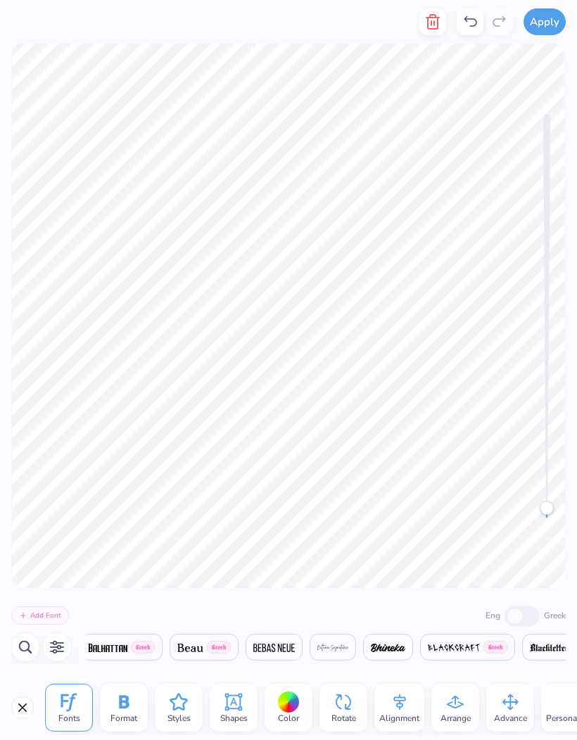
scroll to position [0, 5030]
click at [148, 649] on img at bounding box center [119, 648] width 69 height 8
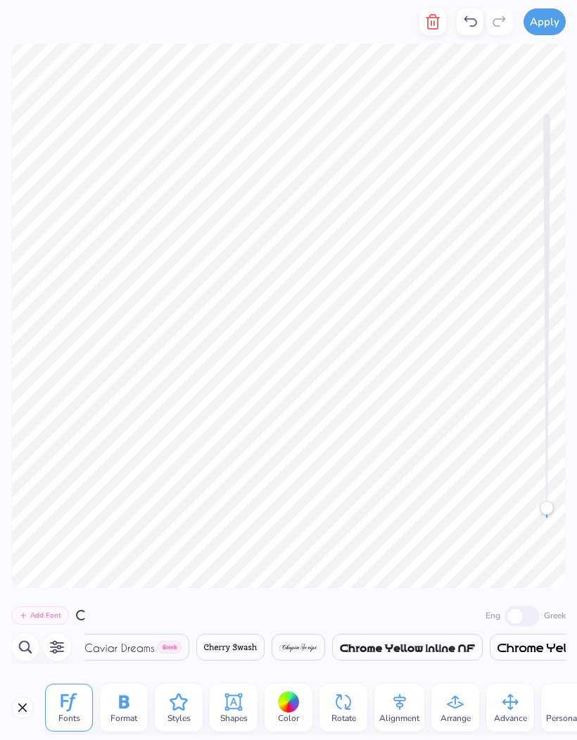
click at [145, 648] on img at bounding box center [119, 648] width 69 height 8
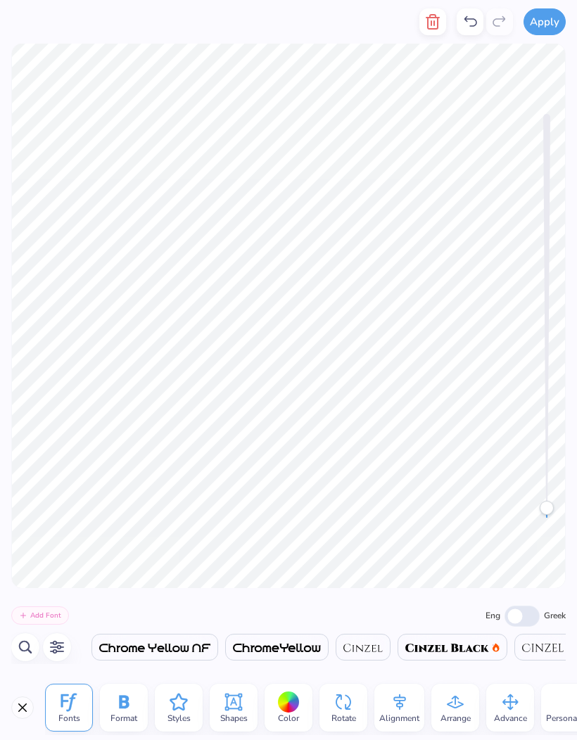
scroll to position [0, 5439]
click at [321, 648] on img at bounding box center [277, 648] width 88 height 8
click at [354, 651] on img at bounding box center [334, 648] width 39 height 8
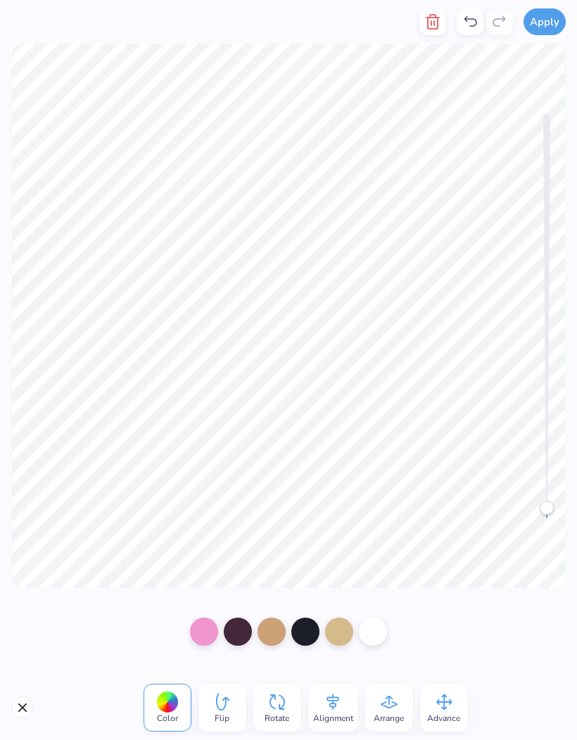
click at [379, 629] on div at bounding box center [373, 632] width 28 height 28
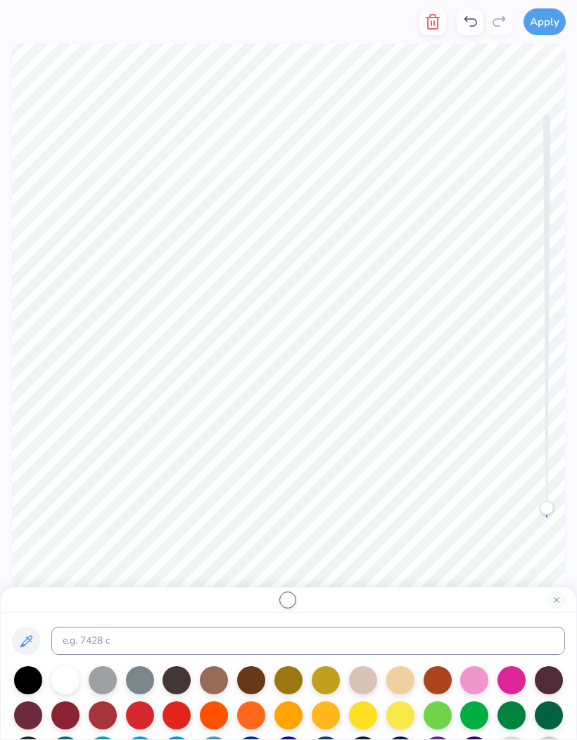
click at [544, 717] on div at bounding box center [549, 715] width 28 height 28
click at [433, 724] on div at bounding box center [438, 715] width 28 height 28
click at [467, 722] on div at bounding box center [474, 715] width 28 height 28
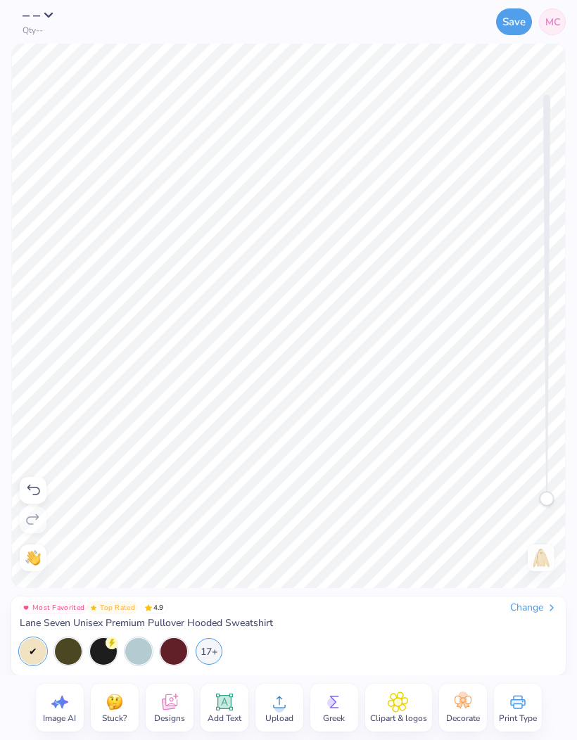
click at [542, 564] on img at bounding box center [541, 558] width 23 height 23
click at [170, 713] on span "Designs" at bounding box center [169, 718] width 31 height 11
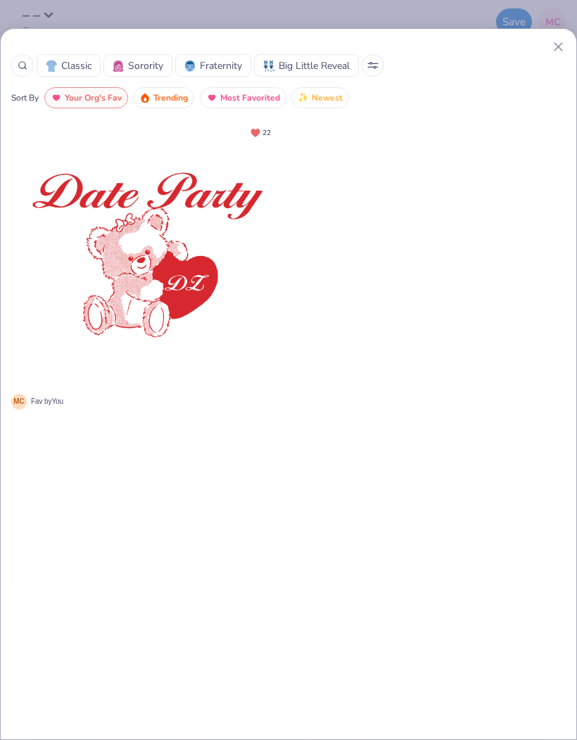
click at [80, 65] on span "Classic" at bounding box center [76, 65] width 30 height 15
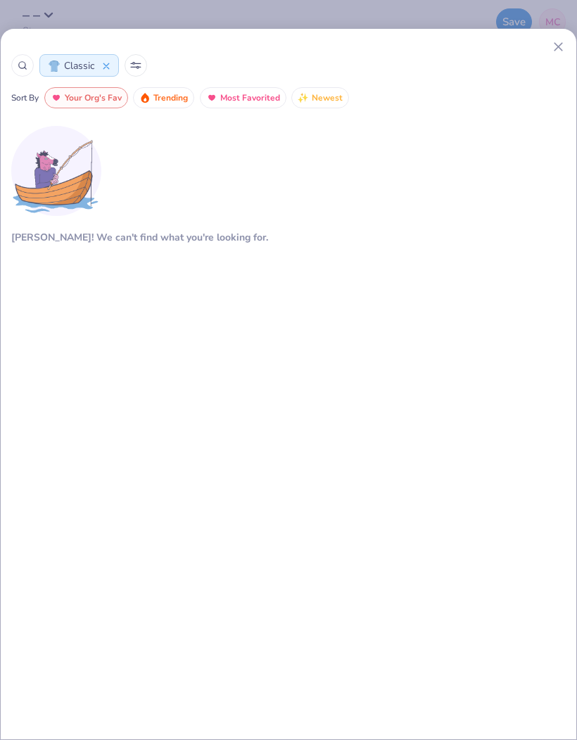
click at [314, 92] on span "Newest" at bounding box center [327, 98] width 31 height 16
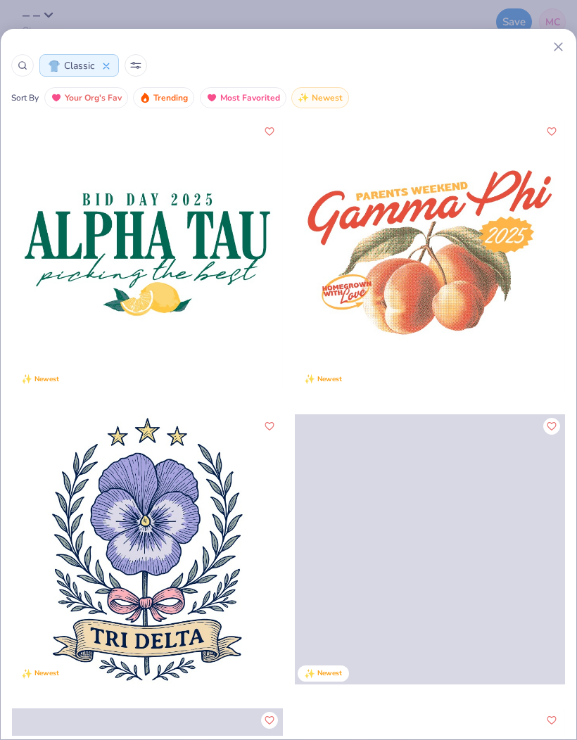
click at [112, 62] on button "Classic" at bounding box center [79, 65] width 80 height 23
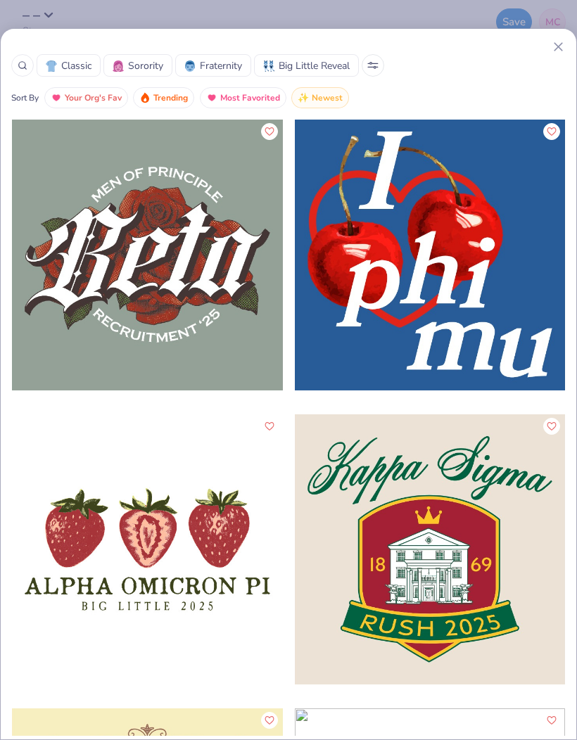
click at [379, 68] on icon at bounding box center [372, 65] width 11 height 7
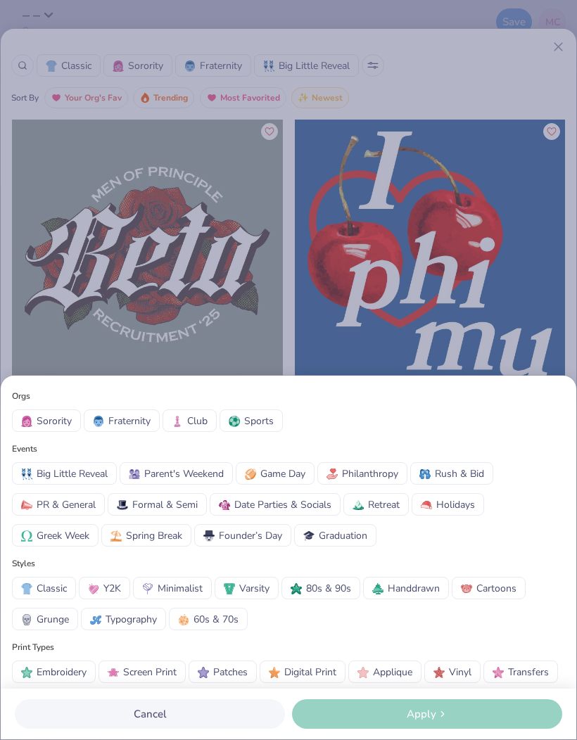
click at [174, 47] on div "Orgs Sorority Fraternity Club Sports Events Big Little Reveal Parent's Weekend …" at bounding box center [288, 370] width 577 height 740
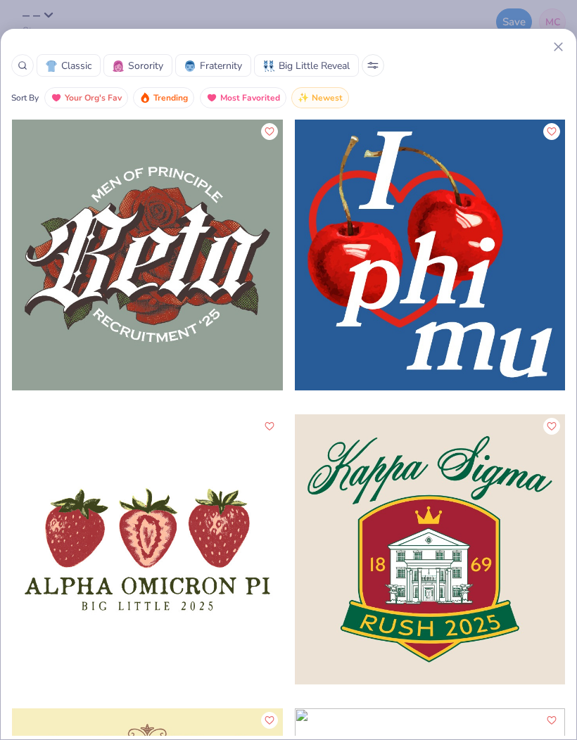
click at [18, 63] on icon at bounding box center [23, 66] width 10 height 10
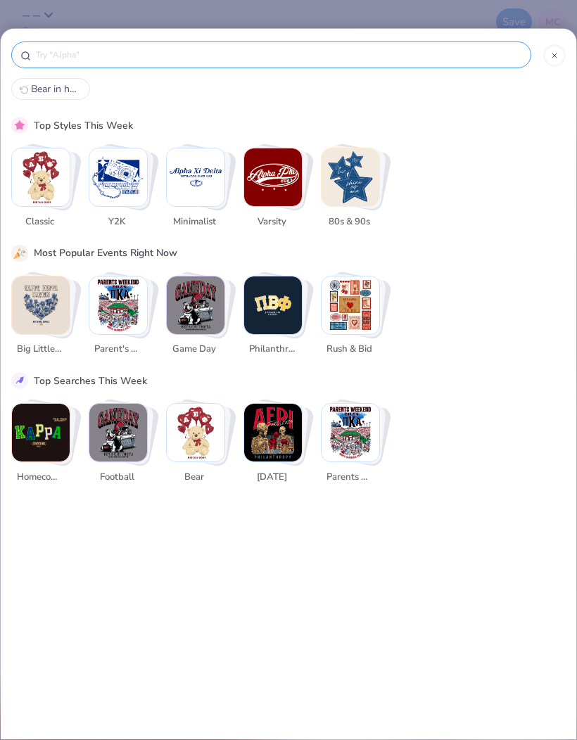
click at [350, 538] on div "Bear in hoodie Top Styles This Week Classic Y2K Minimalist Varsity 80s & 90s Mo…" at bounding box center [289, 387] width 576 height 697
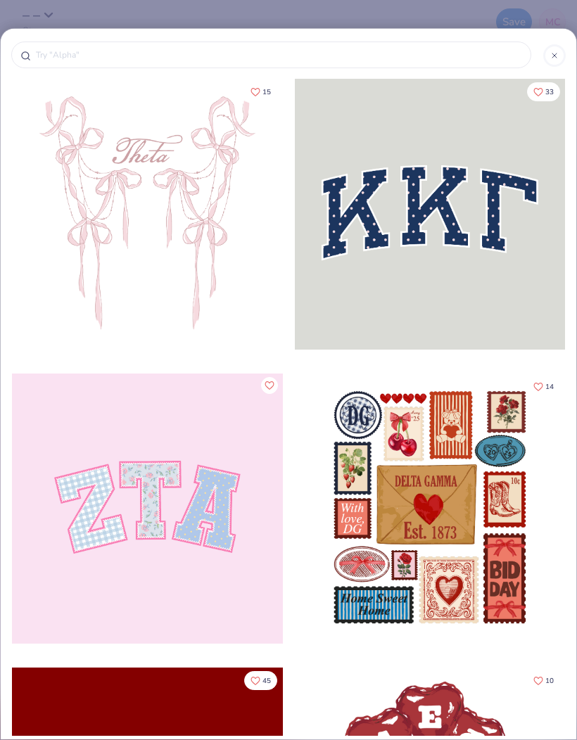
click at [141, 62] on input "text" at bounding box center [278, 55] width 488 height 14
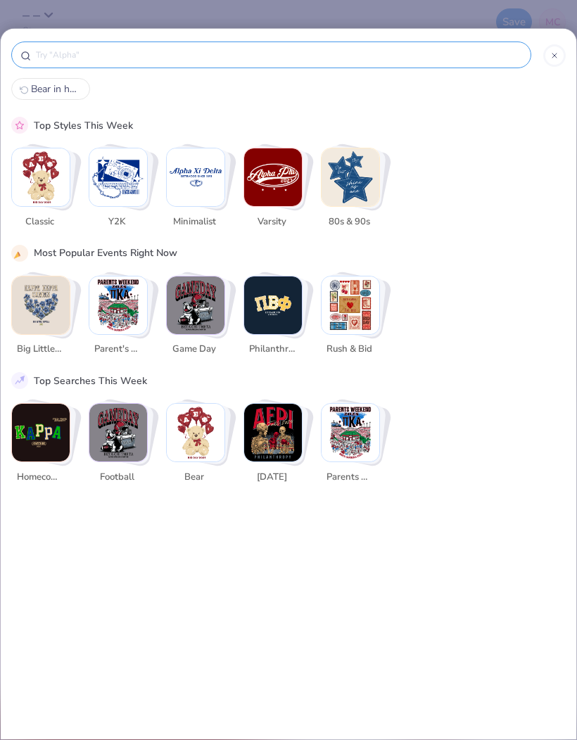
click at [208, 446] on img "Stack Card Button bear" at bounding box center [196, 433] width 58 height 58
type input "bear"
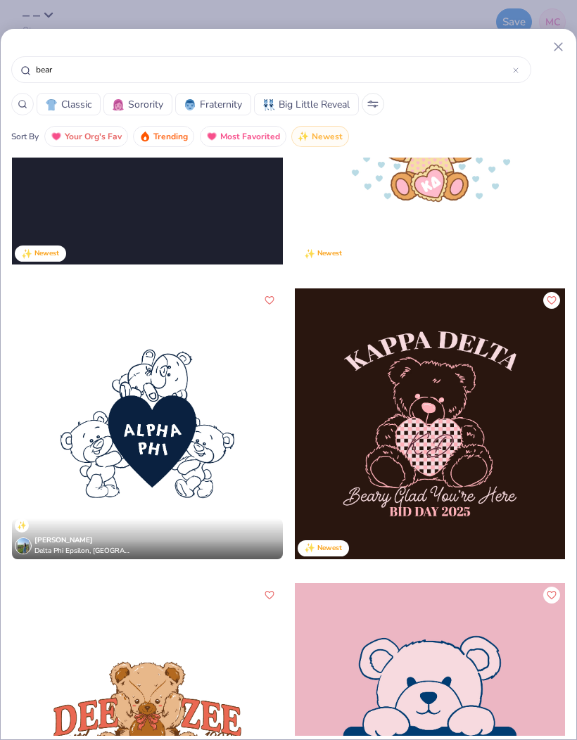
scroll to position [1092, 0]
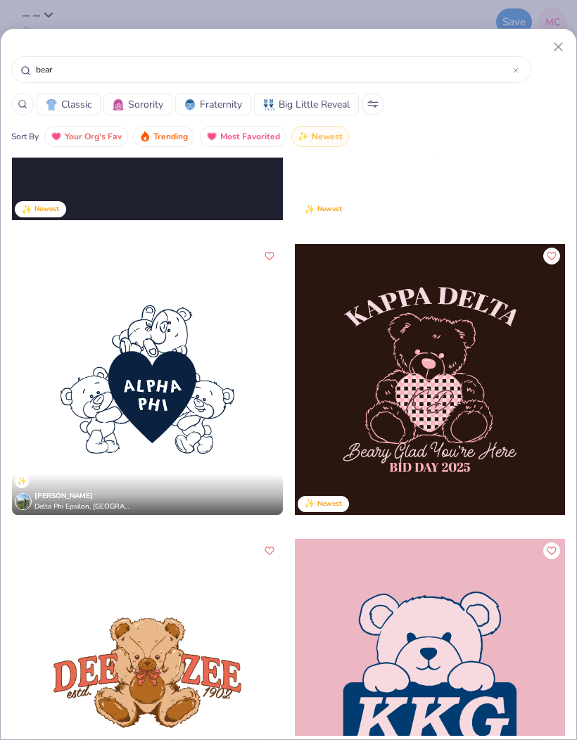
click at [191, 440] on div at bounding box center [147, 379] width 271 height 271
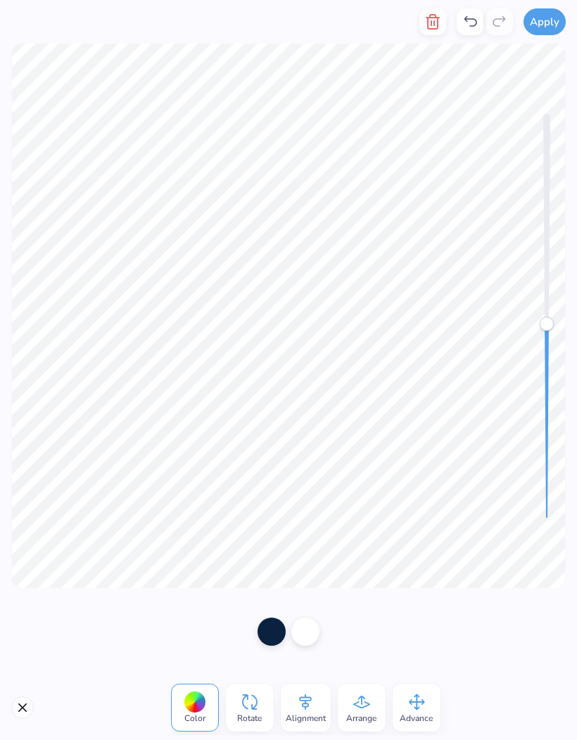
click at [406, 604] on div at bounding box center [288, 631] width 577 height 87
click at [312, 626] on div at bounding box center [305, 632] width 28 height 28
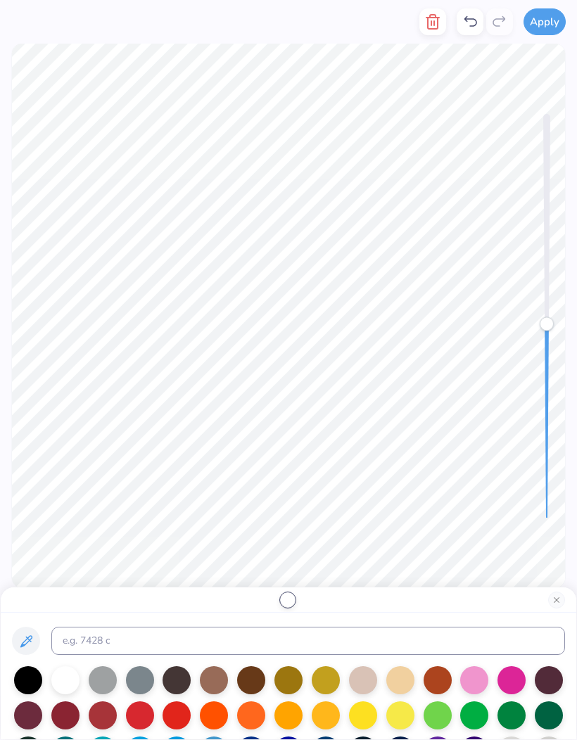
click at [475, 716] on div at bounding box center [474, 715] width 28 height 28
click at [556, 601] on button "Close" at bounding box center [556, 600] width 17 height 17
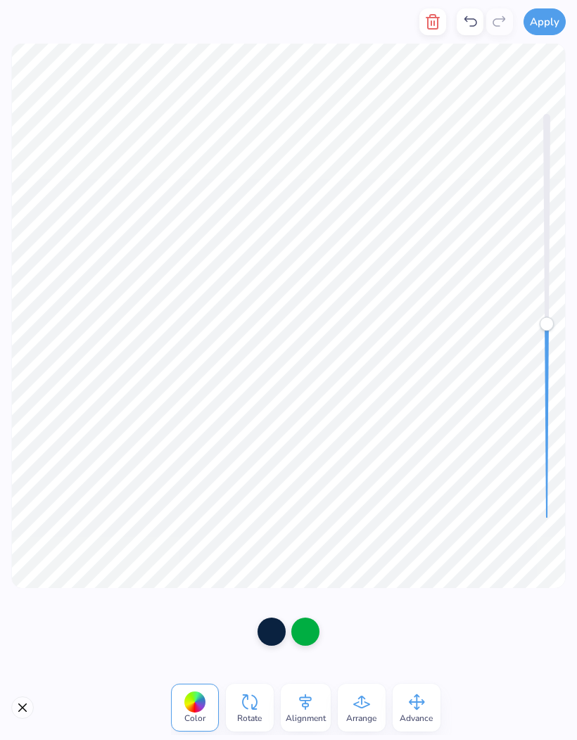
click at [279, 631] on div at bounding box center [272, 632] width 28 height 28
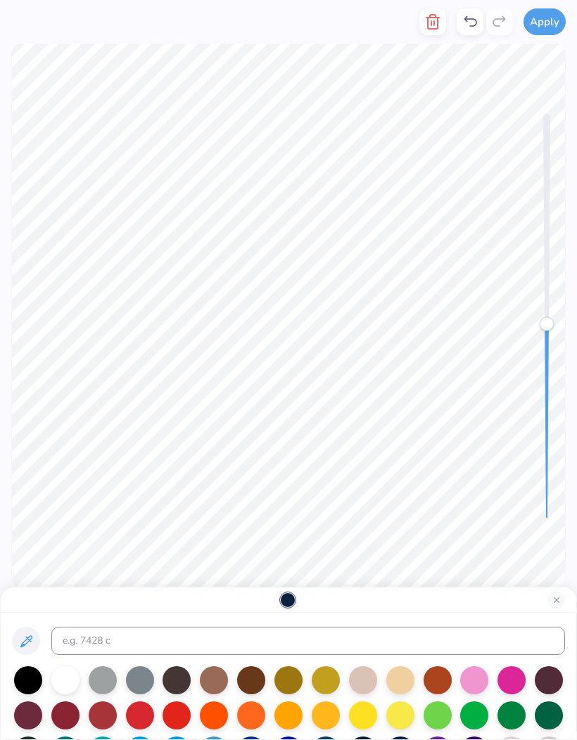
click at [474, 719] on div at bounding box center [474, 715] width 28 height 28
click at [476, 720] on div at bounding box center [474, 715] width 28 height 28
click at [516, 684] on div at bounding box center [511, 680] width 28 height 28
click at [478, 686] on div at bounding box center [474, 680] width 28 height 28
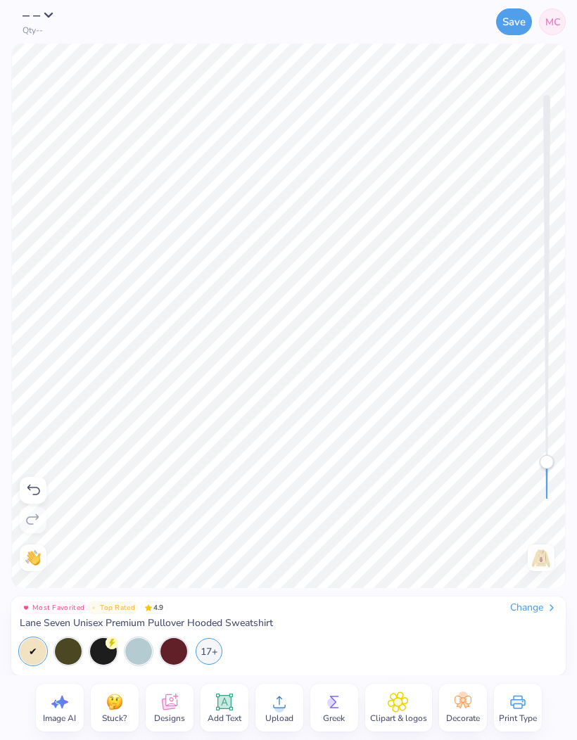
click at [286, 706] on icon at bounding box center [279, 702] width 21 height 21
click at [174, 709] on icon at bounding box center [169, 702] width 21 height 21
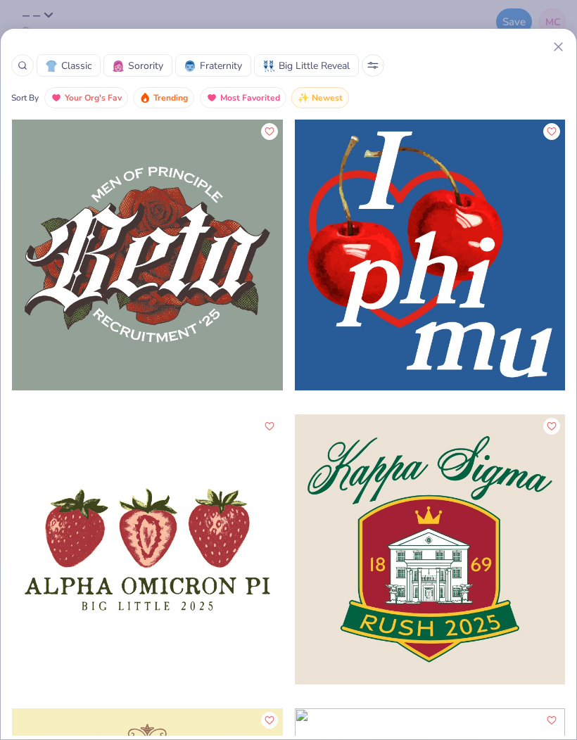
click at [24, 61] on icon at bounding box center [23, 66] width 10 height 10
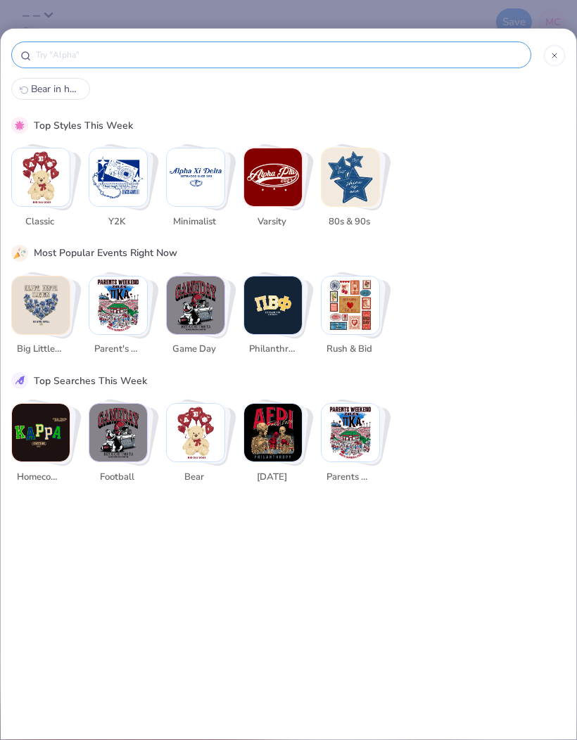
scroll to position [0, 0]
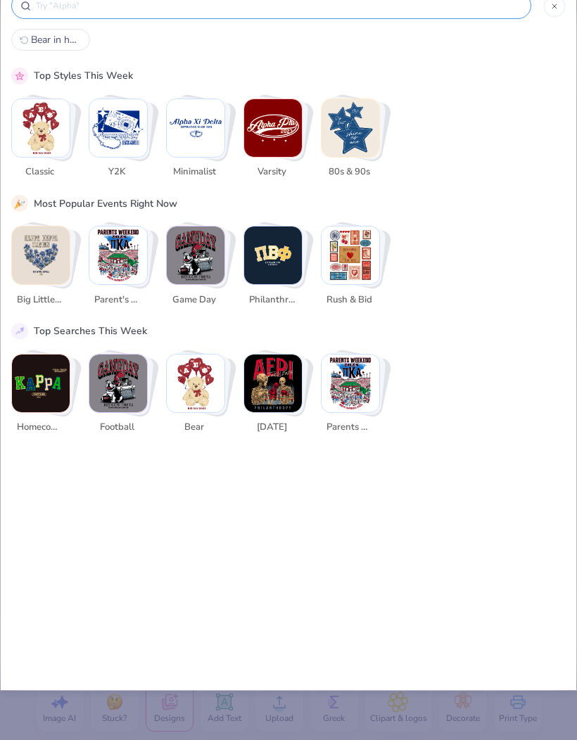
click at [203, 404] on img "Stack Card Button bear" at bounding box center [196, 384] width 58 height 58
type input "bear"
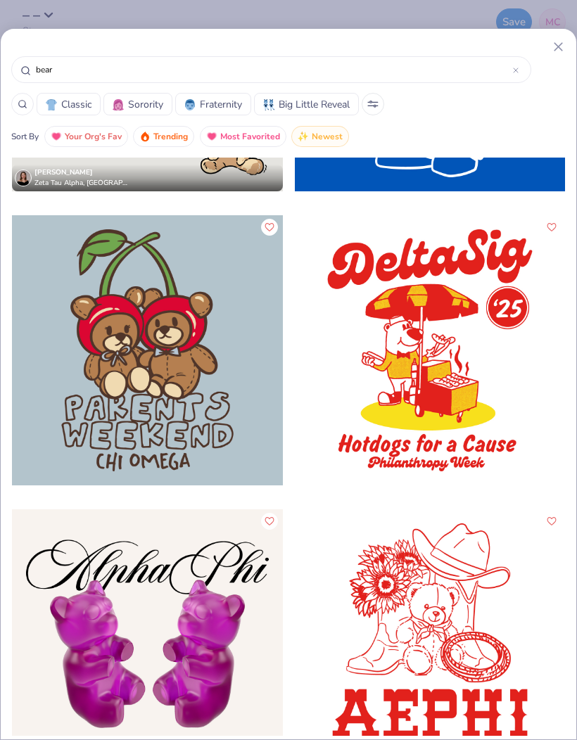
scroll to position [9714, 0]
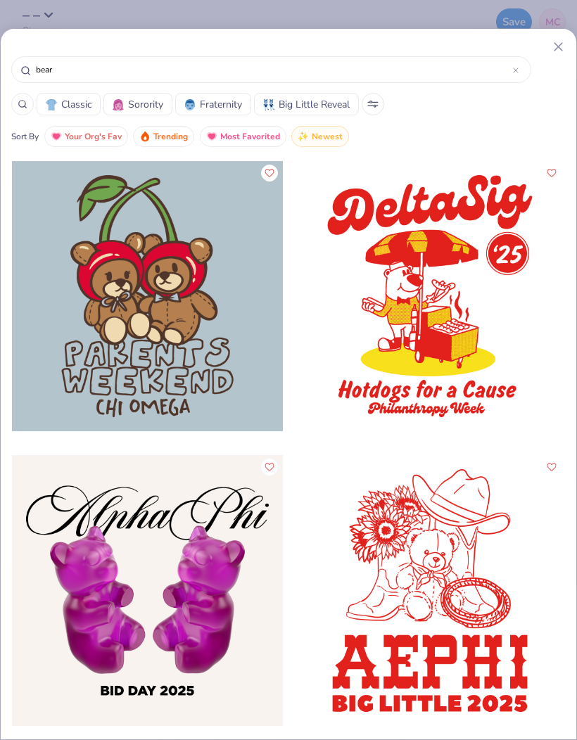
click at [222, 310] on div at bounding box center [147, 296] width 271 height 271
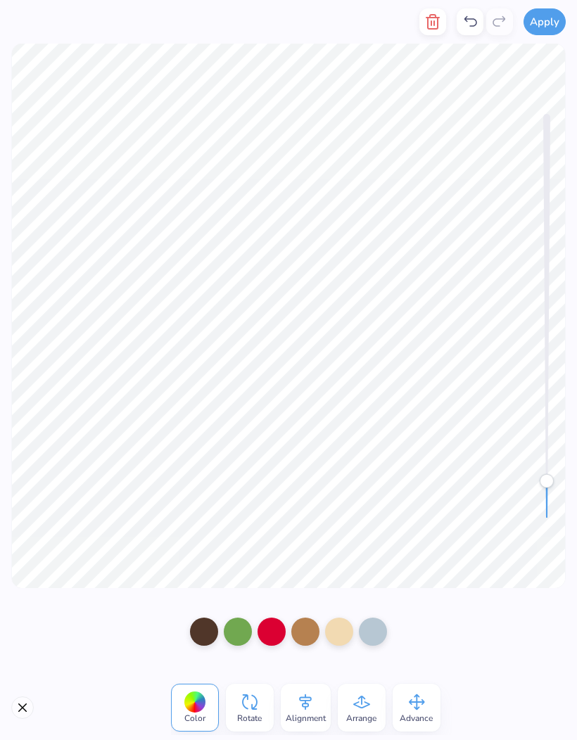
click at [364, 710] on icon at bounding box center [361, 702] width 21 height 21
click at [343, 634] on div at bounding box center [339, 632] width 28 height 28
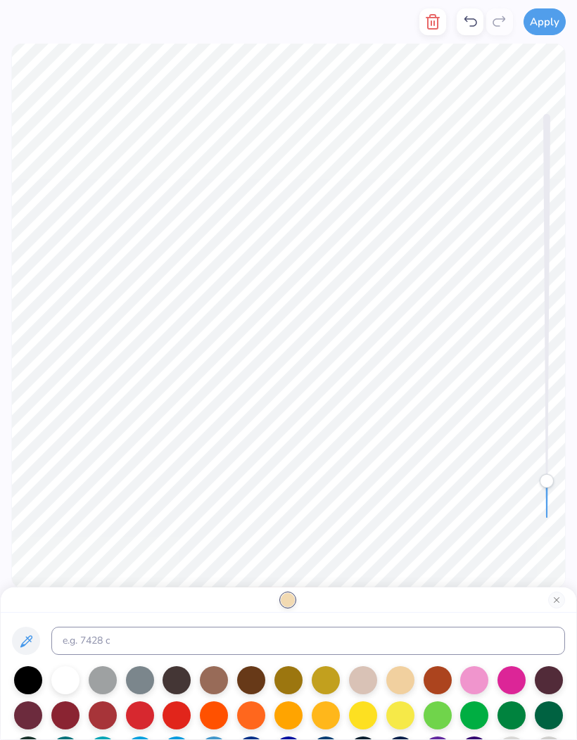
click at [554, 602] on button "Close" at bounding box center [556, 600] width 17 height 17
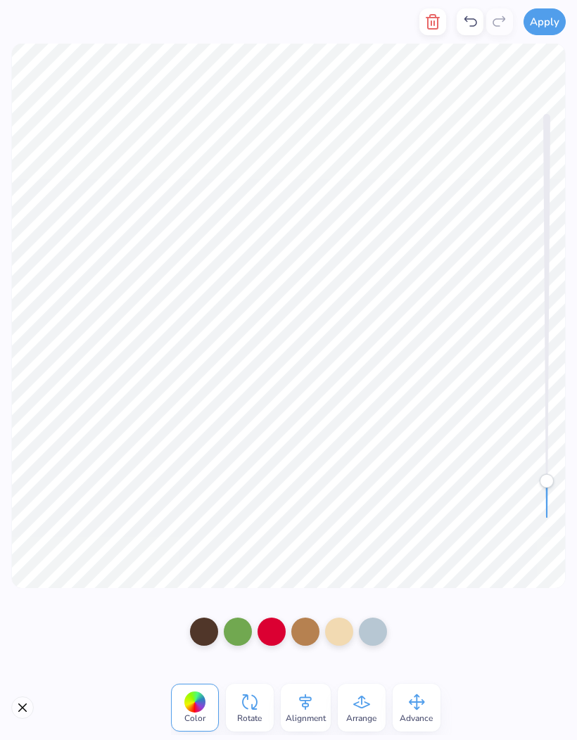
click at [379, 640] on div at bounding box center [373, 632] width 28 height 28
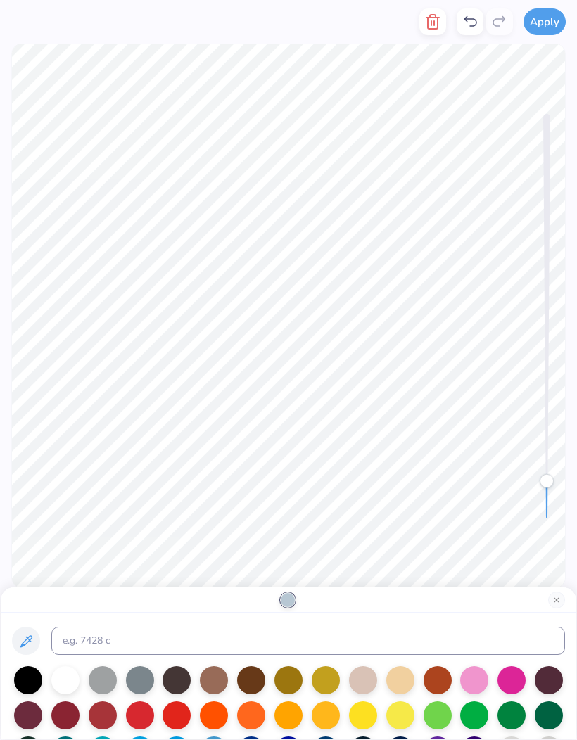
click at [475, 718] on div at bounding box center [474, 715] width 28 height 28
click at [553, 604] on button "Close" at bounding box center [556, 600] width 17 height 17
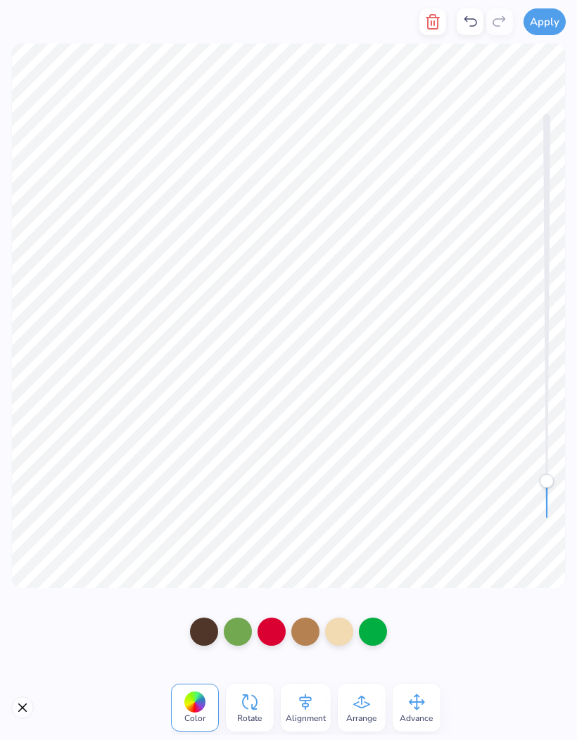
click at [414, 713] on span "Advance" at bounding box center [416, 718] width 33 height 11
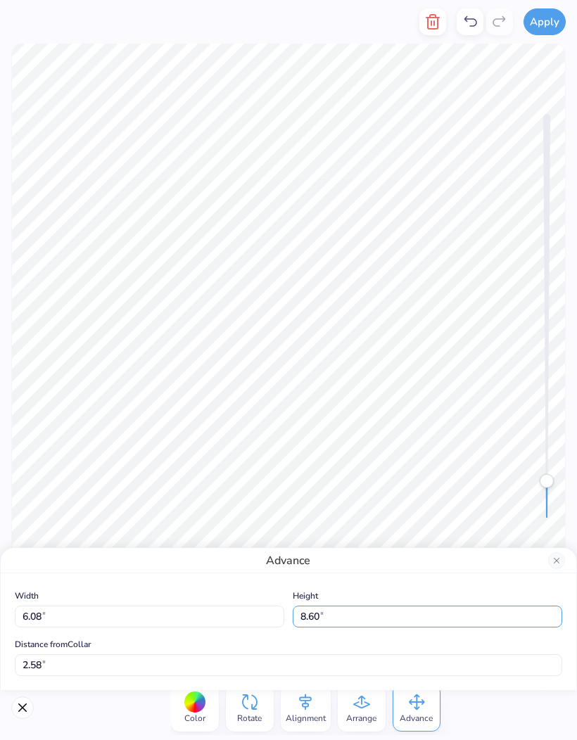
type input "8.60"
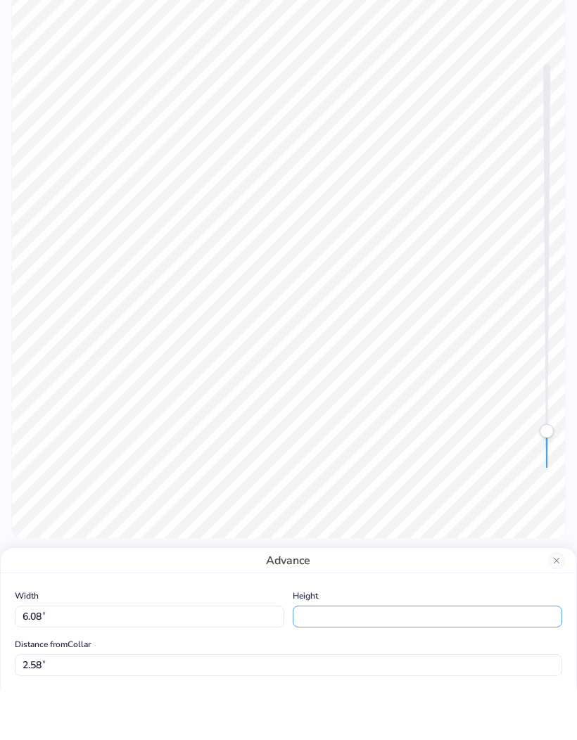
scroll to position [1, 0]
click at [430, 656] on input "Height" at bounding box center [427, 667] width 269 height 22
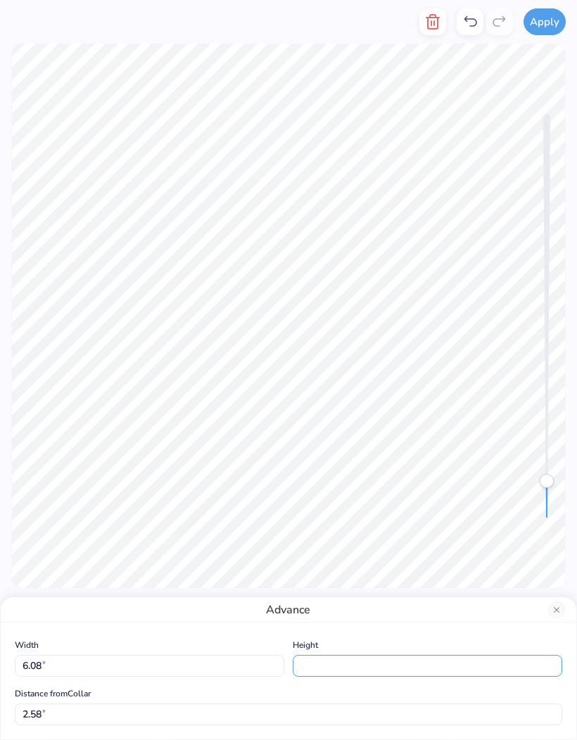
type input "8.60"
click at [557, 608] on button "Close" at bounding box center [556, 610] width 17 height 17
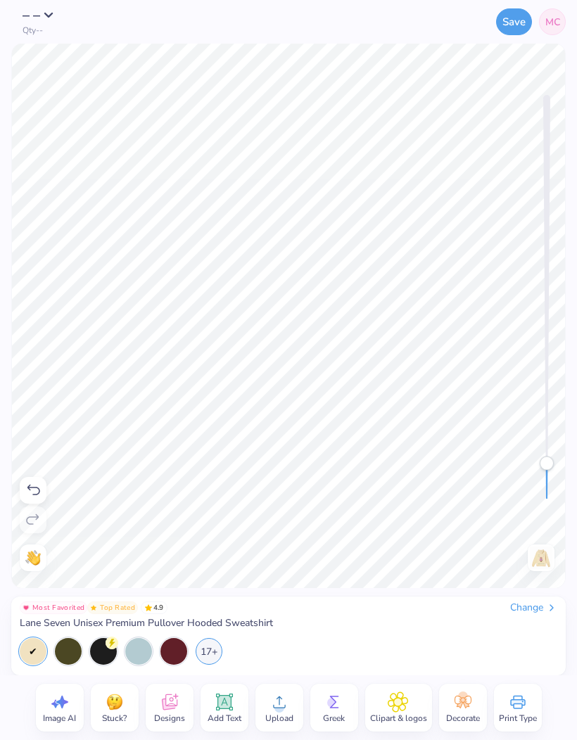
click at [409, 705] on div "Clipart & logos" at bounding box center [398, 708] width 67 height 48
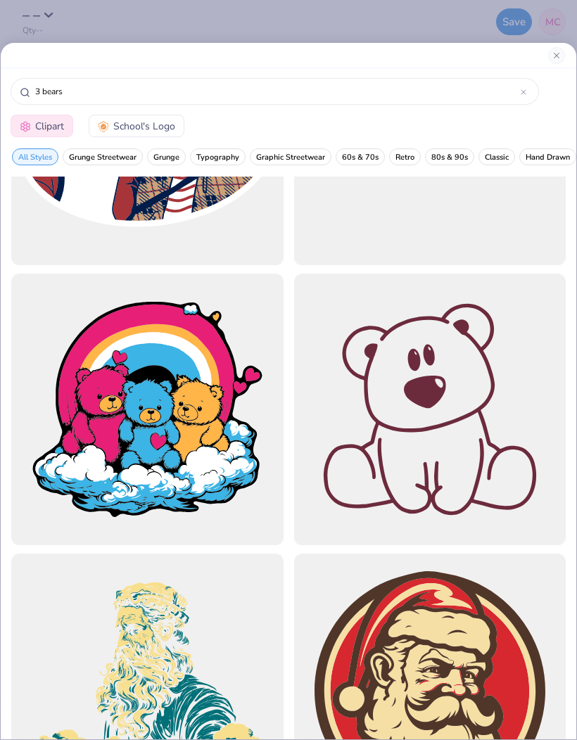
scroll to position [179, 0]
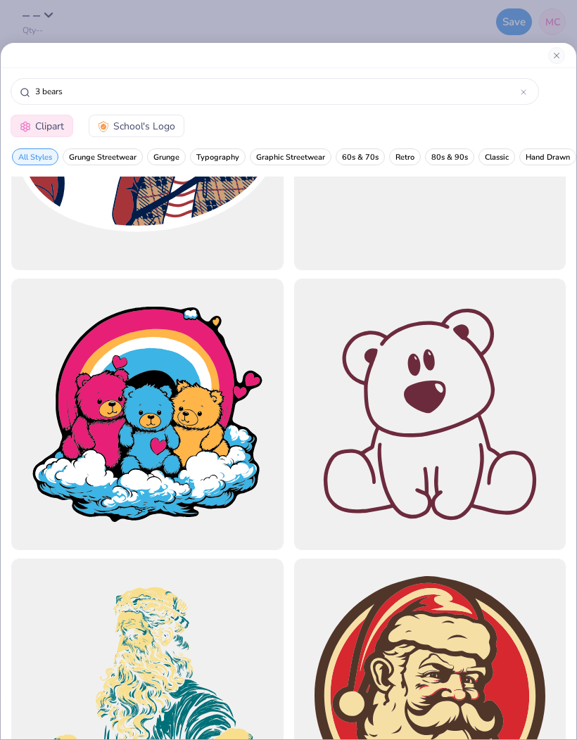
type input "3 bears"
click at [458, 465] on div at bounding box center [430, 415] width 272 height 272
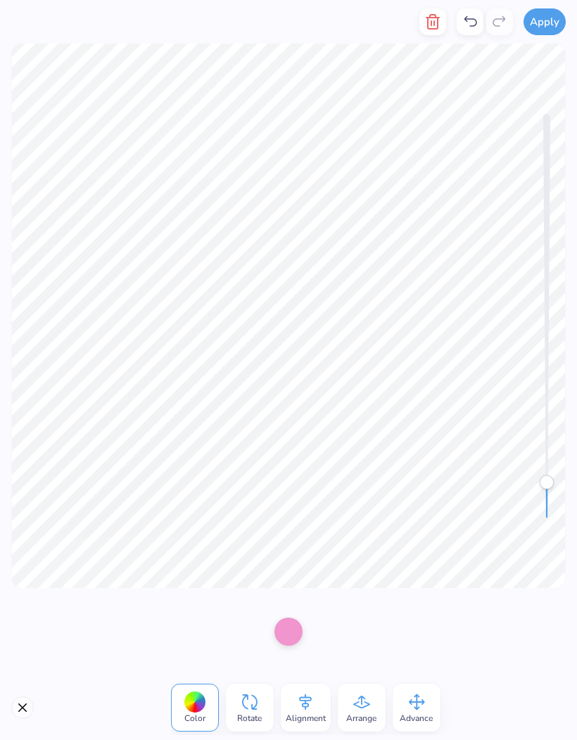
click at [428, 25] on icon "button" at bounding box center [432, 21] width 17 height 17
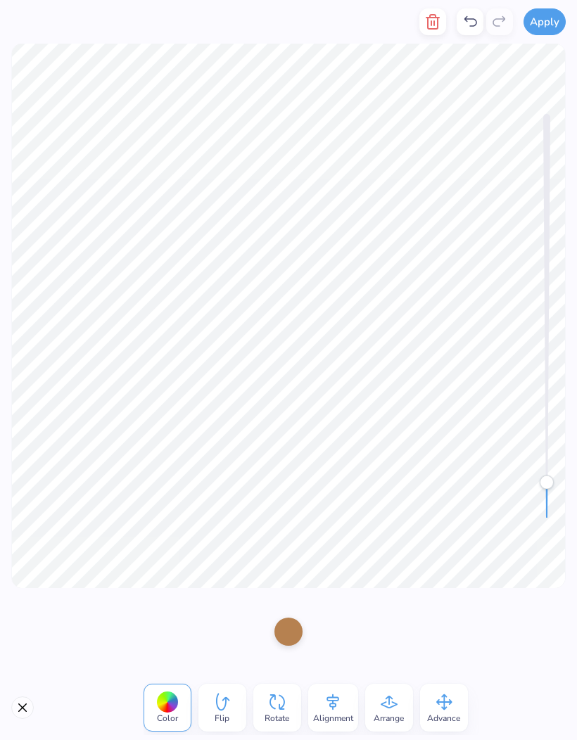
click at [433, 26] on icon "button" at bounding box center [432, 21] width 17 height 17
click at [433, 27] on icon "button" at bounding box center [432, 21] width 17 height 17
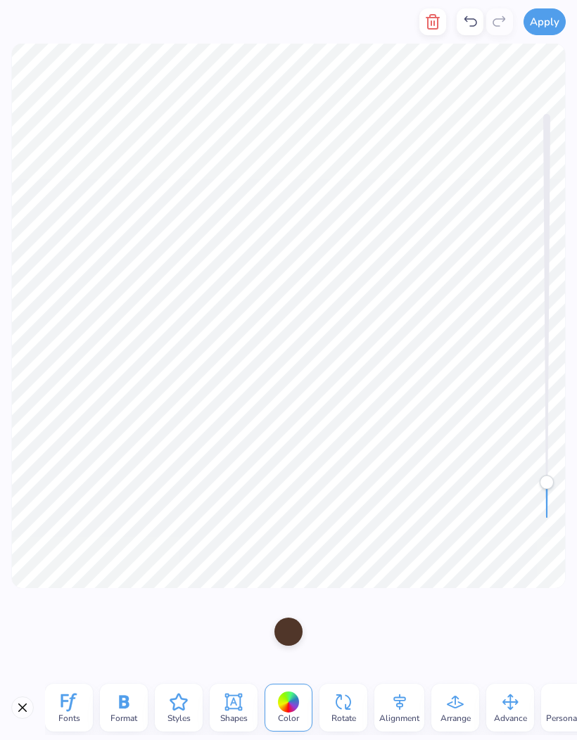
click at [435, 28] on icon "button" at bounding box center [433, 22] width 10 height 14
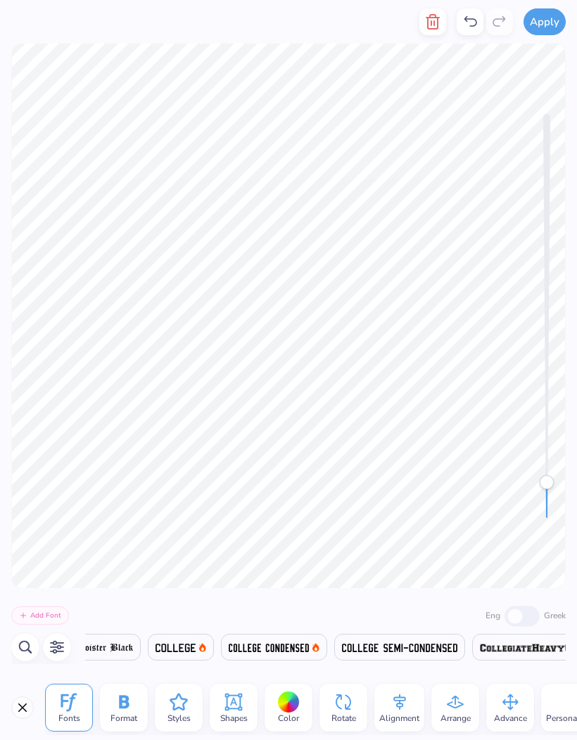
scroll to position [0, 6346]
click at [438, 27] on icon "button" at bounding box center [432, 21] width 17 height 17
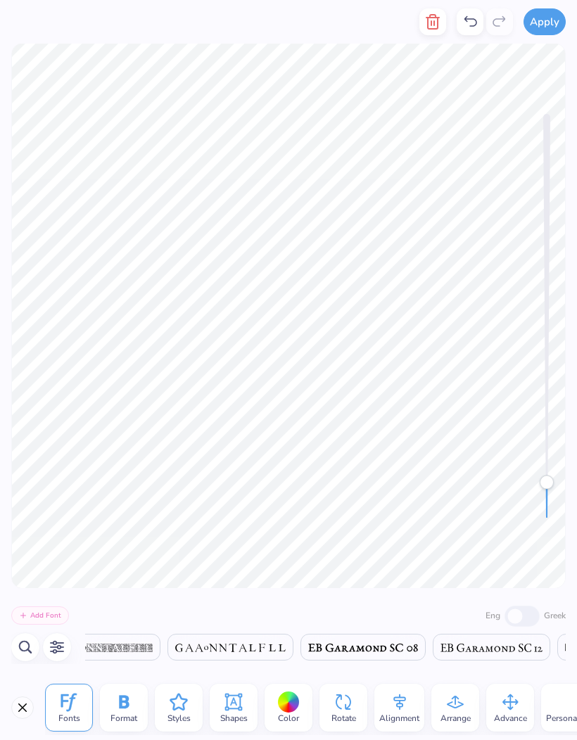
scroll to position [1, 1]
type textarea "C"
type textarea "delta zeta"
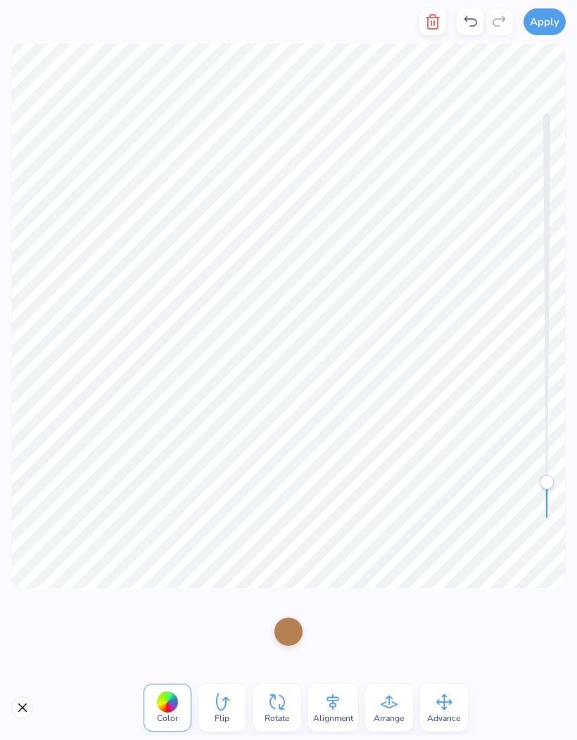
click at [433, 29] on icon "button" at bounding box center [433, 22] width 10 height 14
click at [470, 27] on icon at bounding box center [470, 21] width 17 height 17
click at [291, 628] on div at bounding box center [288, 632] width 28 height 28
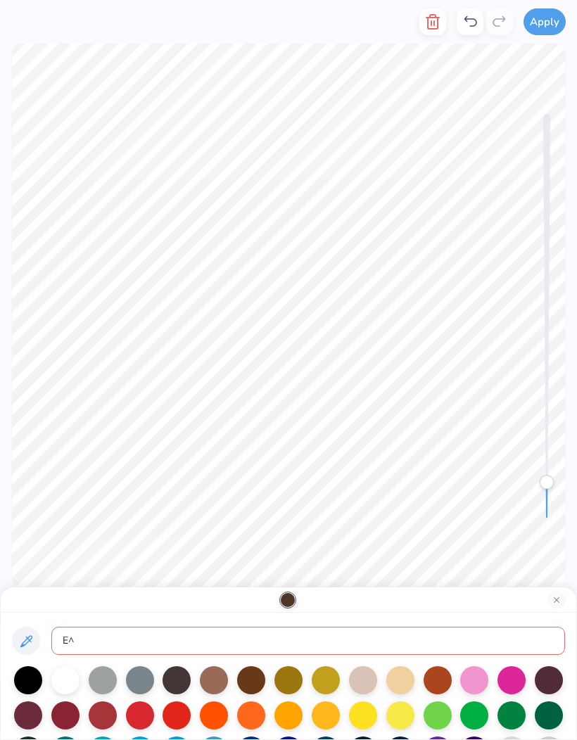
type input "E^"
click at [558, 600] on button "Close" at bounding box center [556, 600] width 17 height 17
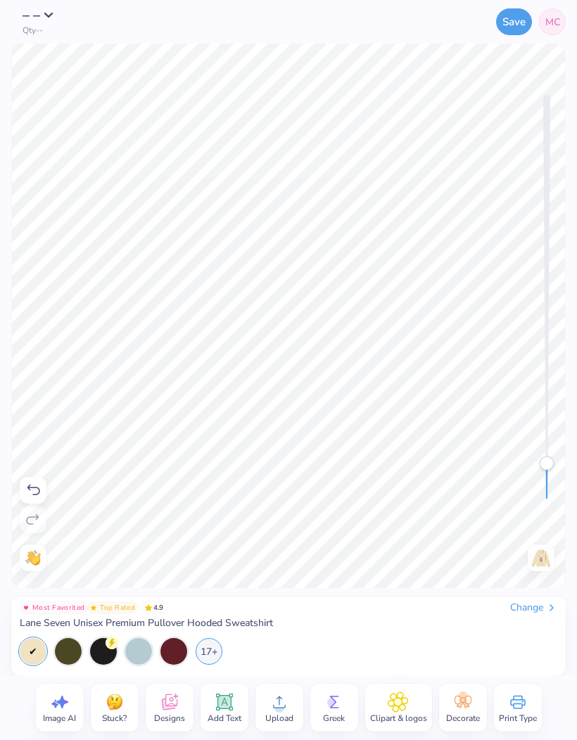
click at [548, 553] on img at bounding box center [541, 558] width 23 height 23
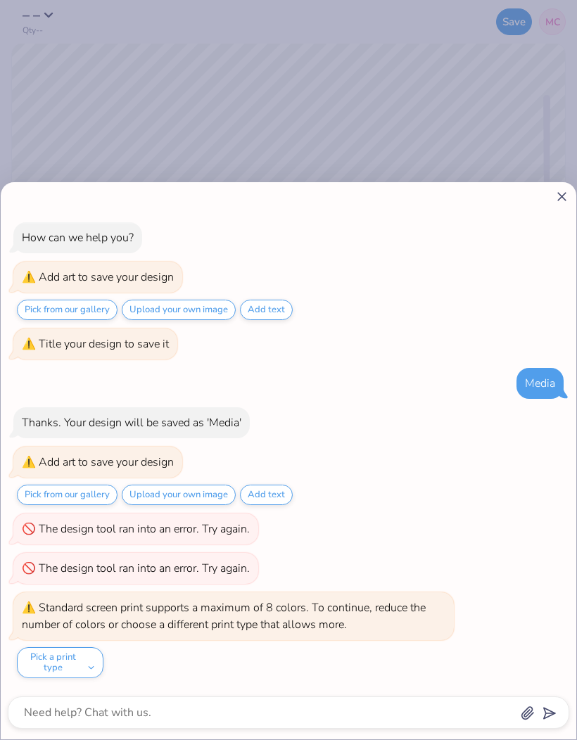
click at [566, 189] on icon at bounding box center [561, 196] width 15 height 15
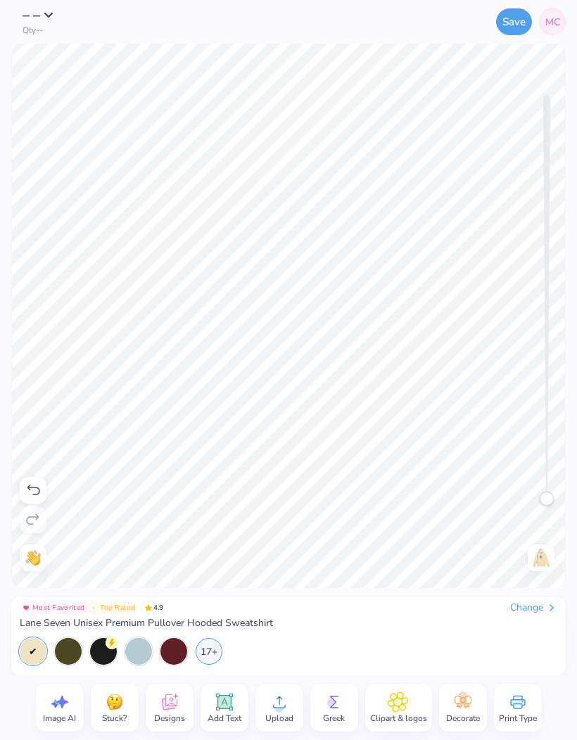
click at [543, 562] on img at bounding box center [541, 558] width 23 height 23
click at [547, 561] on img at bounding box center [541, 558] width 23 height 23
click at [550, 568] on img at bounding box center [541, 558] width 23 height 23
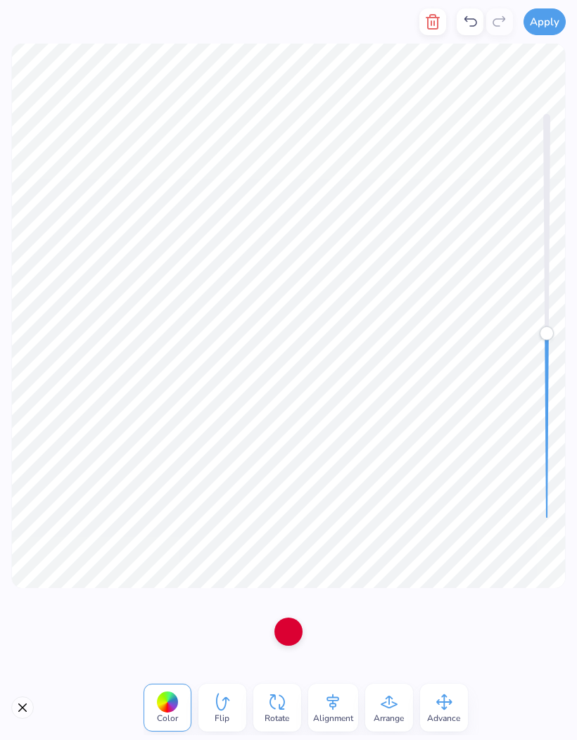
click at [288, 628] on div at bounding box center [288, 632] width 28 height 28
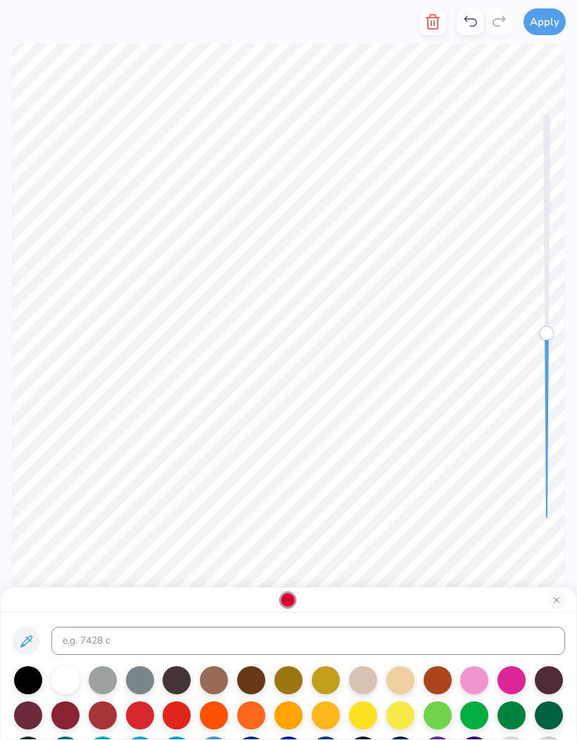
click at [514, 685] on div at bounding box center [511, 680] width 28 height 28
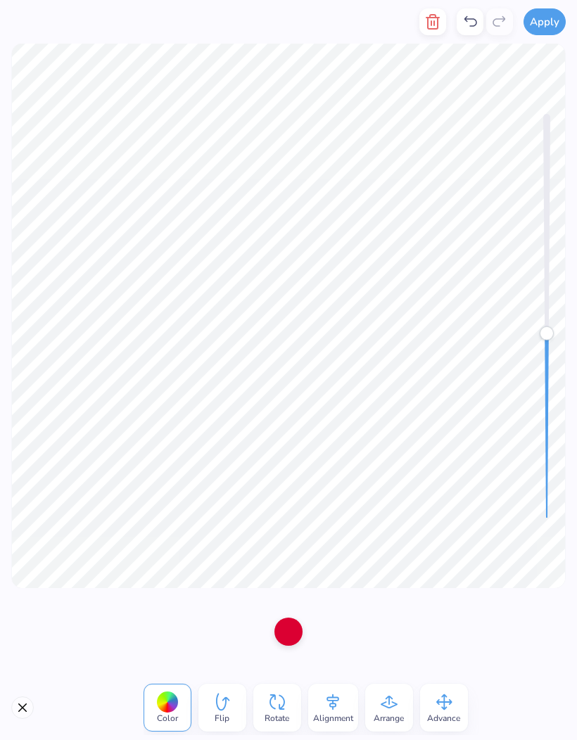
click at [285, 634] on div at bounding box center [288, 632] width 28 height 28
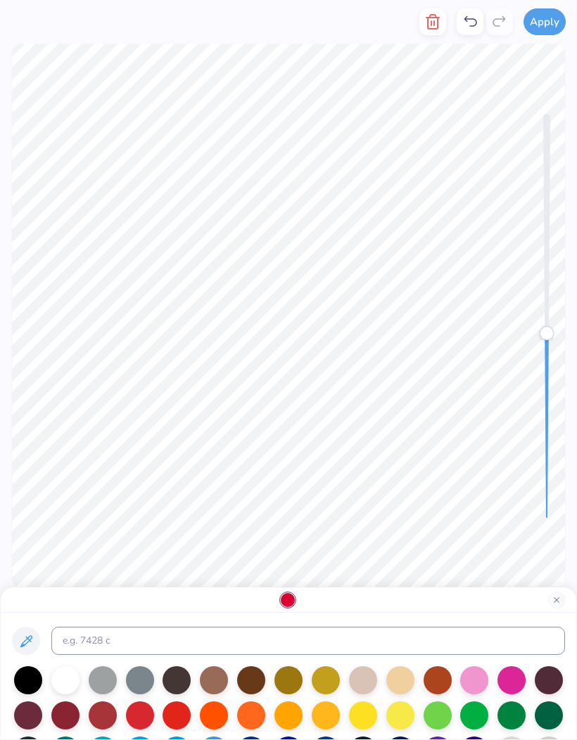
click at [478, 680] on div at bounding box center [474, 680] width 28 height 28
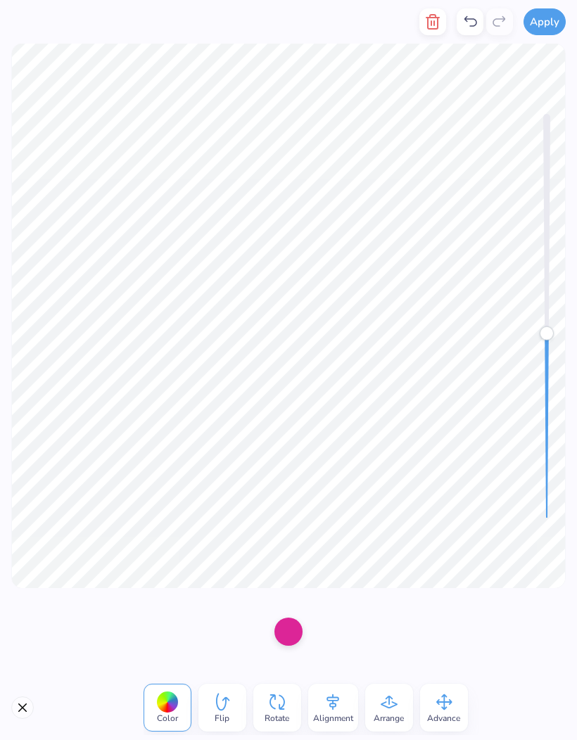
click at [293, 633] on div at bounding box center [288, 632] width 28 height 28
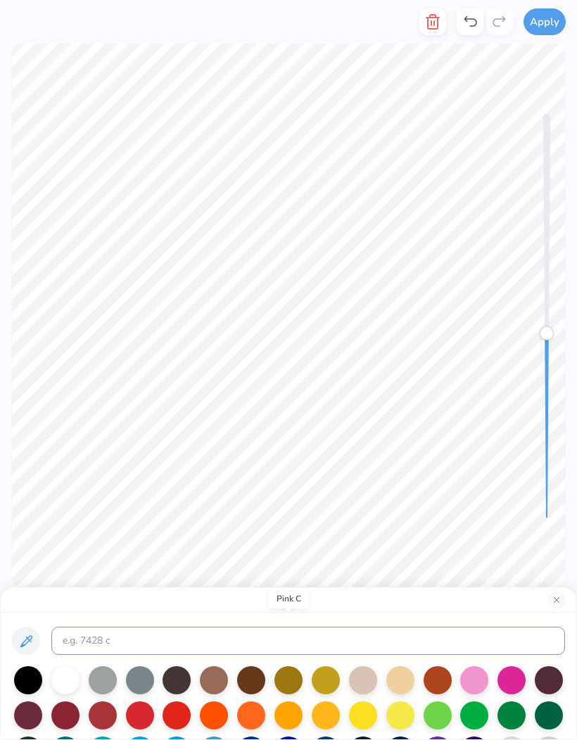
click at [476, 680] on div at bounding box center [474, 680] width 28 height 28
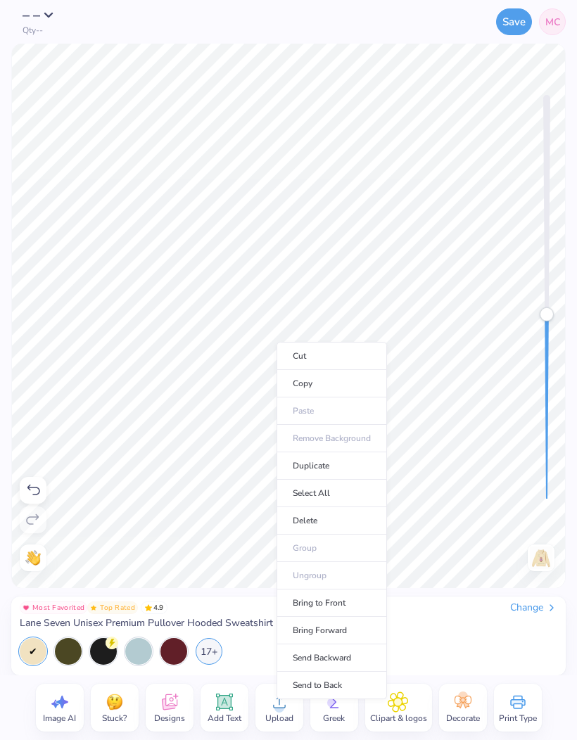
click at [455, 607] on div "Most Favorited Top Rated 4.9 Change" at bounding box center [289, 608] width 538 height 13
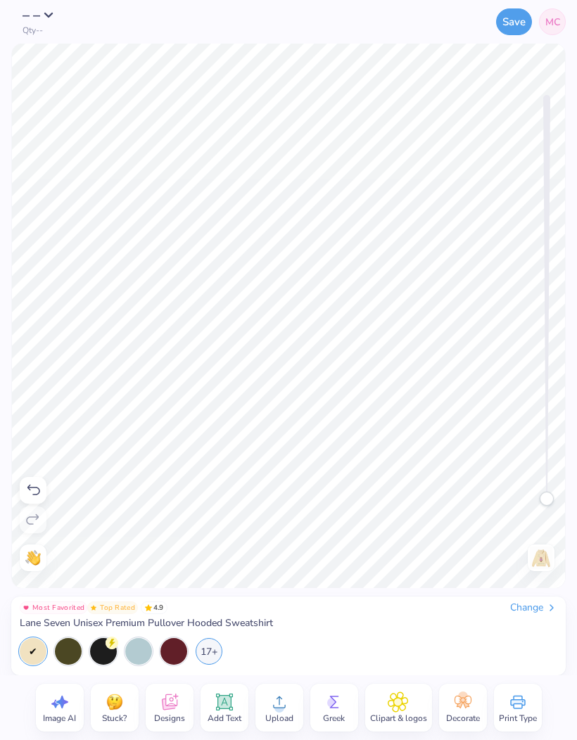
click at [547, 551] on img at bounding box center [541, 558] width 23 height 23
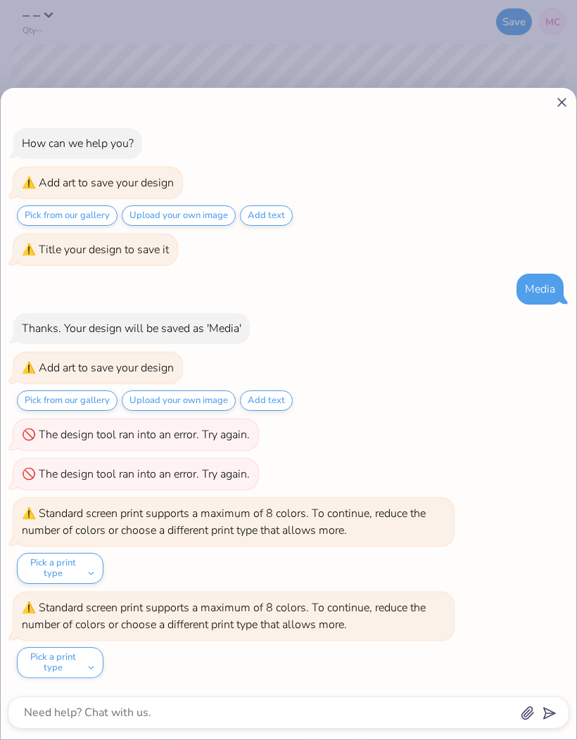
click at [561, 97] on icon at bounding box center [561, 102] width 15 height 15
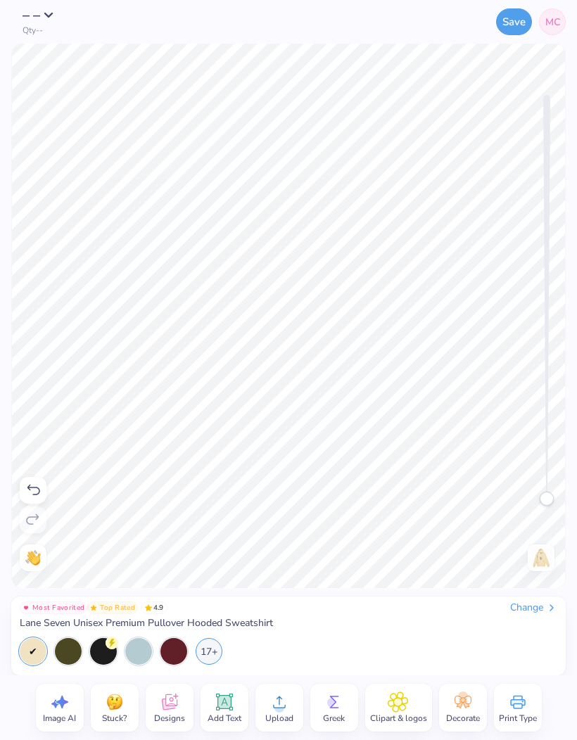
click at [538, 560] on img at bounding box center [541, 558] width 23 height 23
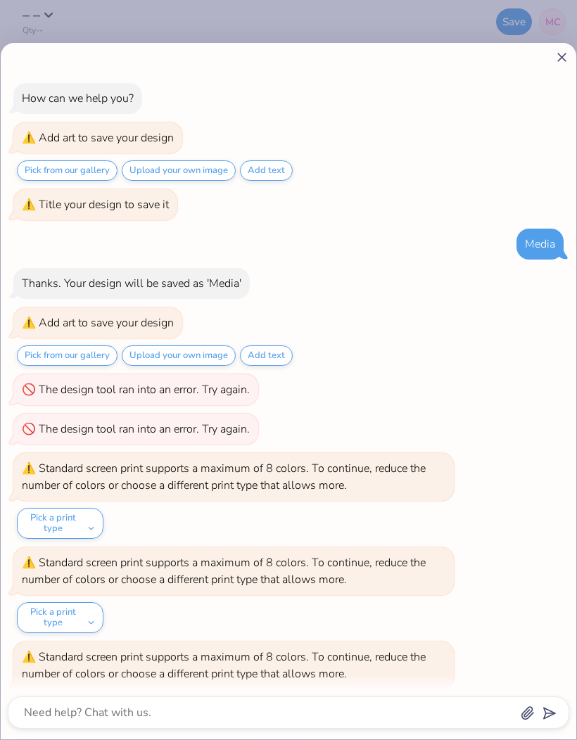
scroll to position [49, 0]
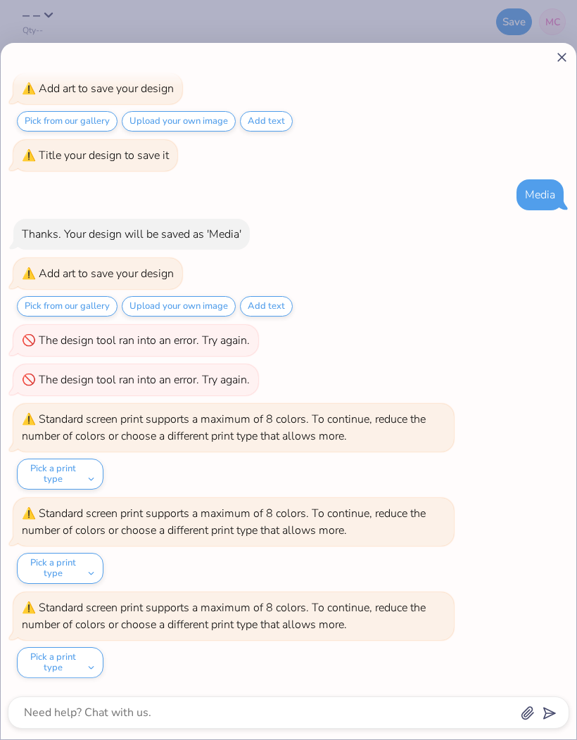
click at [552, 58] on div at bounding box center [288, 57] width 561 height 15
click at [561, 57] on line at bounding box center [562, 57] width 8 height 8
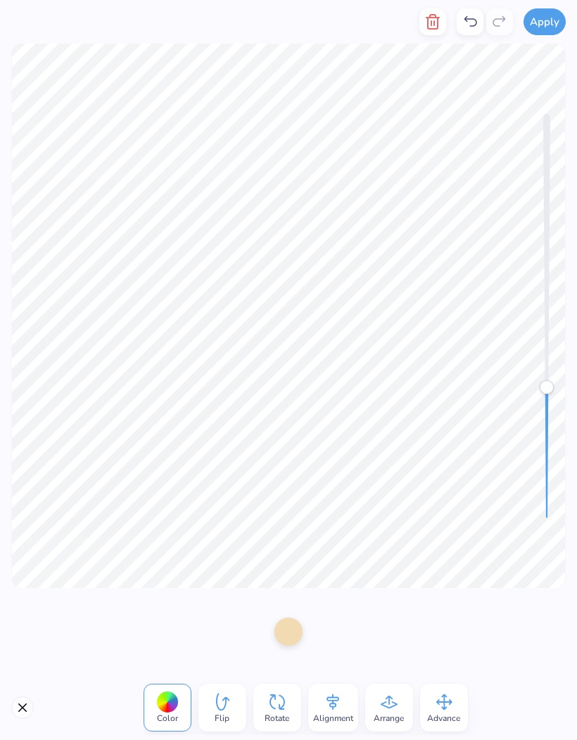
click at [431, 25] on line "button" at bounding box center [431, 23] width 0 height 4
click at [433, 31] on button "button" at bounding box center [432, 21] width 27 height 27
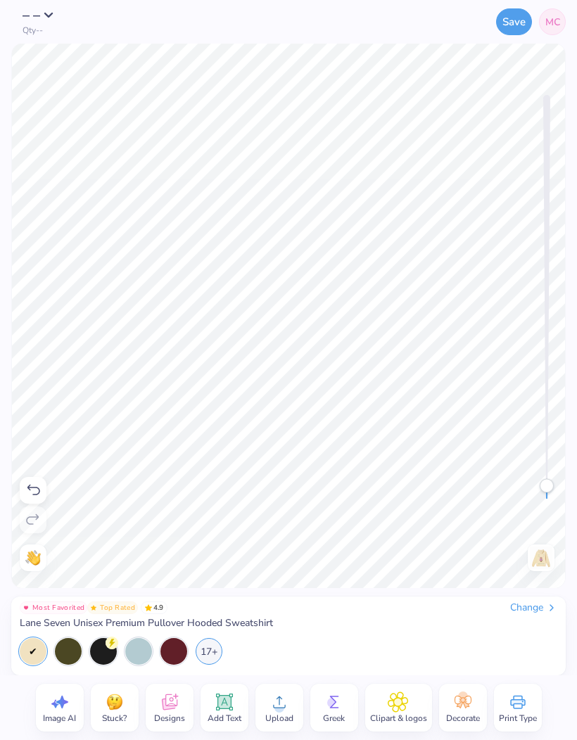
click at [537, 559] on img at bounding box center [541, 558] width 23 height 23
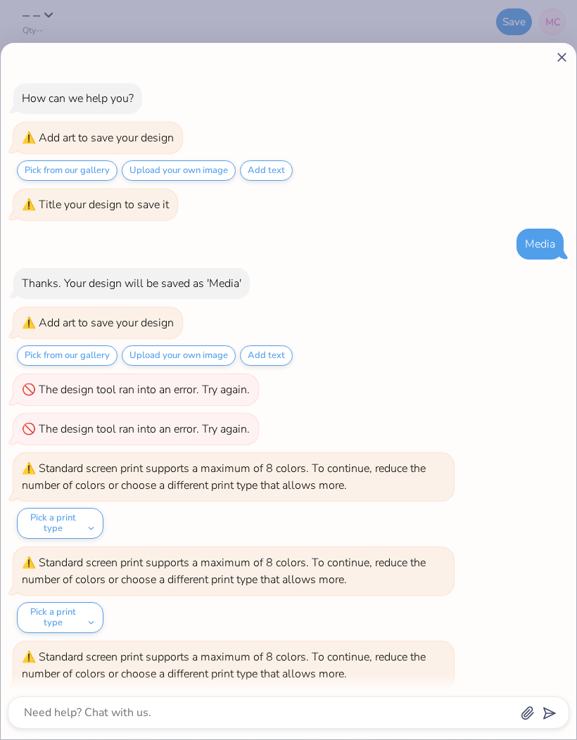
scroll to position [0, 0]
click at [561, 63] on icon at bounding box center [561, 57] width 15 height 15
type textarea "x"
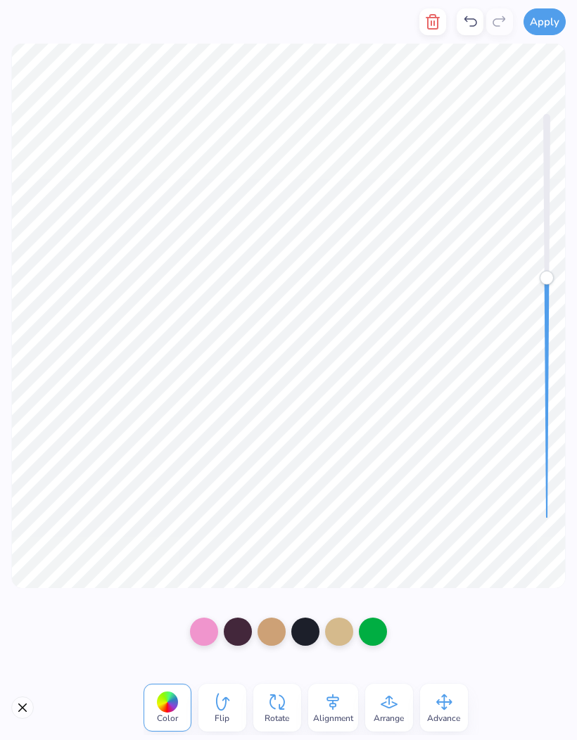
click at [240, 633] on div at bounding box center [238, 632] width 28 height 28
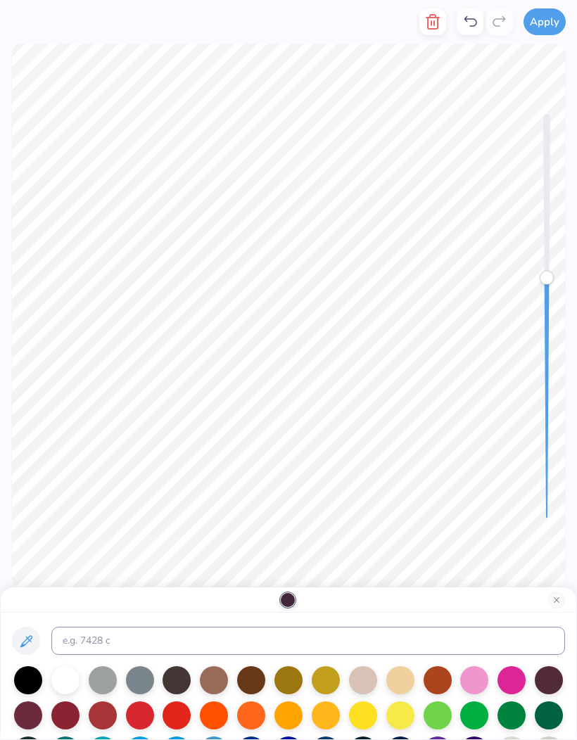
click at [252, 680] on div at bounding box center [251, 680] width 28 height 28
type input """
click at [553, 606] on button "Close" at bounding box center [556, 600] width 17 height 17
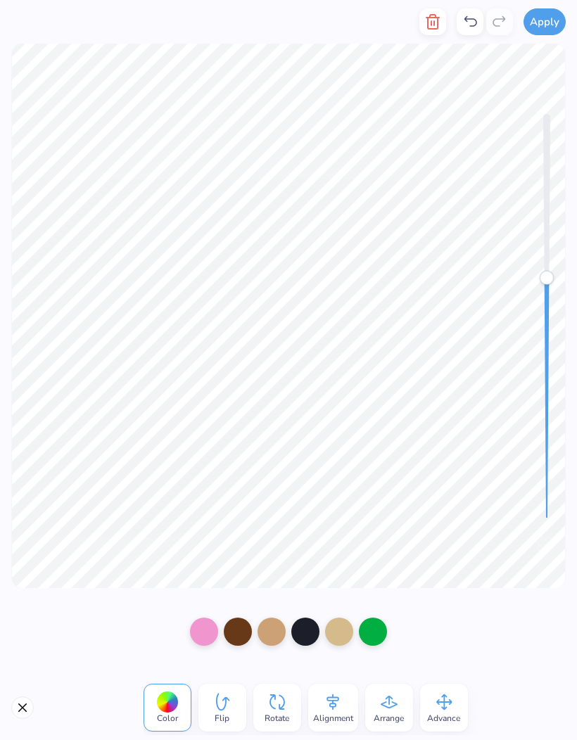
click at [308, 635] on div at bounding box center [305, 632] width 28 height 28
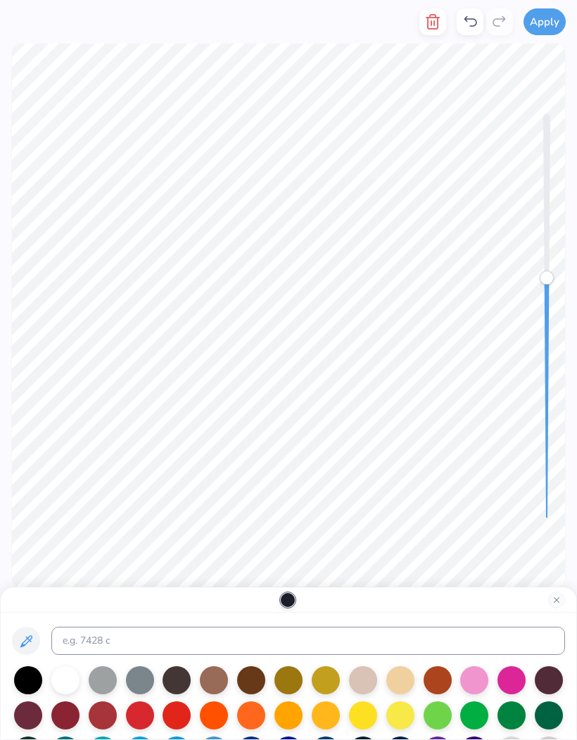
click at [245, 676] on div at bounding box center [251, 680] width 28 height 28
click at [555, 601] on button "Close" at bounding box center [556, 600] width 17 height 17
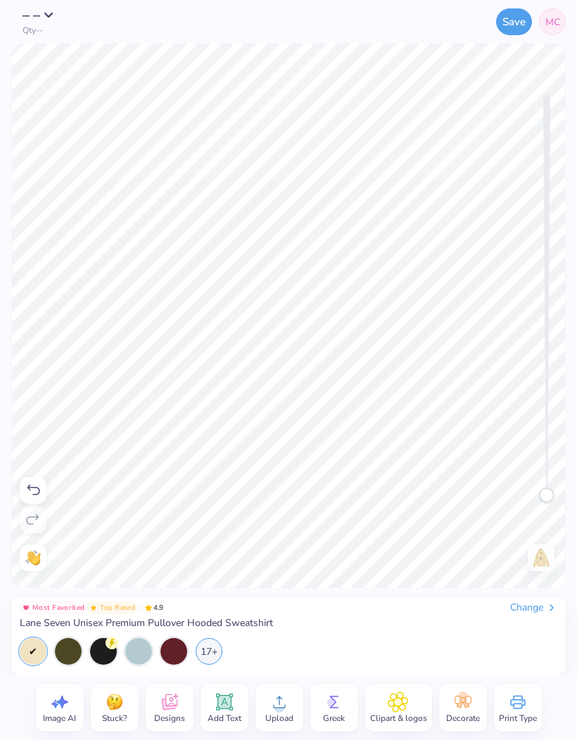
click at [541, 559] on img at bounding box center [541, 558] width 23 height 23
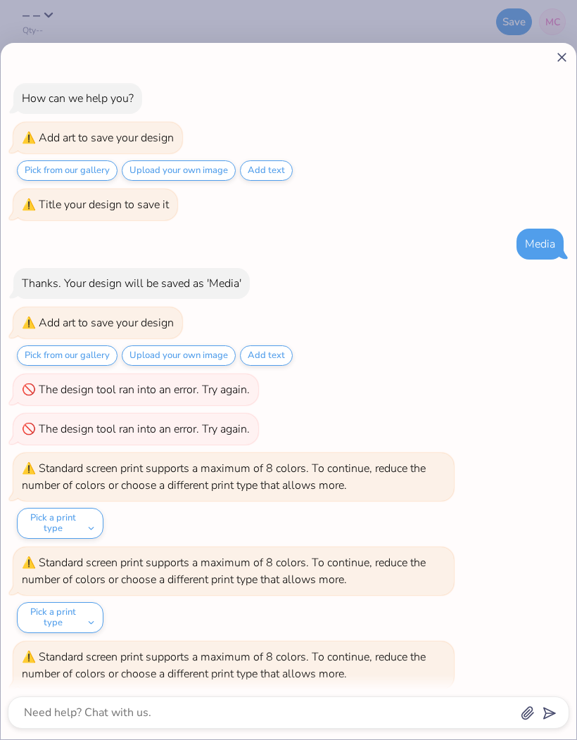
scroll to position [238, 0]
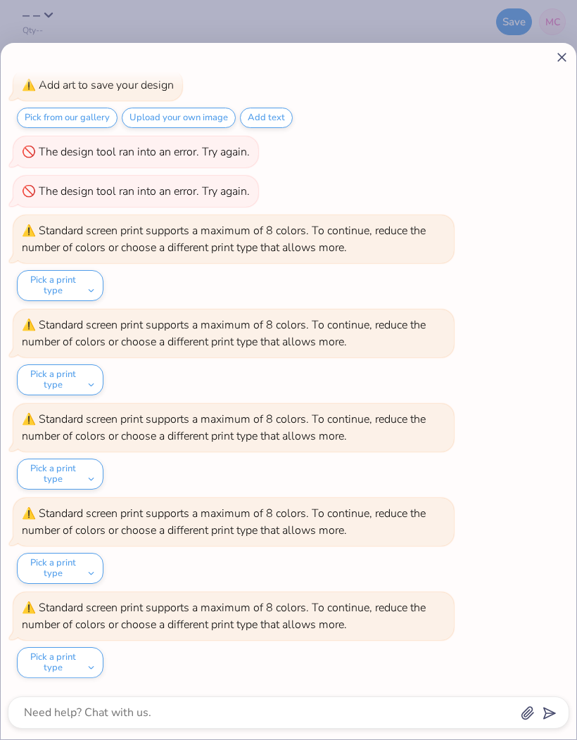
click at [555, 64] on icon at bounding box center [561, 57] width 15 height 15
type textarea "x"
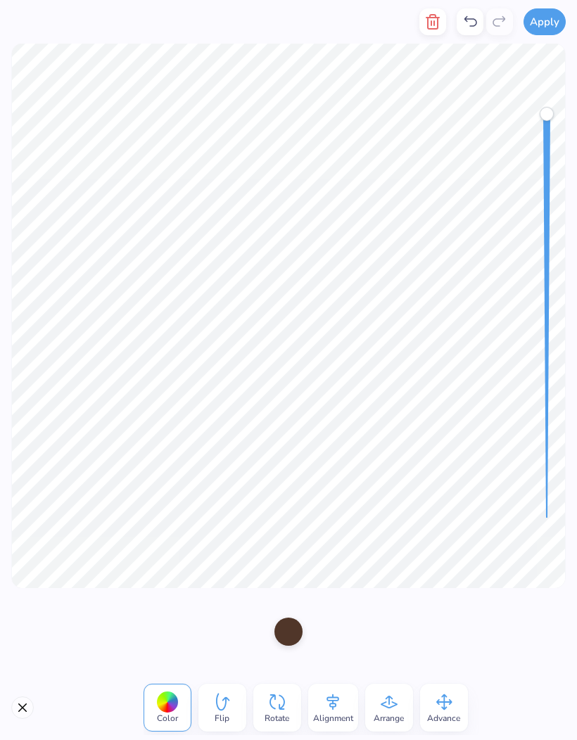
click at [288, 634] on div at bounding box center [288, 632] width 28 height 28
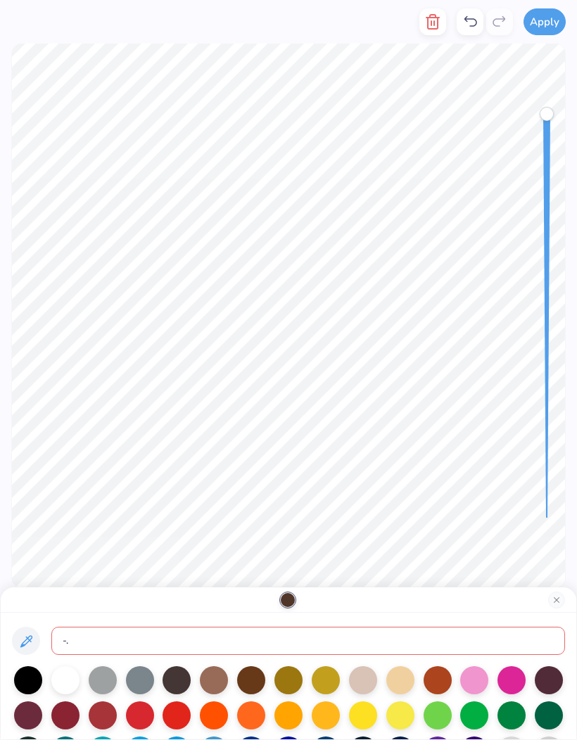
type input "-."
click at [253, 678] on div at bounding box center [251, 680] width 28 height 28
click at [250, 684] on div at bounding box center [251, 680] width 28 height 28
click at [557, 599] on button "Close" at bounding box center [556, 600] width 17 height 17
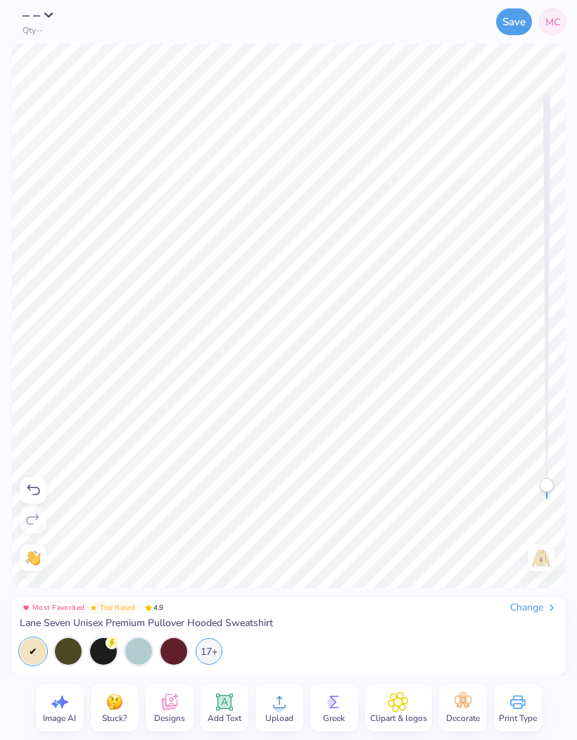
click at [545, 562] on img at bounding box center [541, 558] width 23 height 23
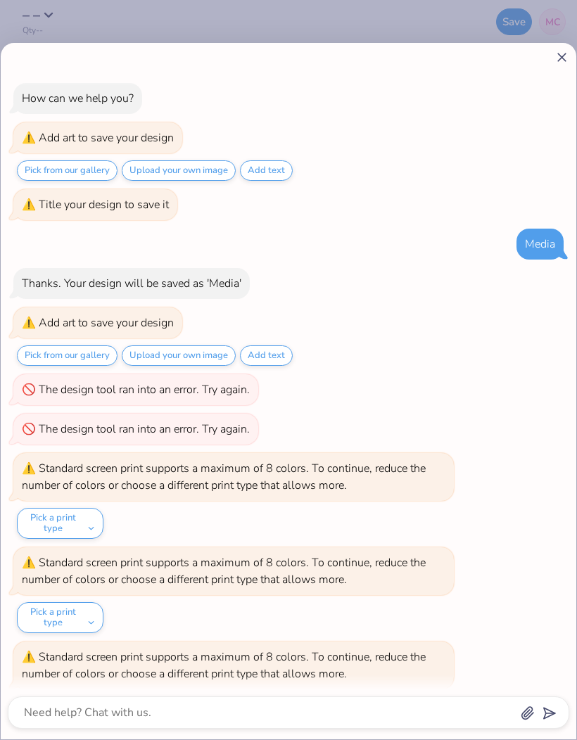
scroll to position [332, 0]
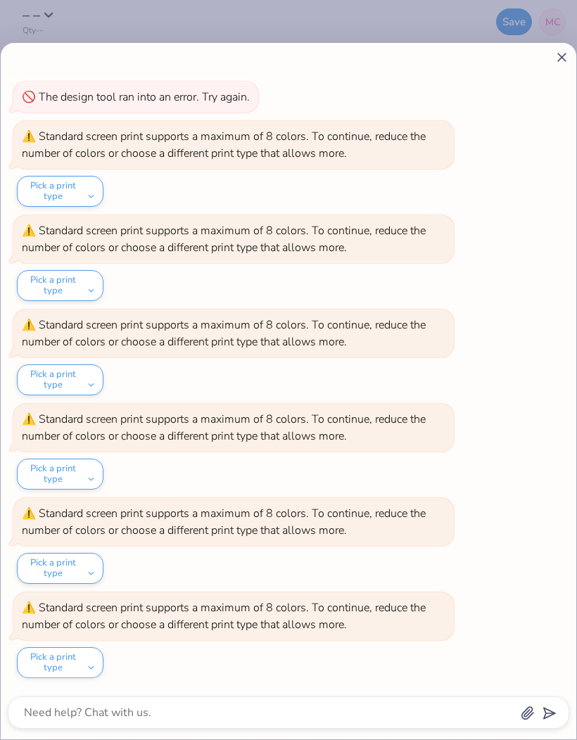
click at [79, 659] on button "Pick a print type" at bounding box center [60, 662] width 87 height 31
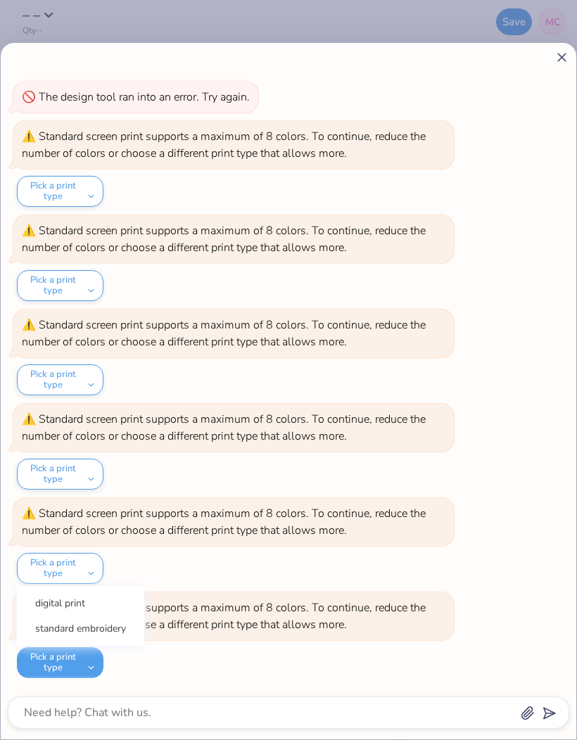
click at [459, 554] on div "How can we help you? Add art to save your design Pick from our gallery Upload y…" at bounding box center [288, 215] width 561 height 950
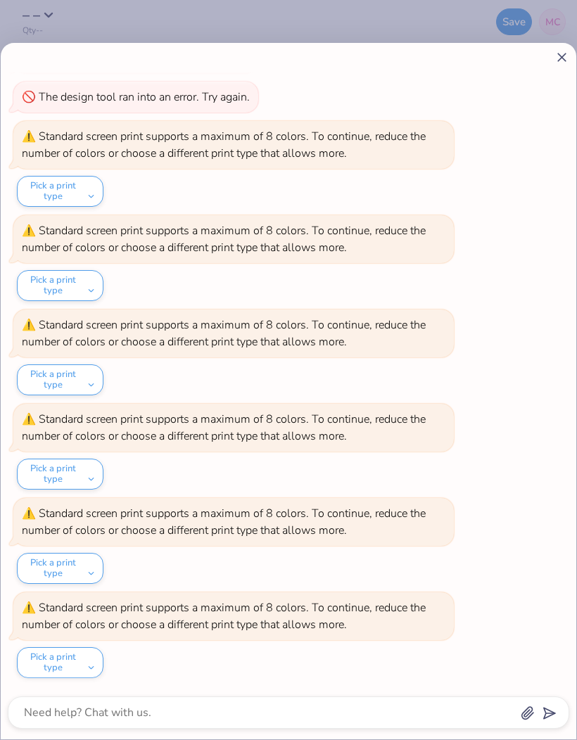
click at [567, 58] on icon at bounding box center [561, 57] width 15 height 15
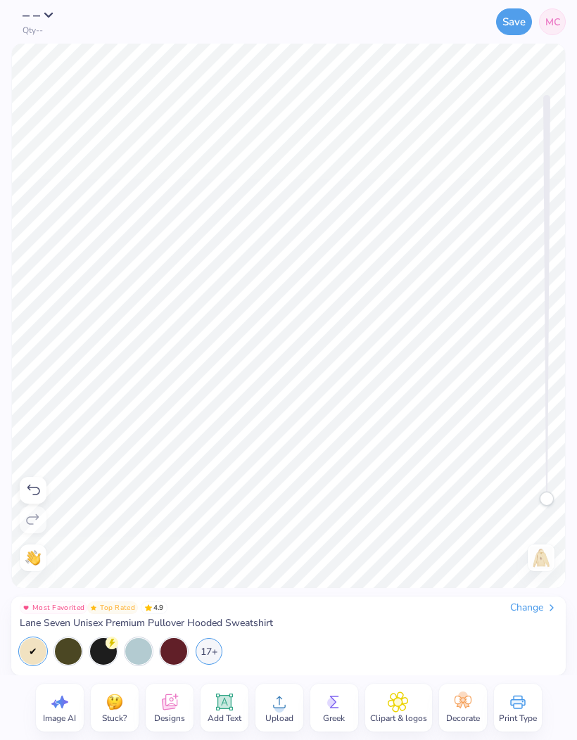
click at [544, 559] on img at bounding box center [541, 558] width 23 height 23
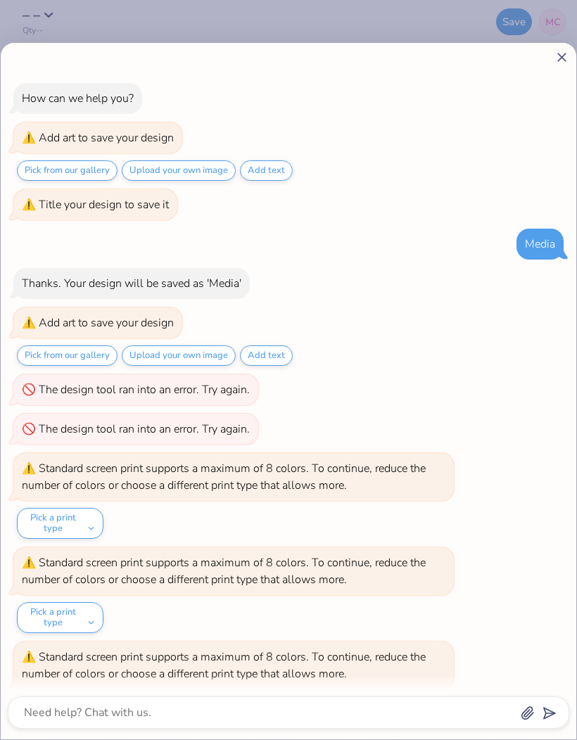
scroll to position [426, 0]
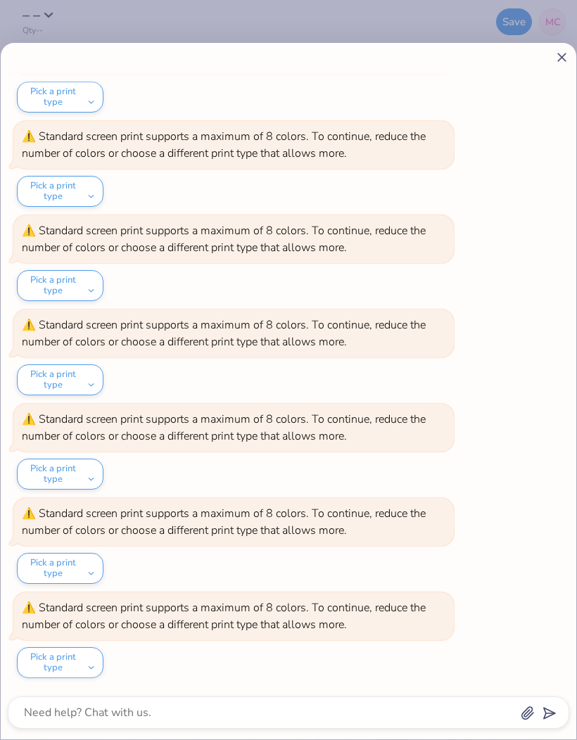
click at [540, 56] on div at bounding box center [288, 57] width 561 height 15
click at [556, 53] on icon at bounding box center [561, 57] width 15 height 15
type textarea "x"
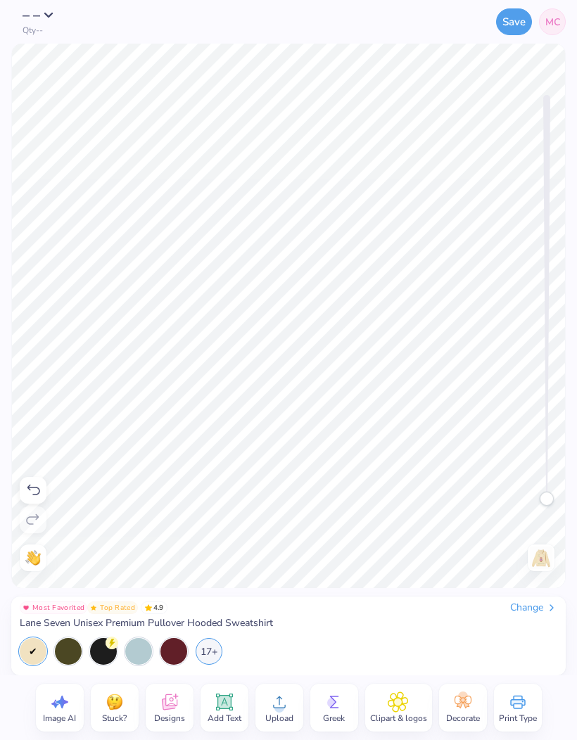
click at [400, 641] on div "17+" at bounding box center [289, 651] width 538 height 27
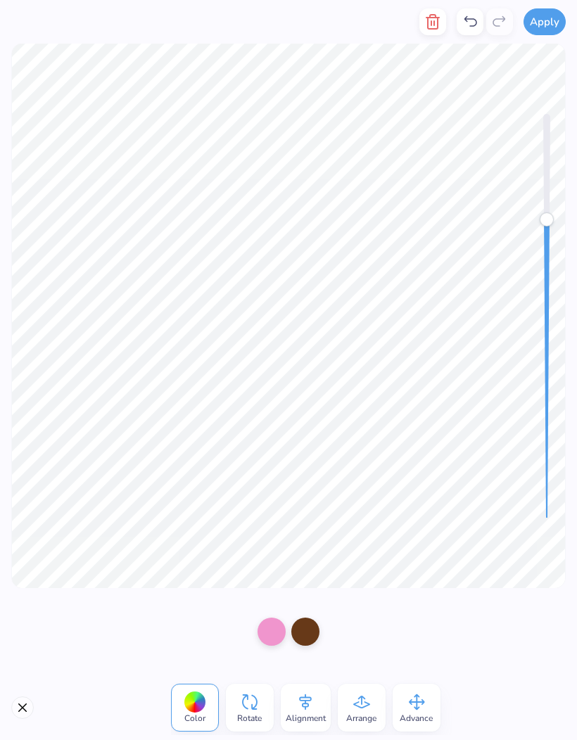
click at [381, 653] on div at bounding box center [288, 631] width 577 height 87
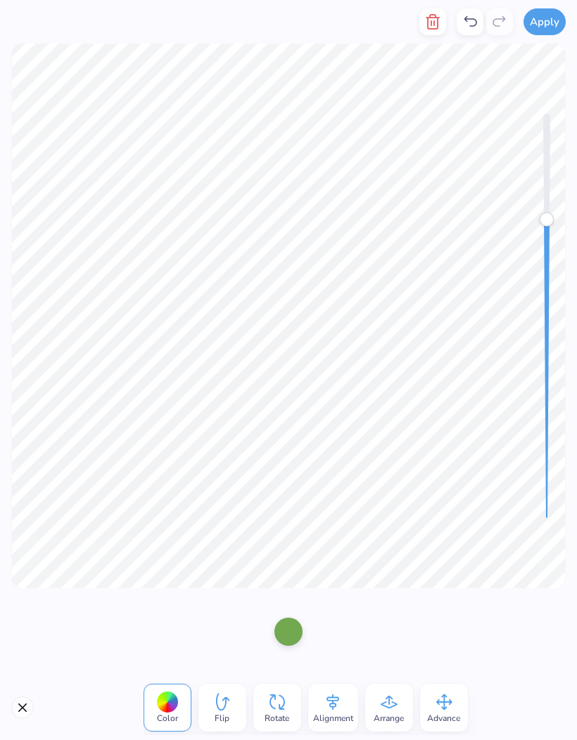
click at [291, 627] on div at bounding box center [288, 632] width 28 height 28
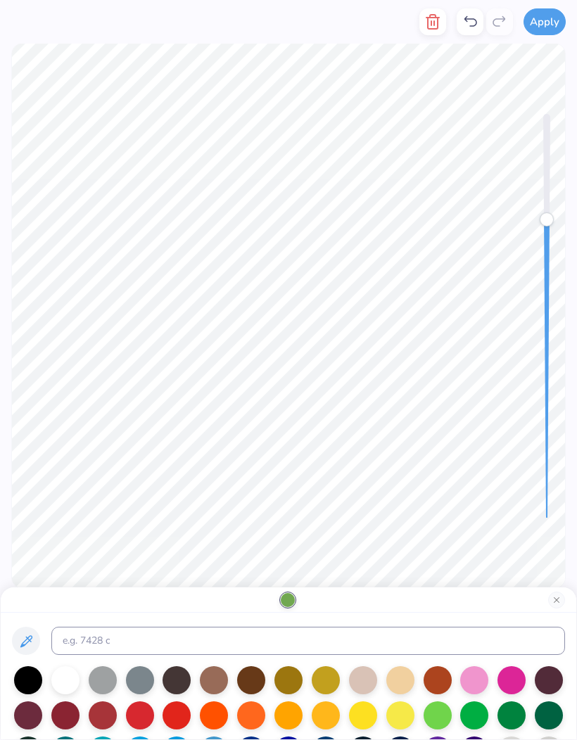
click at [471, 720] on div at bounding box center [474, 715] width 28 height 28
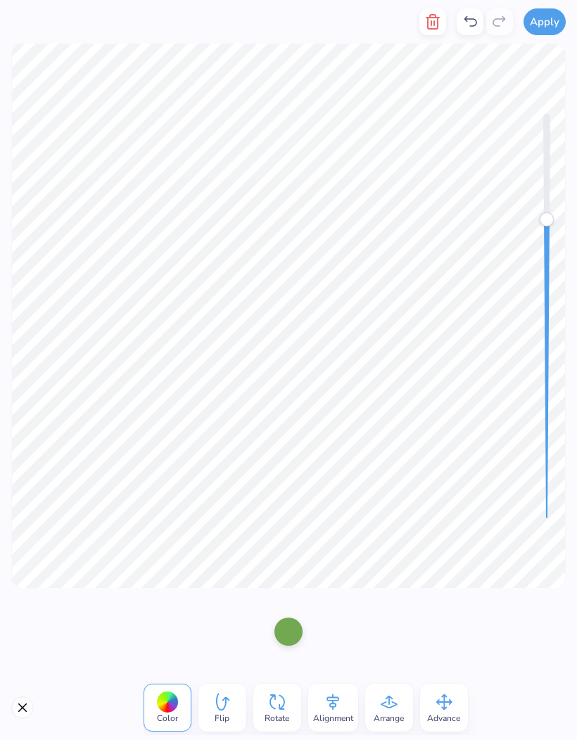
click at [279, 628] on div at bounding box center [288, 632] width 28 height 28
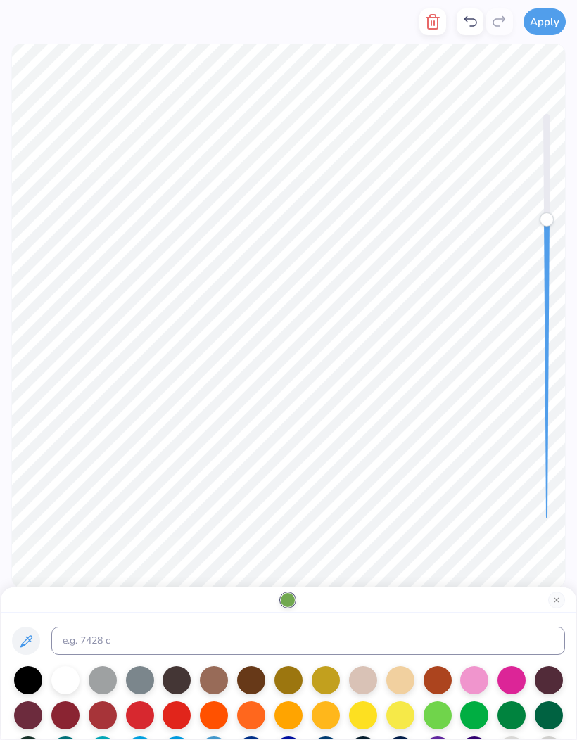
click at [475, 718] on div at bounding box center [474, 715] width 28 height 28
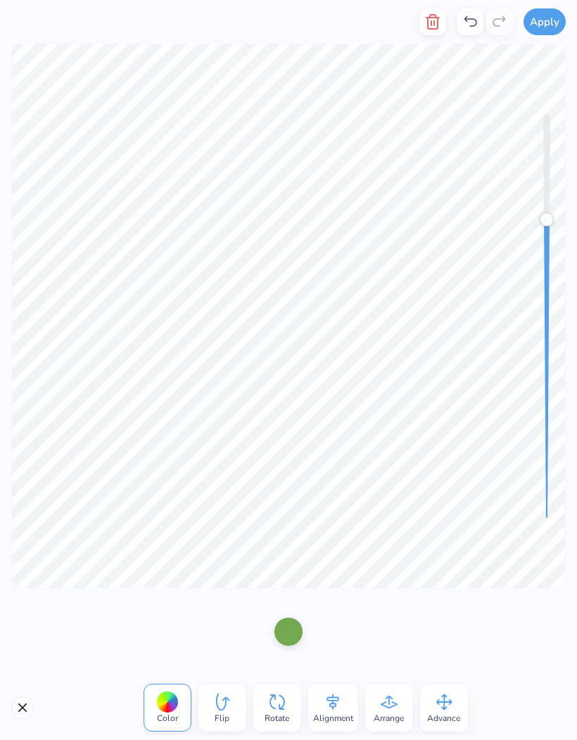
click at [290, 637] on div at bounding box center [288, 632] width 28 height 28
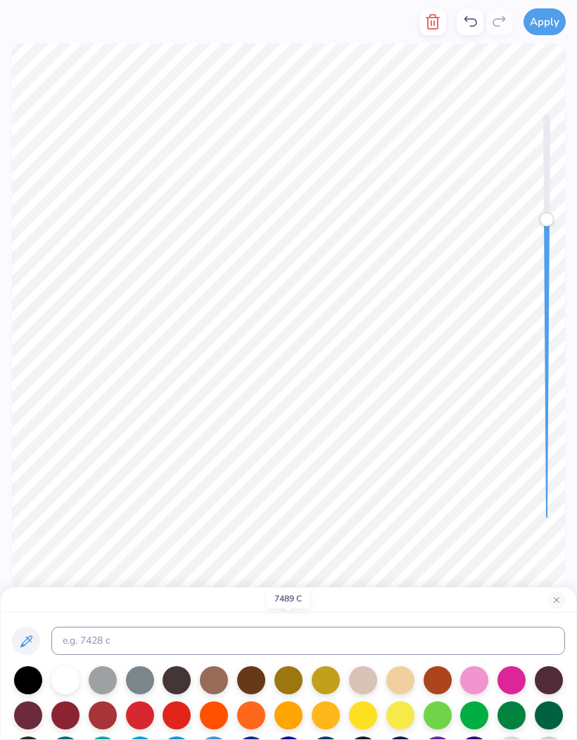
click at [472, 726] on div at bounding box center [474, 715] width 28 height 28
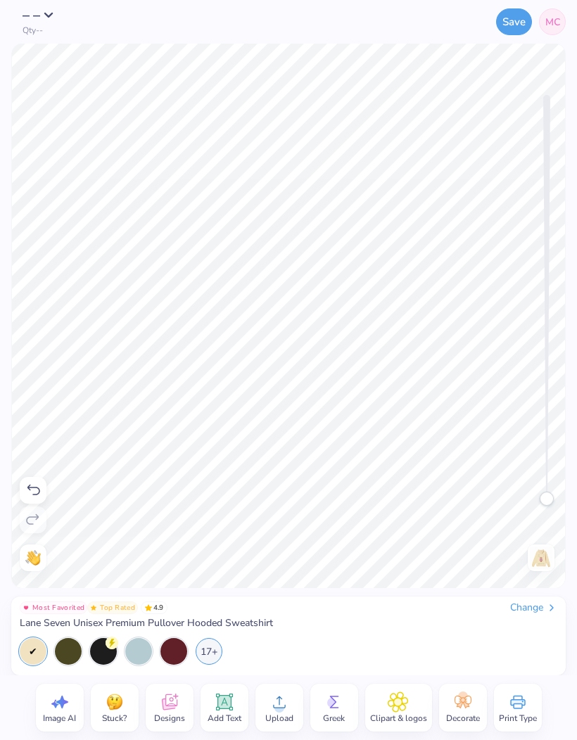
click at [549, 559] on img at bounding box center [541, 558] width 23 height 23
click at [542, 557] on img at bounding box center [541, 558] width 23 height 23
click at [540, 561] on img at bounding box center [541, 558] width 23 height 23
click at [544, 562] on img at bounding box center [541, 558] width 23 height 23
click at [540, 559] on img at bounding box center [541, 558] width 23 height 23
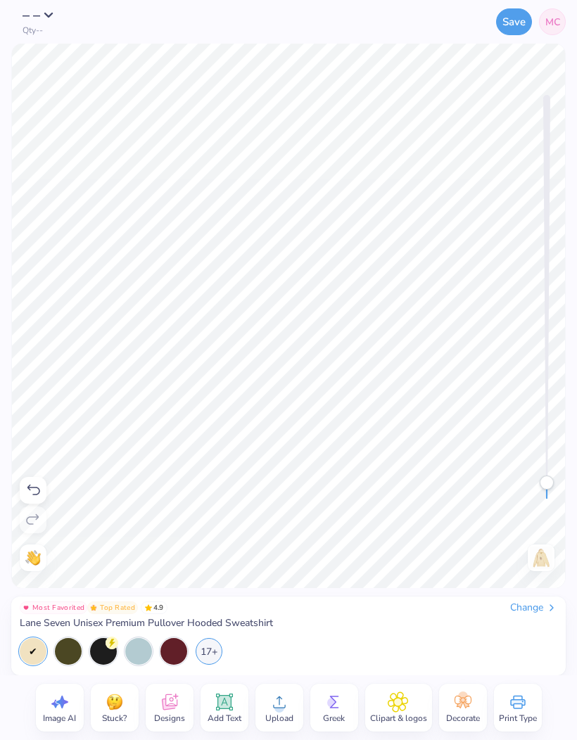
click at [540, 553] on img at bounding box center [541, 558] width 23 height 23
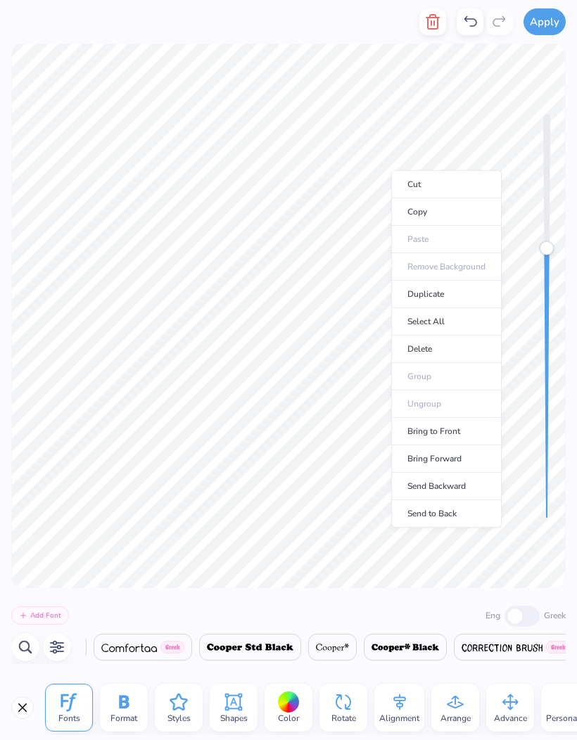
scroll to position [0, 9819]
click at [288, 703] on div at bounding box center [289, 703] width 22 height 22
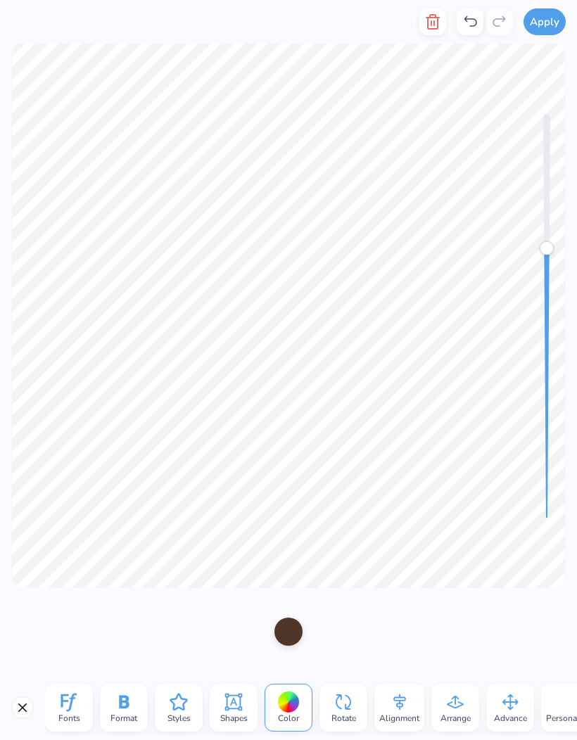
click at [293, 632] on div at bounding box center [288, 632] width 28 height 28
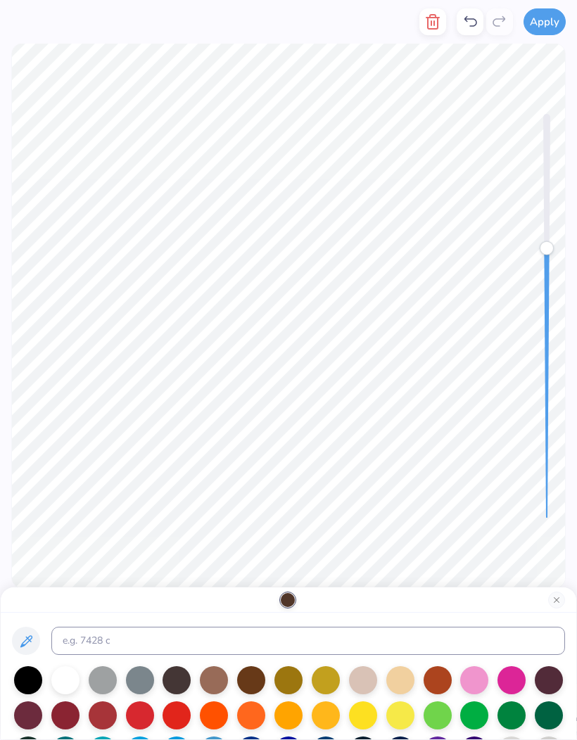
click at [248, 683] on div at bounding box center [251, 680] width 28 height 28
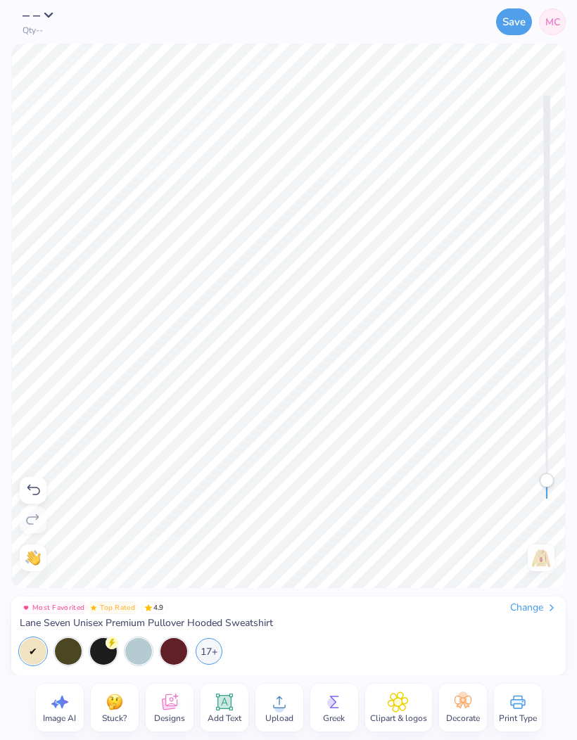
click at [50, 17] on button "– –" at bounding box center [42, 15] width 39 height 14
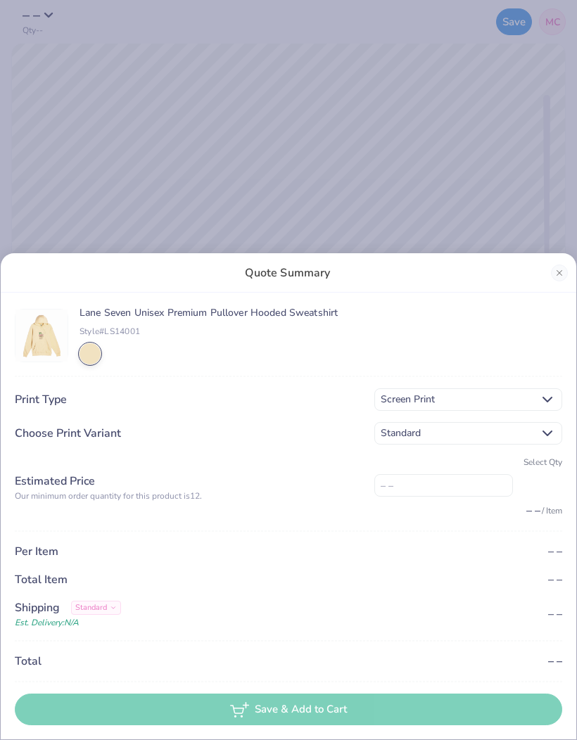
click at [526, 436] on span "Standard" at bounding box center [457, 433] width 153 height 15
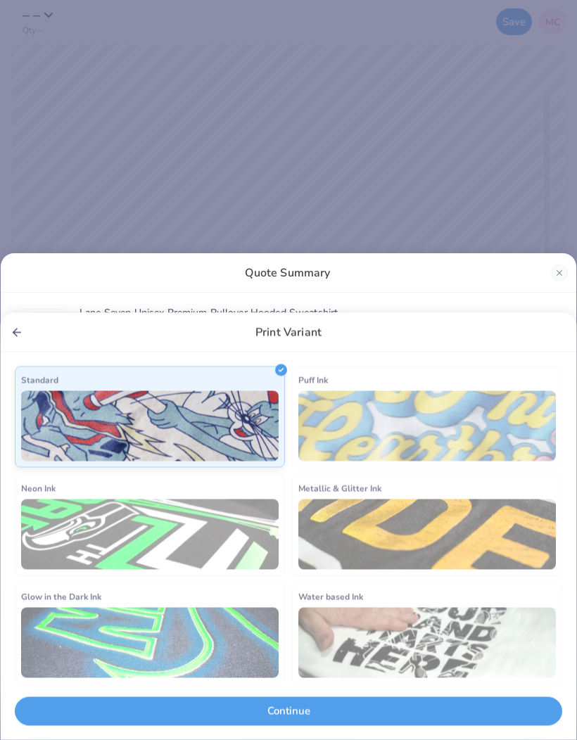
click at [232, 439] on img at bounding box center [150, 426] width 258 height 70
click at [390, 716] on button "Continue" at bounding box center [288, 711] width 547 height 29
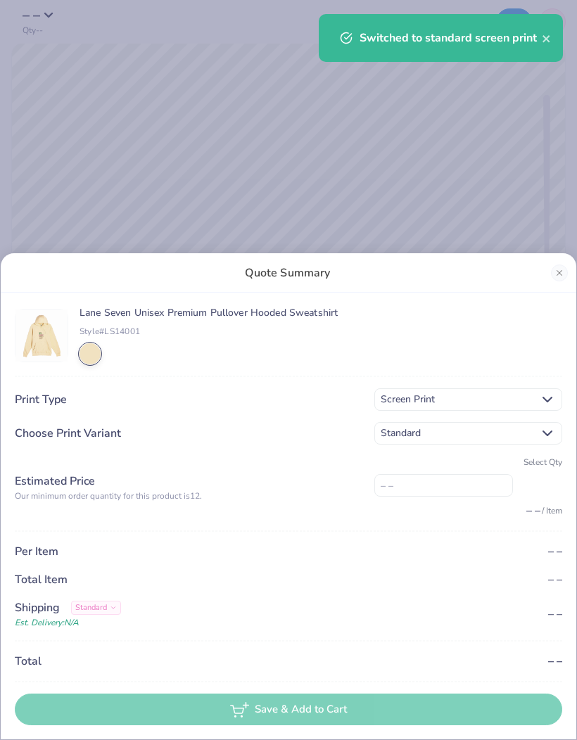
click at [528, 435] on span "Standard" at bounding box center [457, 433] width 153 height 15
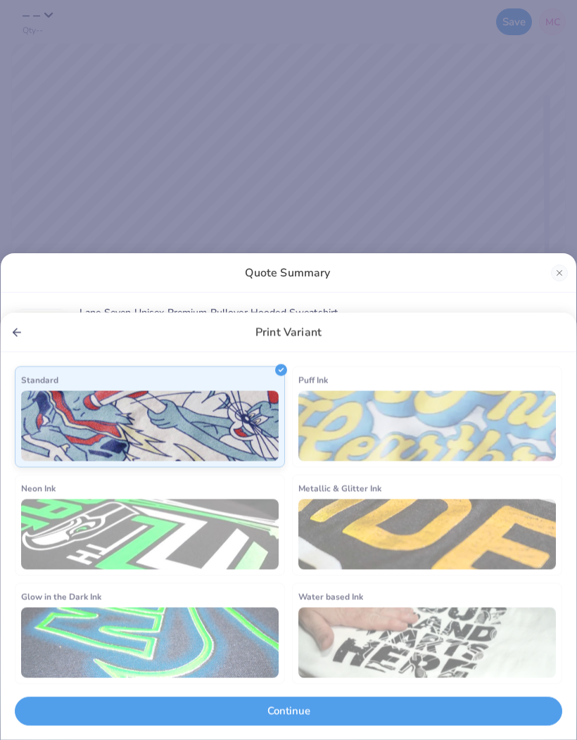
click at [355, 720] on button "Continue" at bounding box center [288, 711] width 547 height 29
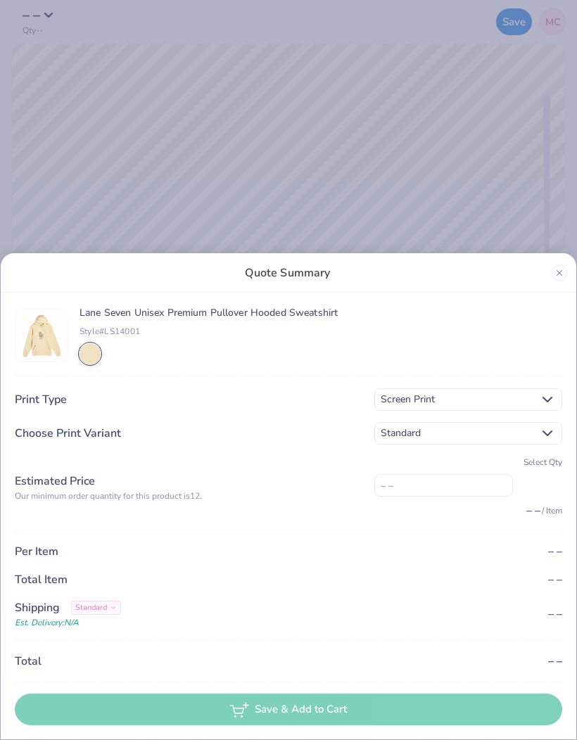
click at [547, 460] on div "Select Qty" at bounding box center [468, 462] width 188 height 13
click at [549, 463] on div "Select Qty" at bounding box center [468, 462] width 188 height 13
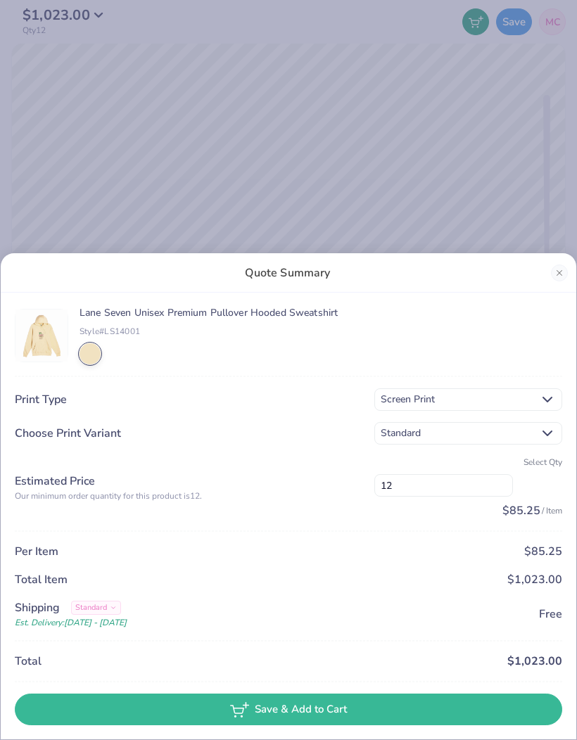
type input "12"
click at [443, 553] on div "$85.25" at bounding box center [468, 551] width 188 height 17
click at [555, 274] on button "Close" at bounding box center [559, 273] width 17 height 17
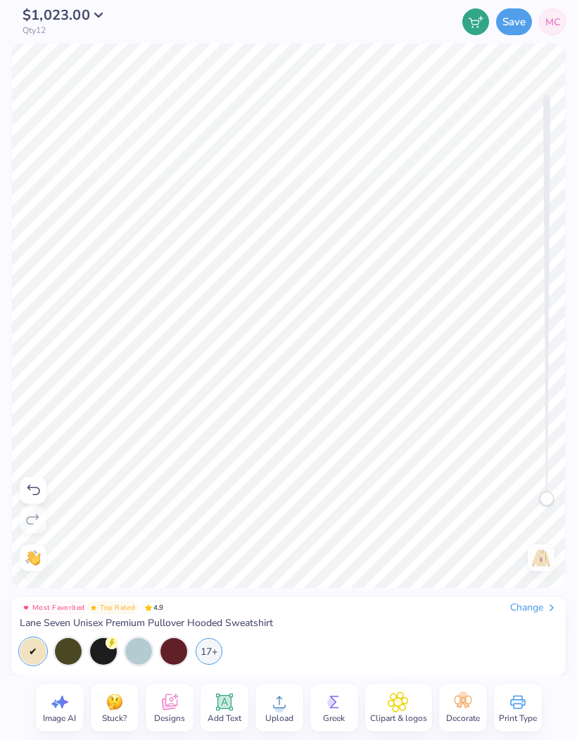
click at [547, 555] on img at bounding box center [541, 558] width 23 height 23
click at [547, 557] on img at bounding box center [541, 558] width 23 height 23
click at [538, 561] on img at bounding box center [541, 558] width 23 height 23
click at [515, 24] on button "Save" at bounding box center [514, 21] width 36 height 27
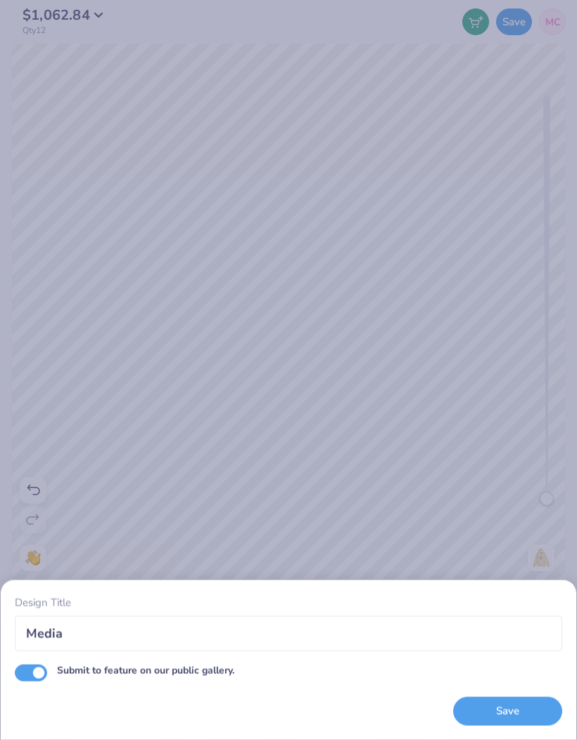
click at [519, 713] on button "Save" at bounding box center [507, 711] width 109 height 29
click at [494, 712] on div "Save" at bounding box center [507, 711] width 109 height 29
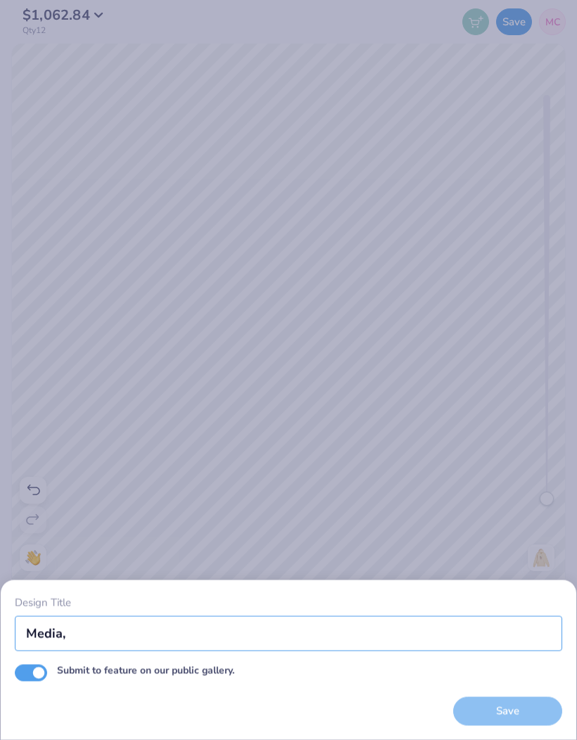
type input "Media,"
click at [497, 720] on div "Save" at bounding box center [507, 711] width 109 height 29
click at [37, 672] on input "Submit to feature on our public gallery." at bounding box center [31, 672] width 32 height 17
checkbox input "false"
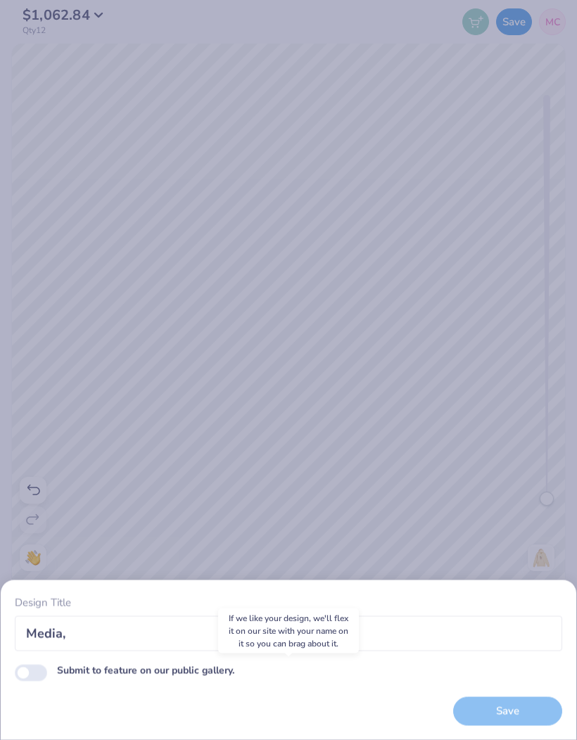
click at [476, 723] on div "Save" at bounding box center [507, 711] width 109 height 29
click at [471, 540] on div "Design Title Media, Submit to feature on our public gallery. Save" at bounding box center [288, 370] width 577 height 740
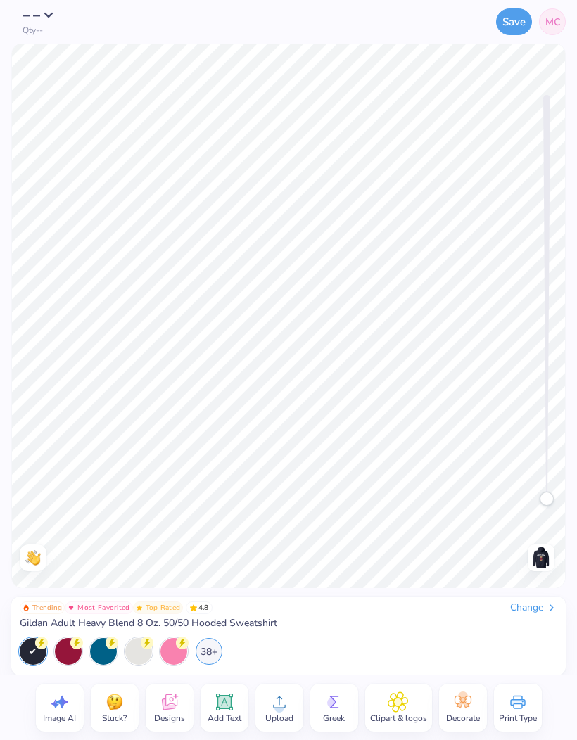
click at [541, 559] on img at bounding box center [541, 558] width 23 height 23
